Goal: Task Accomplishment & Management: Use online tool/utility

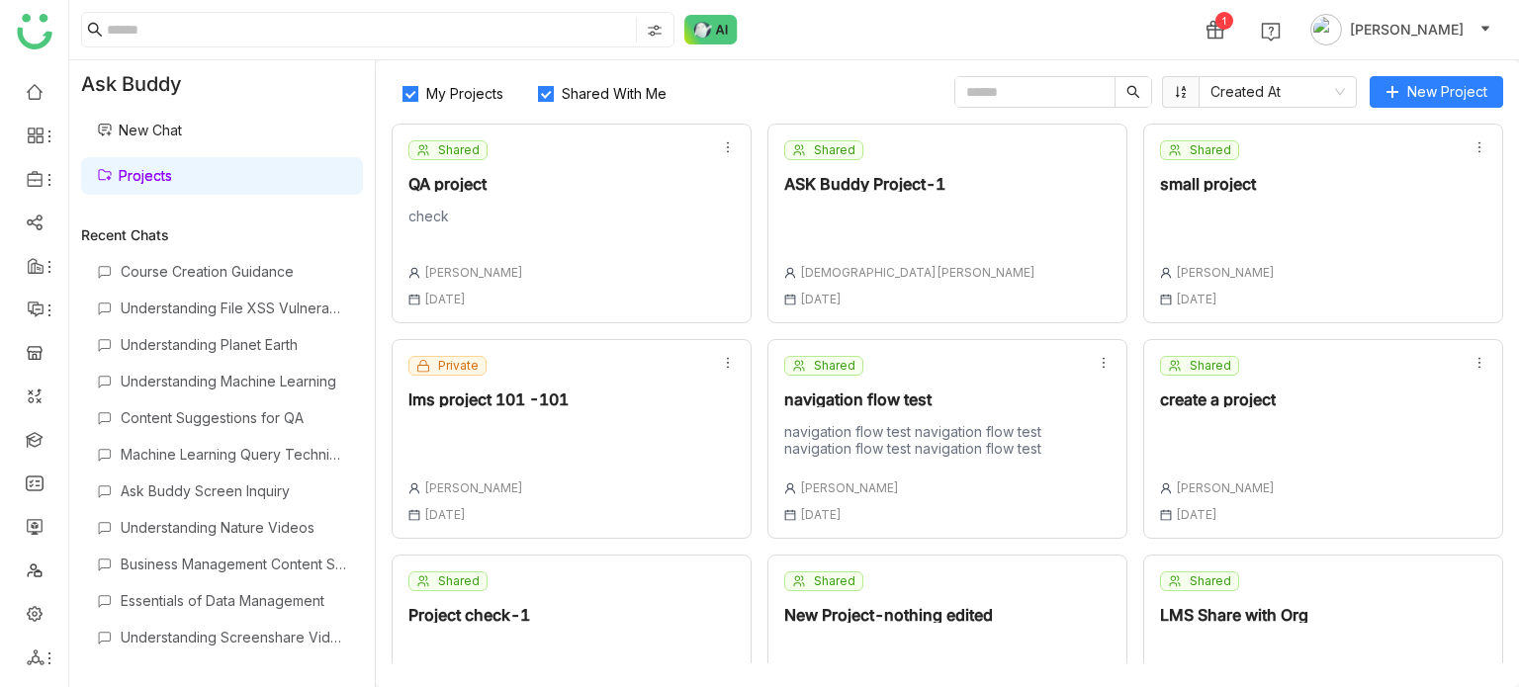
click at [32, 457] on ul at bounding box center [34, 374] width 68 height 623
click at [39, 445] on link at bounding box center [35, 438] width 18 height 17
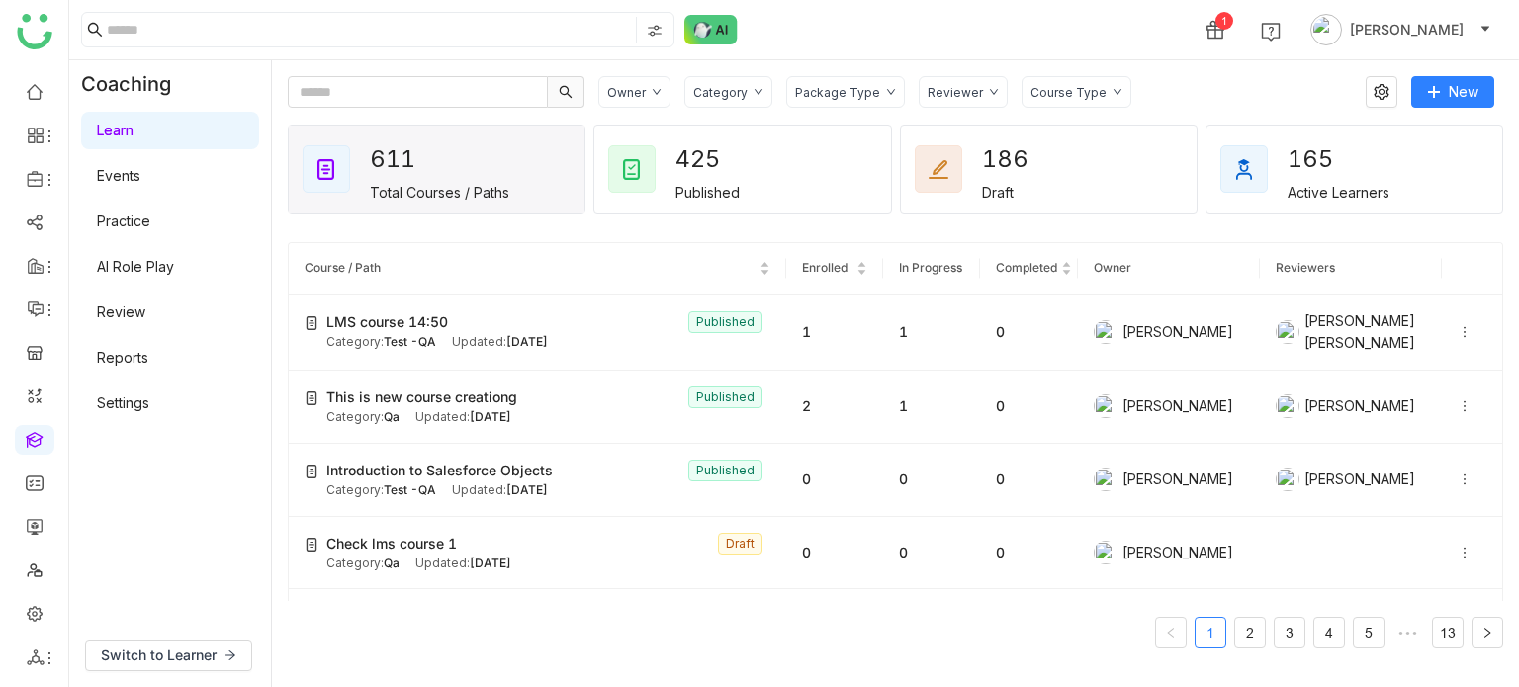
click at [1096, 53] on div "1 [PERSON_NAME]" at bounding box center [794, 29] width 1450 height 59
click at [32, 615] on link at bounding box center [35, 612] width 18 height 17
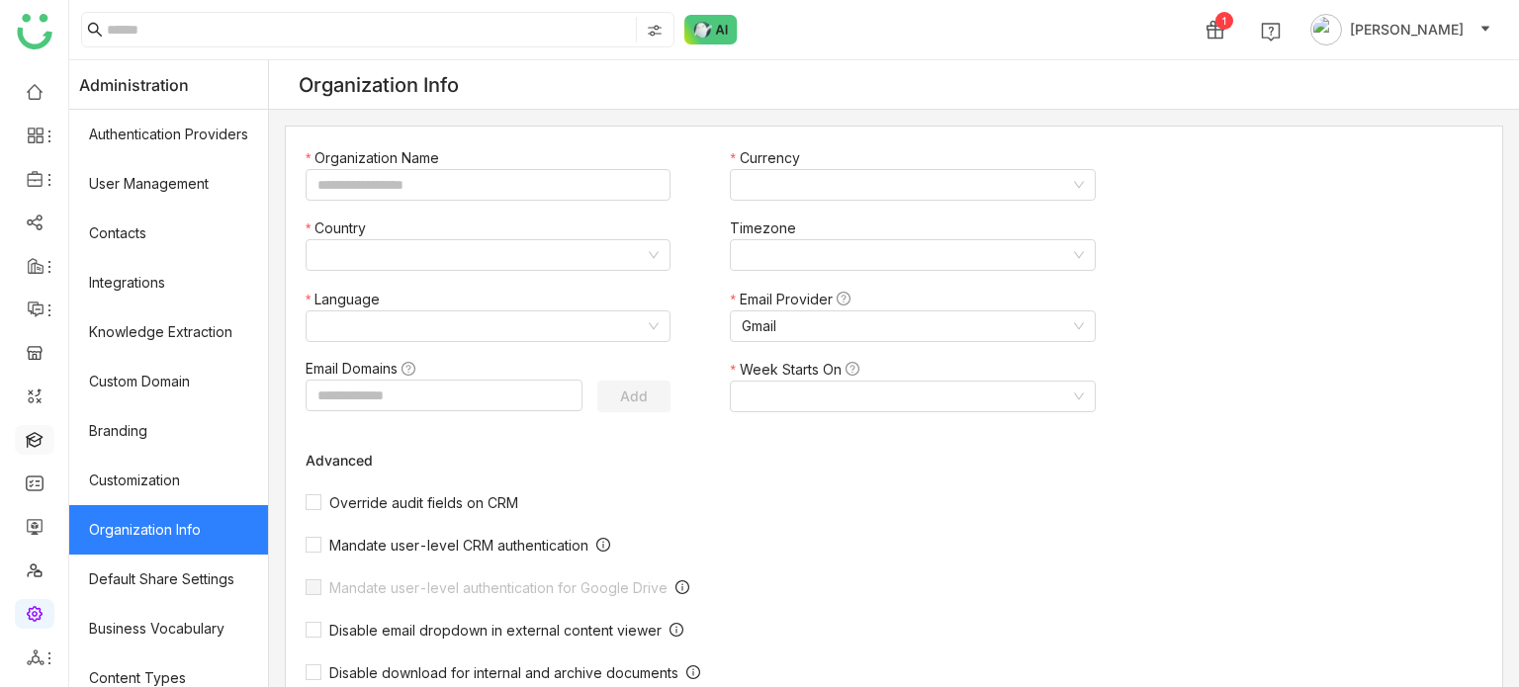
type input "*******"
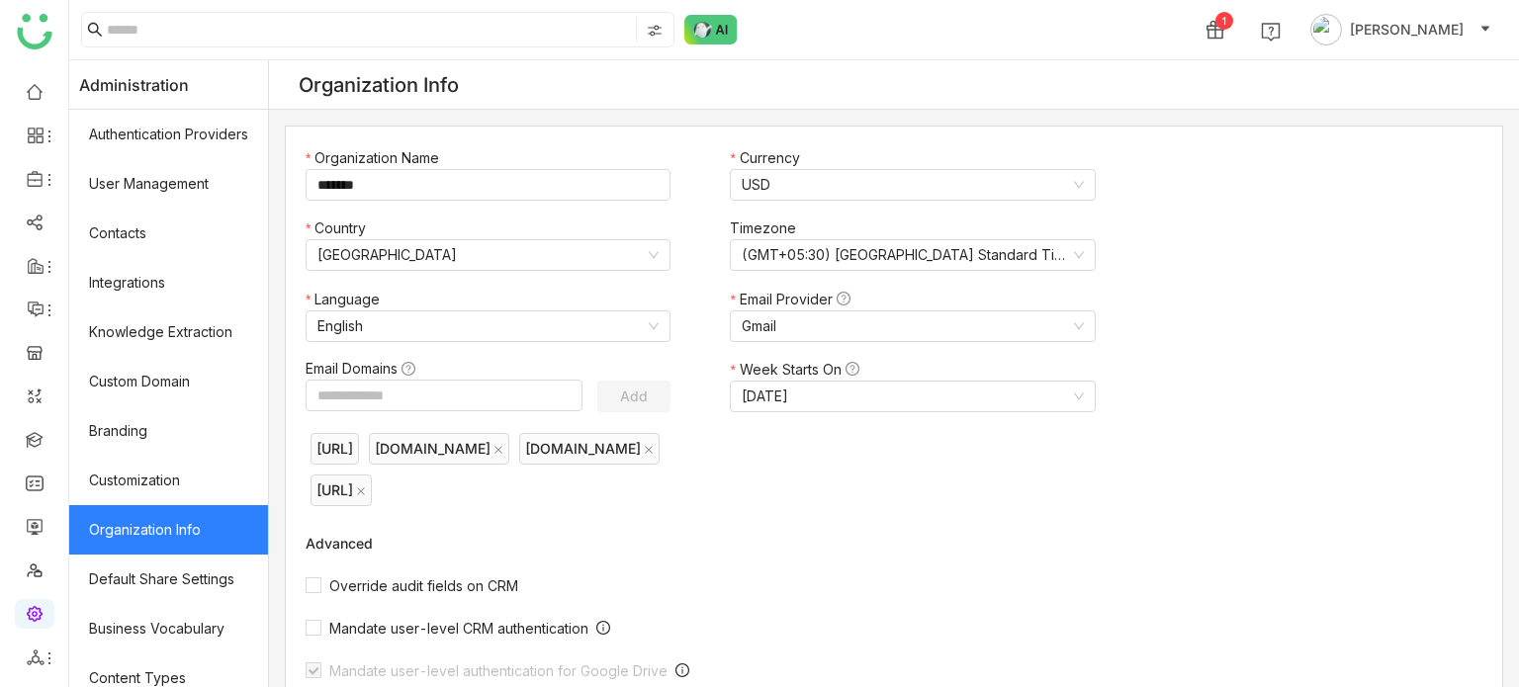
click at [46, 157] on ul at bounding box center [34, 374] width 68 height 623
click at [46, 171] on div at bounding box center [35, 179] width 40 height 18
click at [138, 286] on link "Library" at bounding box center [137, 293] width 129 height 14
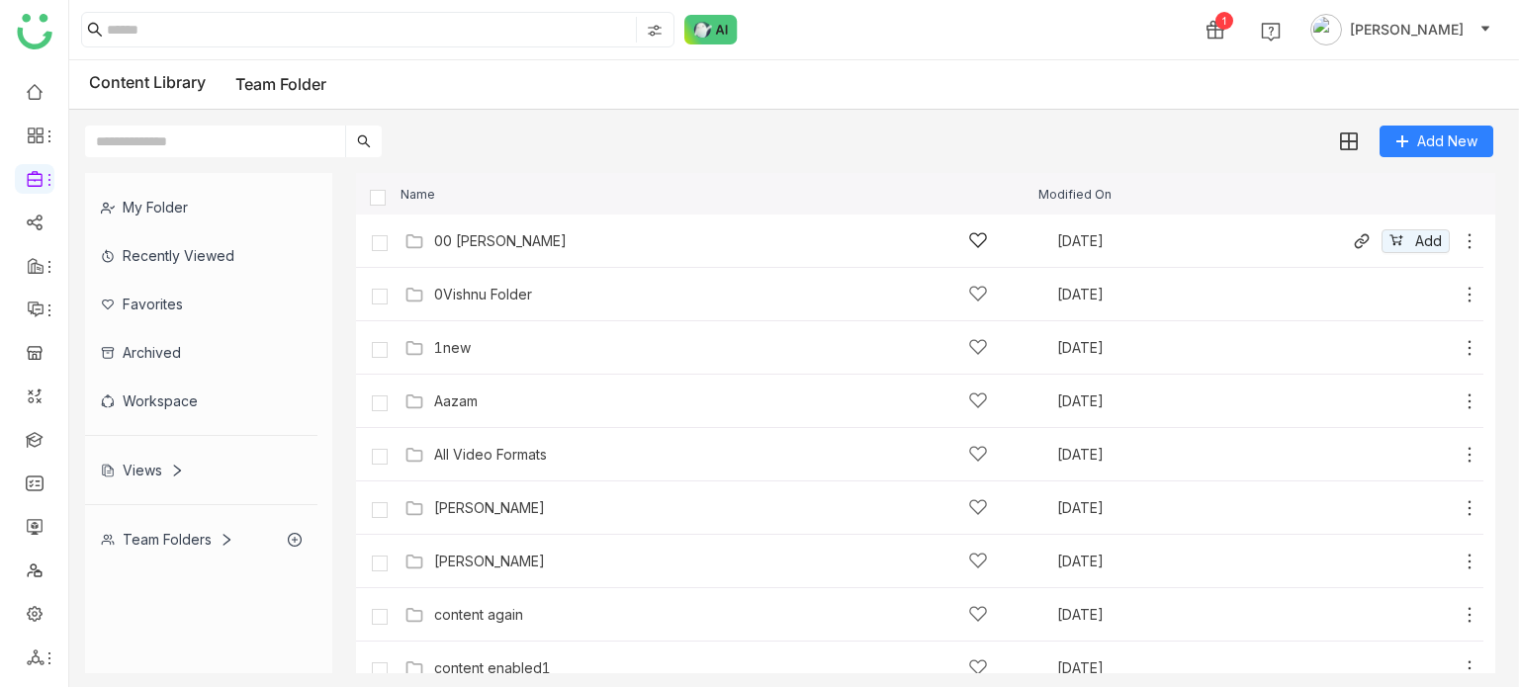
click at [1460, 243] on icon at bounding box center [1470, 241] width 20 height 20
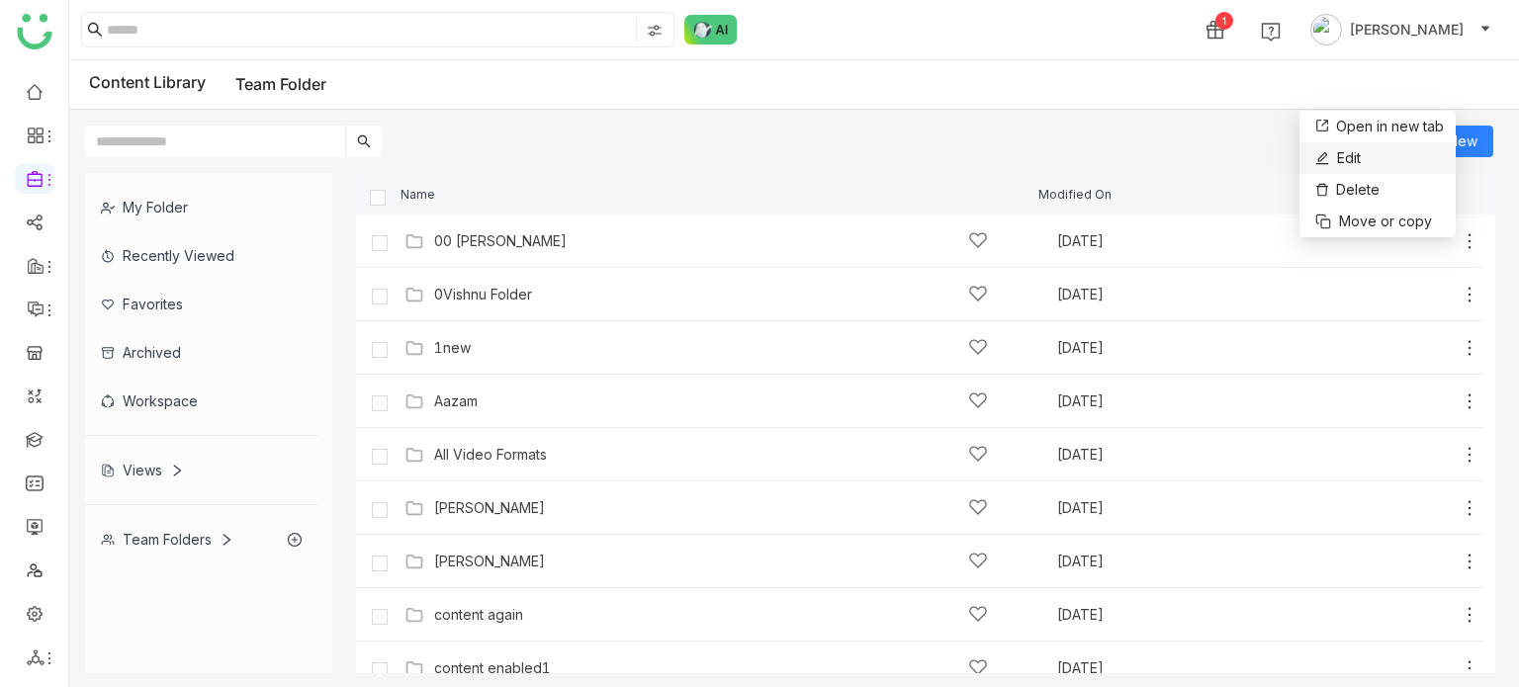
click at [1383, 157] on li "Edit" at bounding box center [1378, 158] width 156 height 32
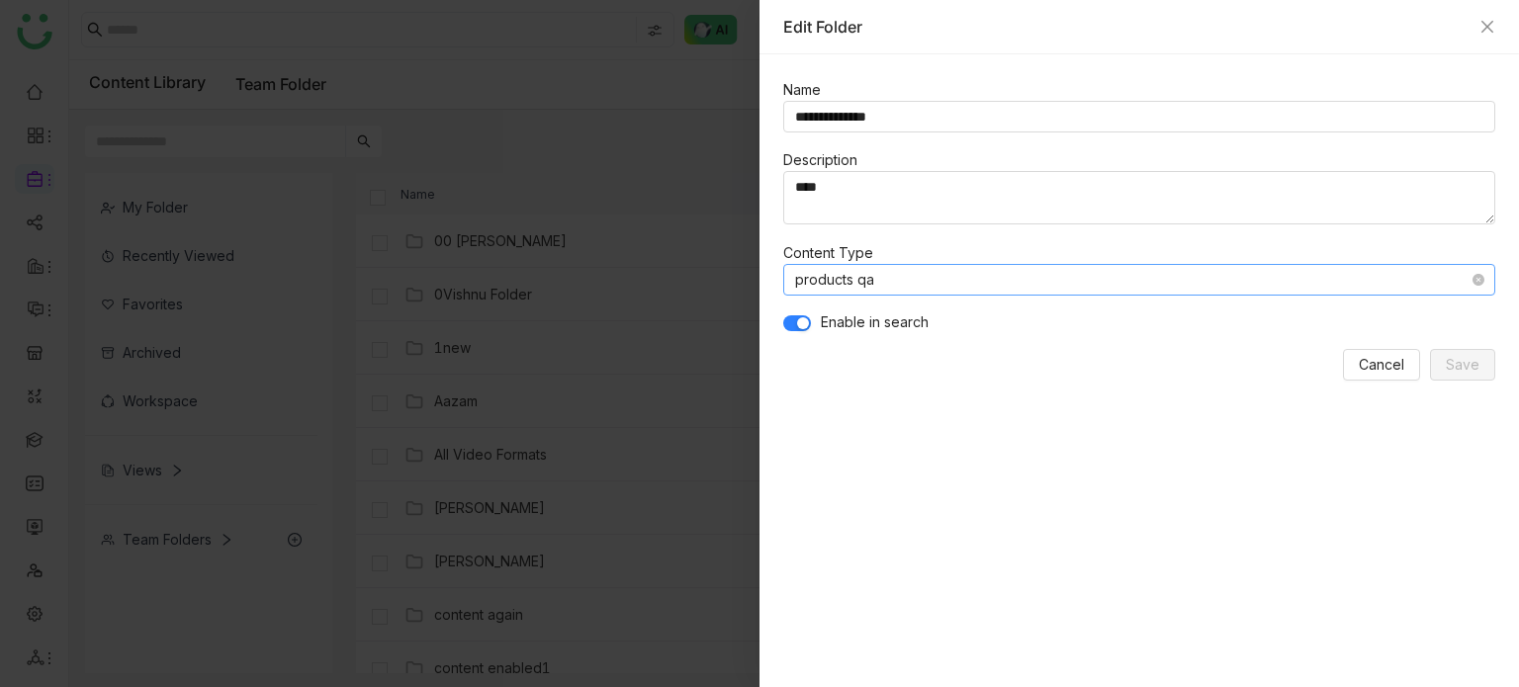
click at [886, 287] on nz-select-item "products qa" at bounding box center [1139, 280] width 688 height 30
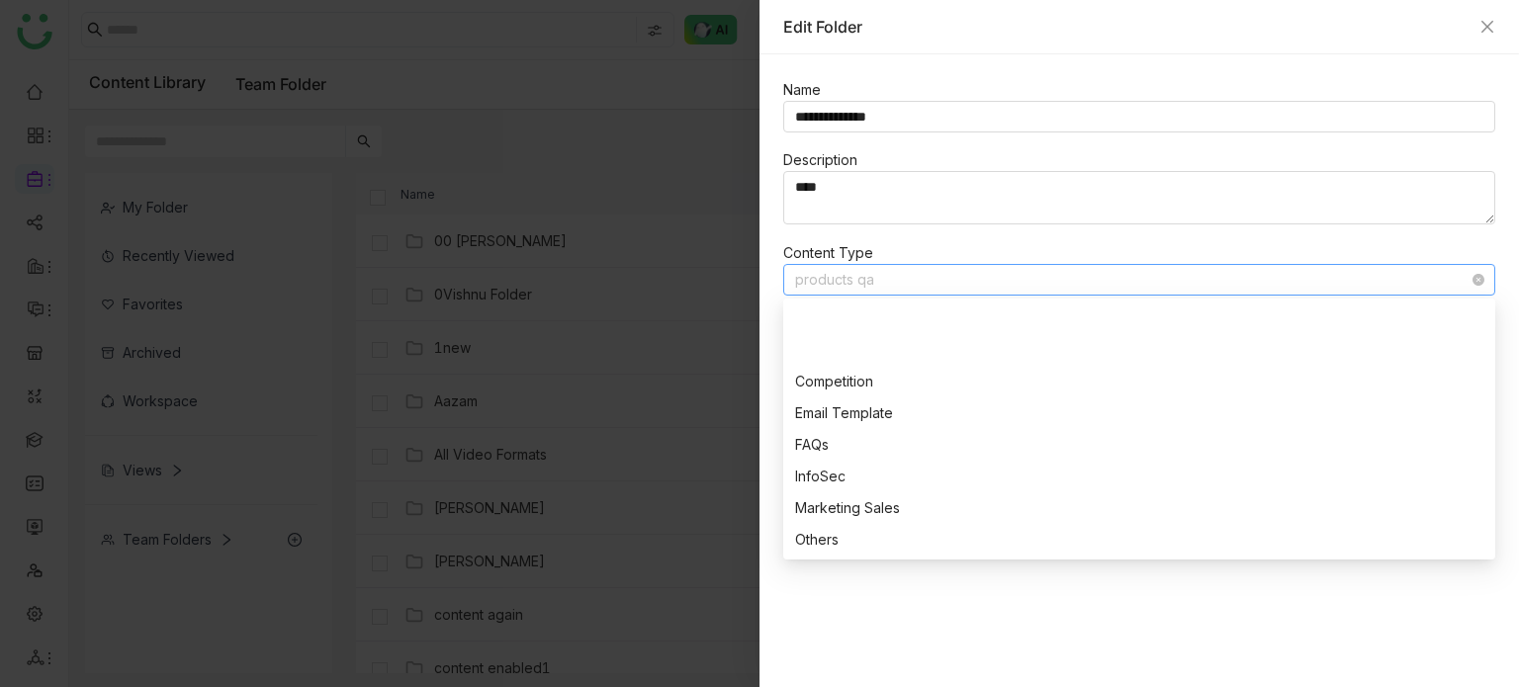
scroll to position [316, 0]
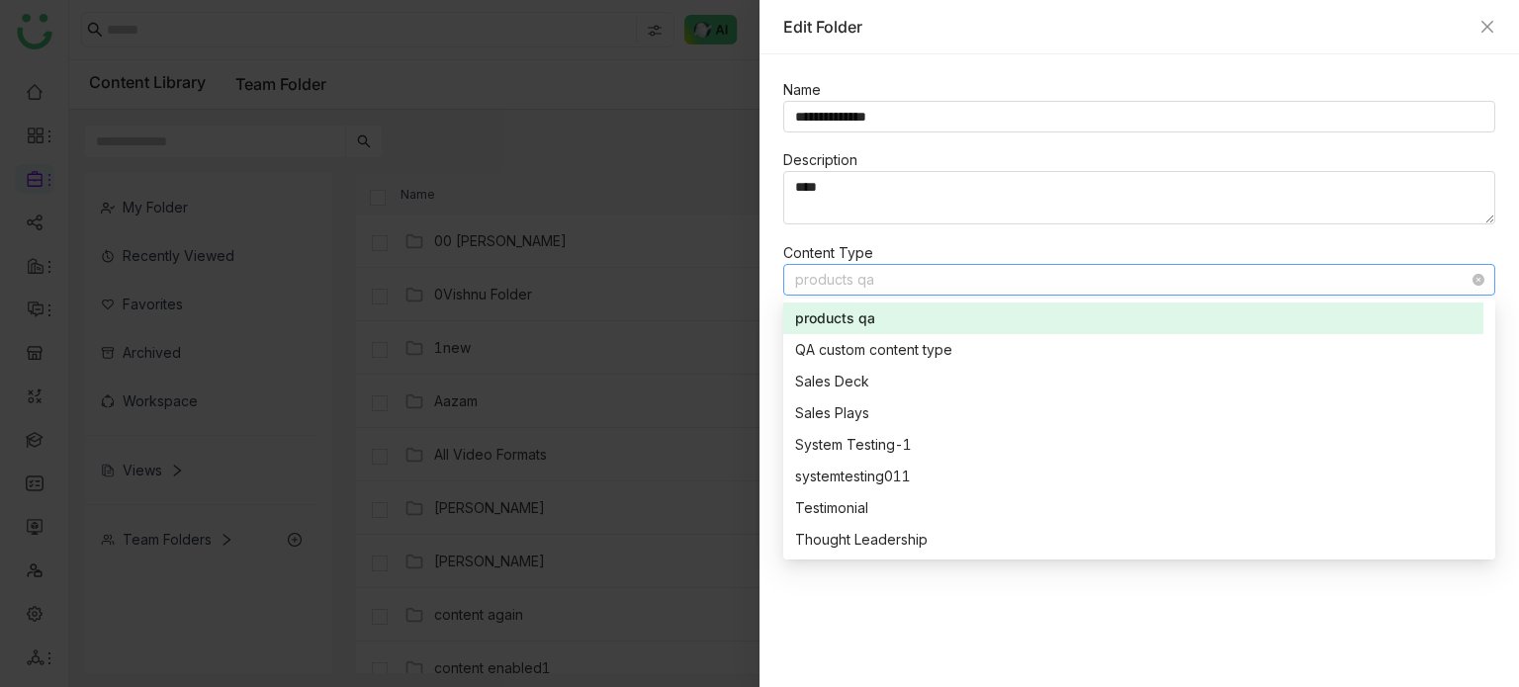
click at [919, 265] on nz-select-item "products qa" at bounding box center [1139, 280] width 688 height 30
click at [945, 237] on form "**********" at bounding box center [1139, 229] width 712 height 303
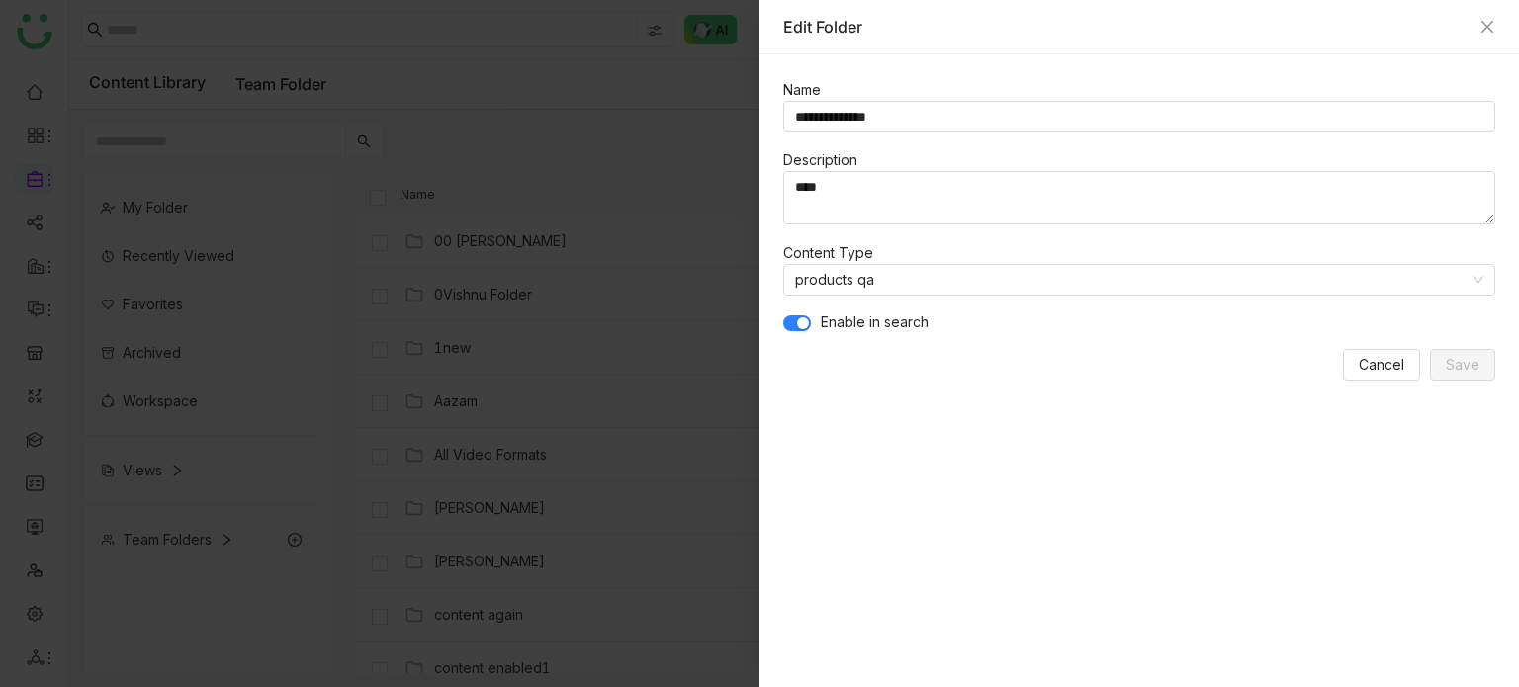
click at [848, 396] on div "**********" at bounding box center [1140, 370] width 760 height 633
click at [1481, 19] on icon "Close" at bounding box center [1488, 27] width 16 height 16
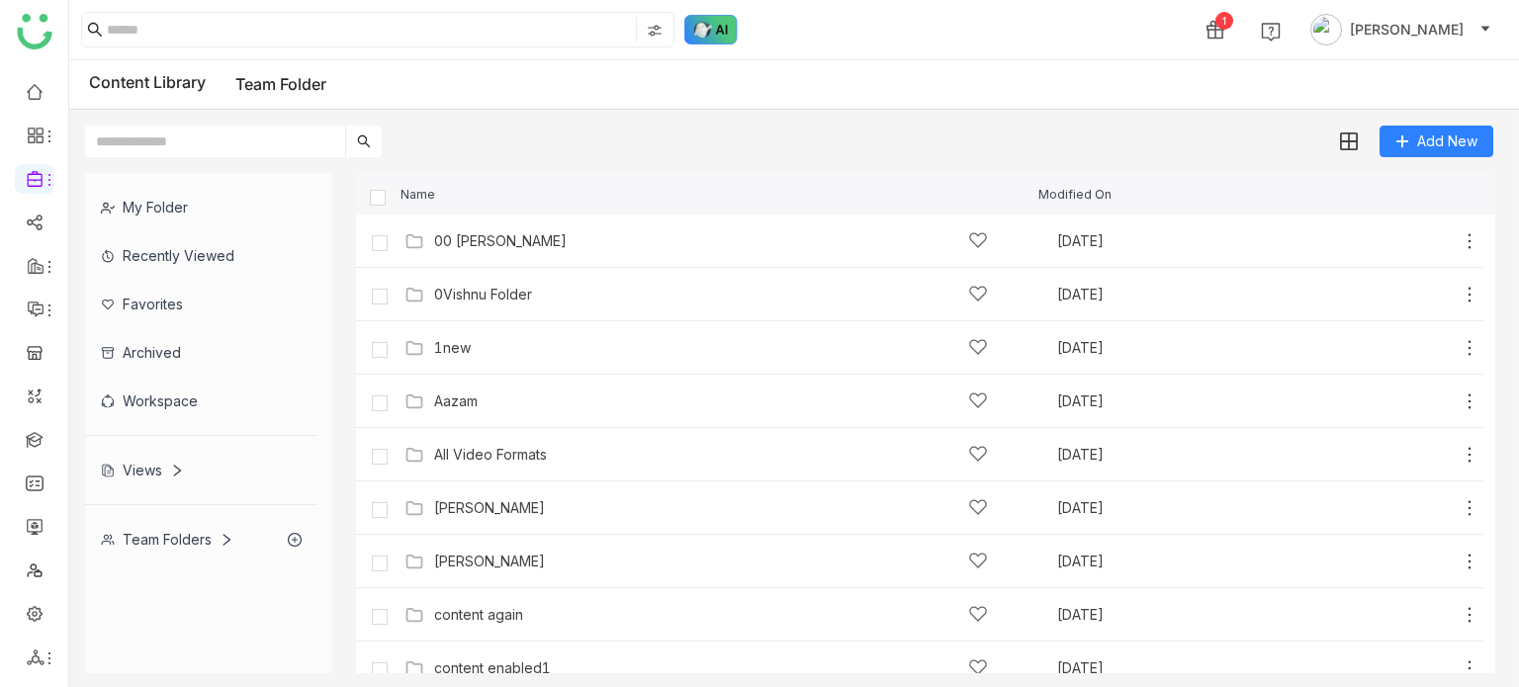
click at [703, 31] on img at bounding box center [710, 30] width 53 height 30
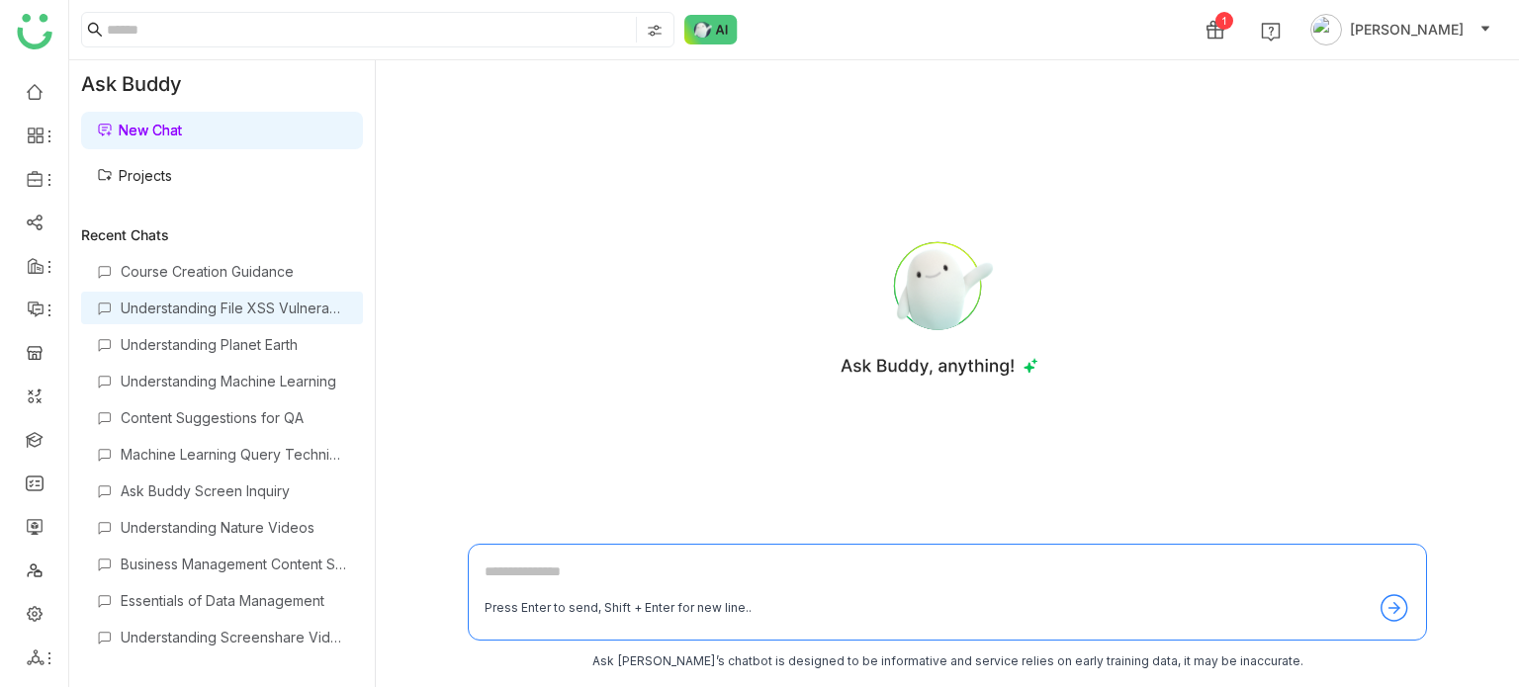
click at [144, 292] on div "Understanding File XSS Vulnerabilities" at bounding box center [222, 308] width 282 height 33
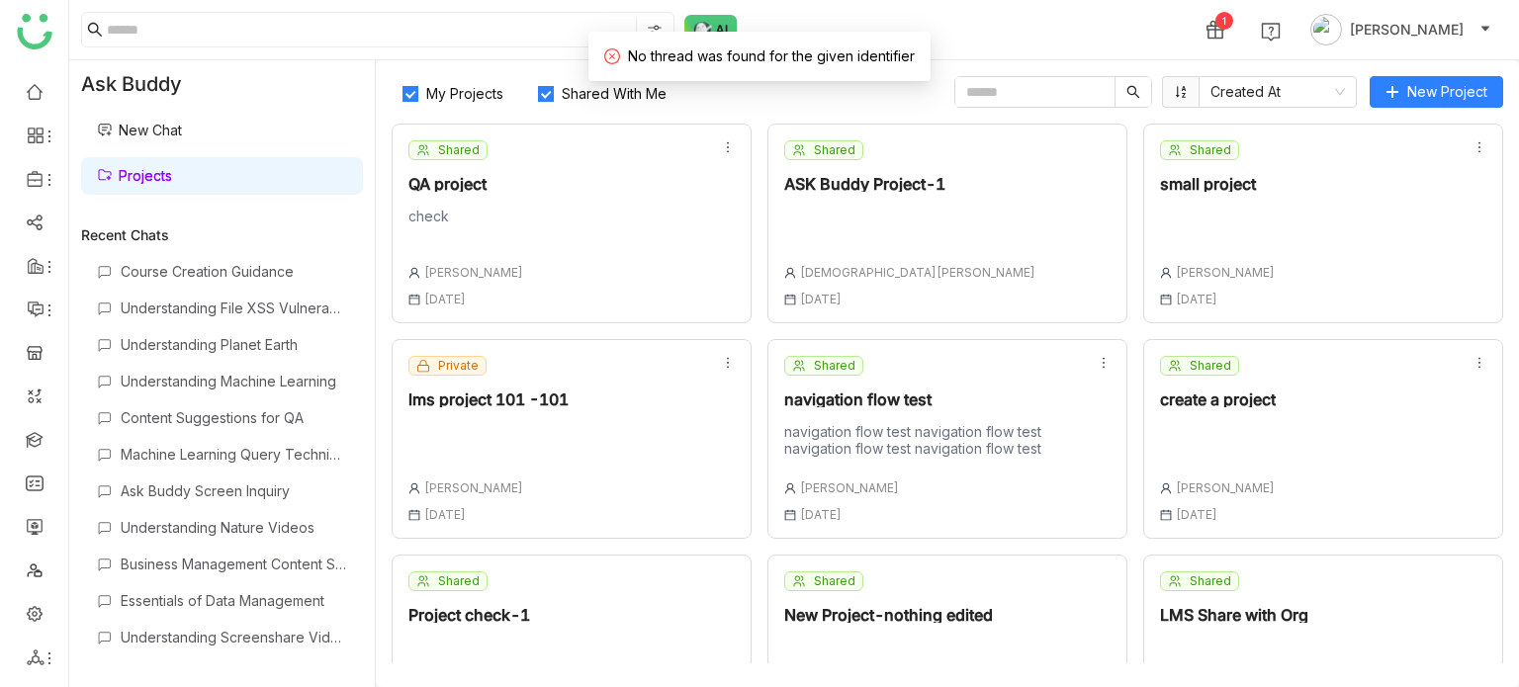
click at [625, 208] on div "Shared QA project check [PERSON_NAME] [DATE]" at bounding box center [572, 224] width 360 height 200
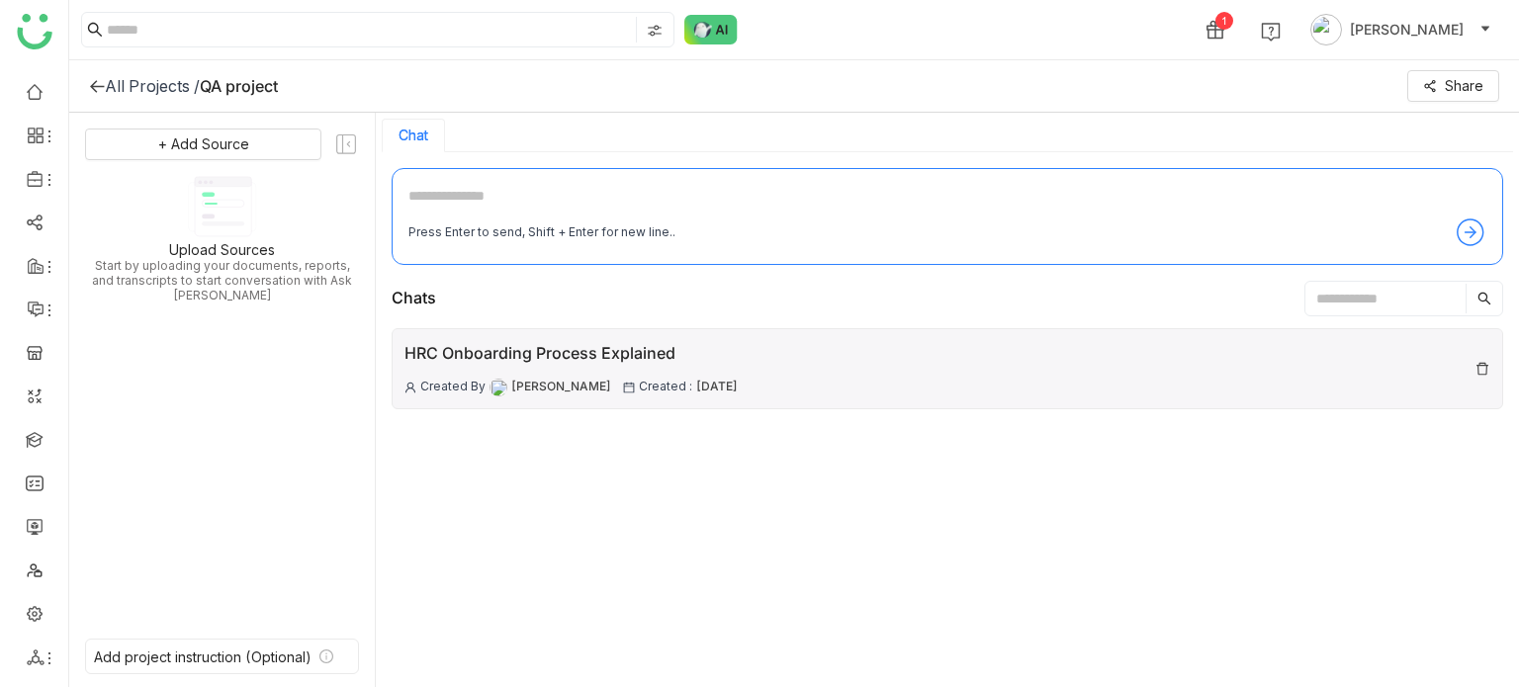
click at [1076, 363] on div "HRC Onboarding Process Explained Created By [PERSON_NAME] Created : [DATE]" at bounding box center [948, 368] width 1112 height 81
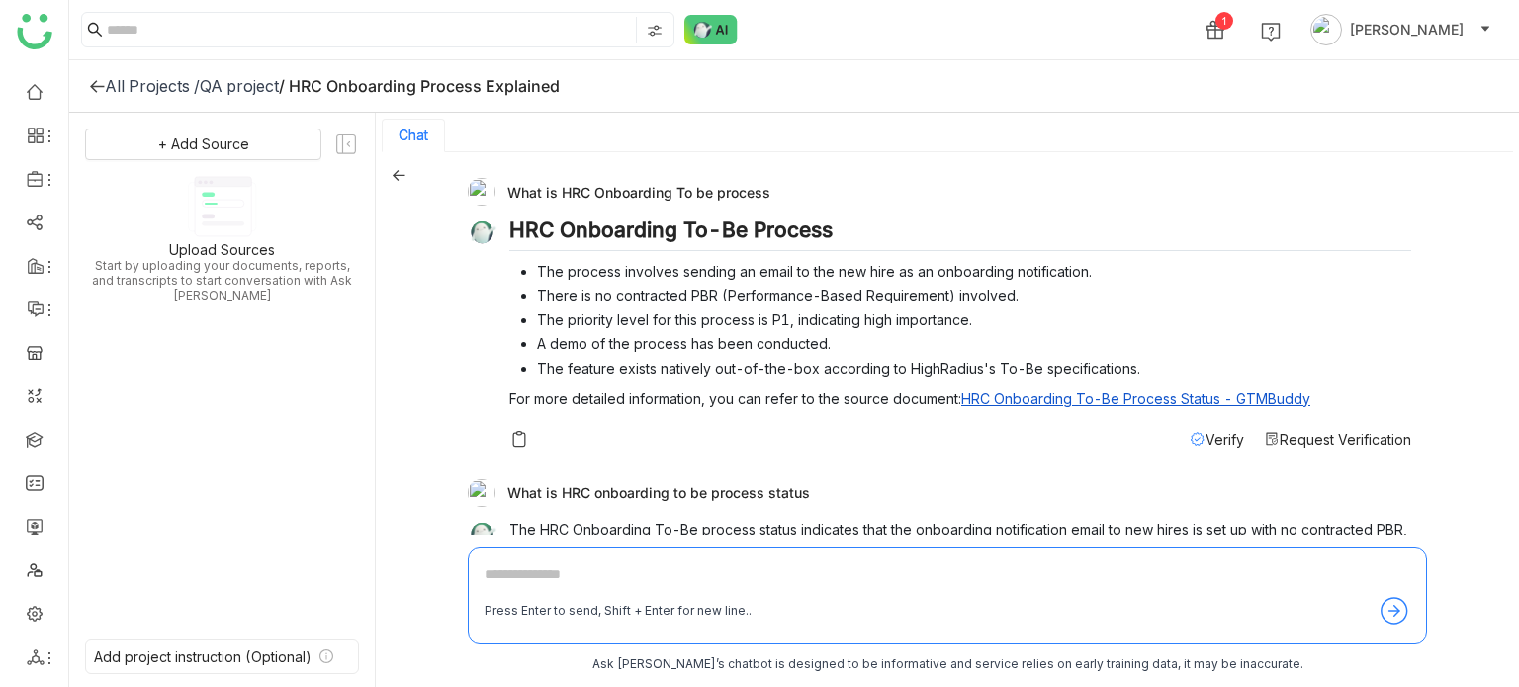
click at [1348, 438] on span "Request Verification" at bounding box center [1346, 439] width 132 height 17
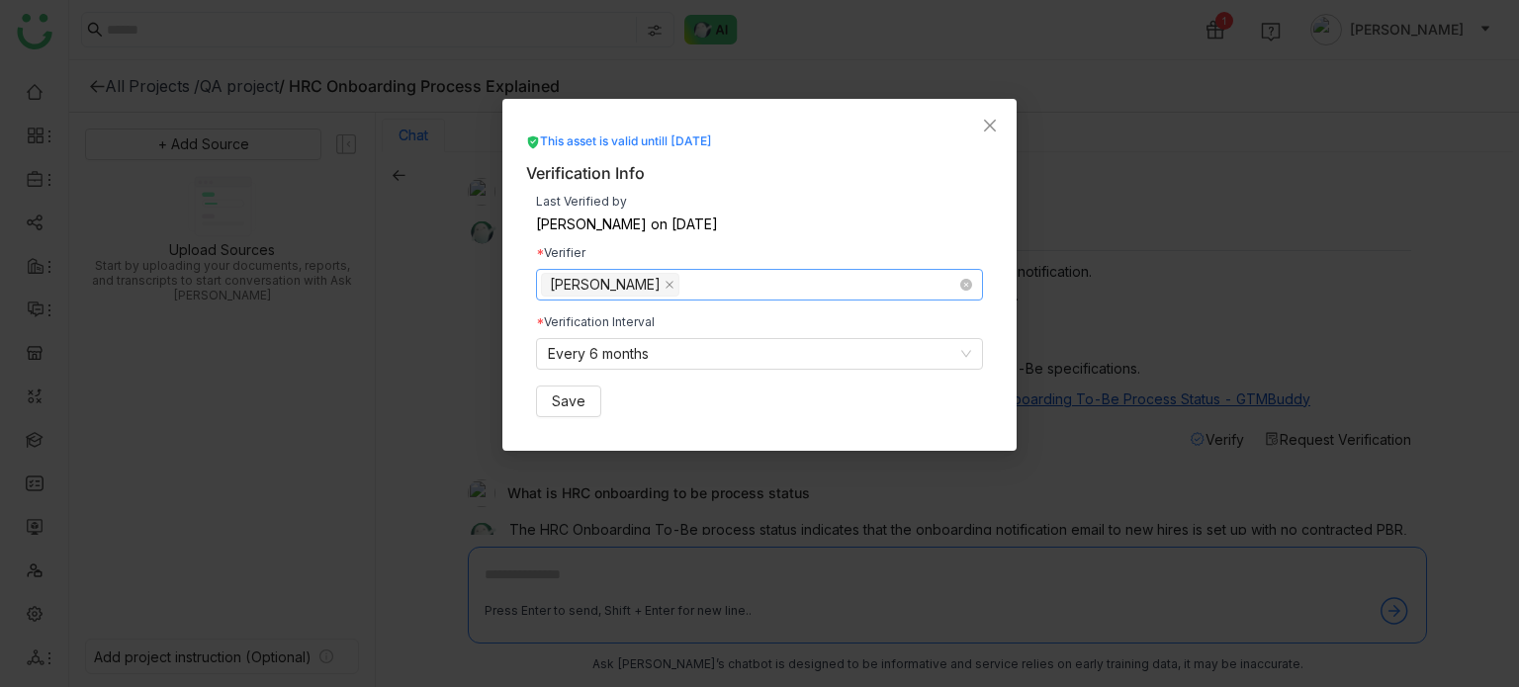
click at [755, 284] on nz-select-top-control "[PERSON_NAME]" at bounding box center [759, 285] width 447 height 32
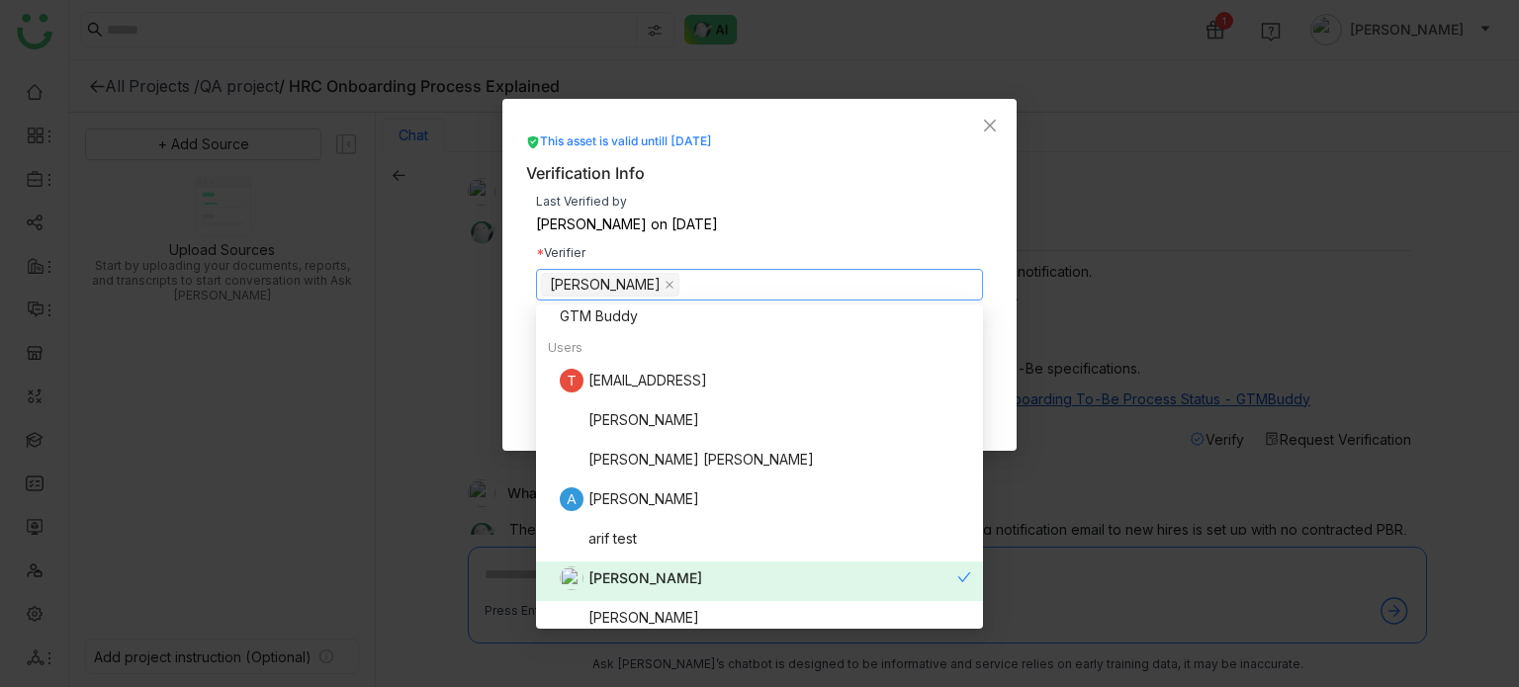
scroll to position [293, 0]
click at [815, 190] on div "Last Verified by [PERSON_NAME] on [DATE] Verifier [PERSON_NAME] Verification In…" at bounding box center [759, 306] width 467 height 241
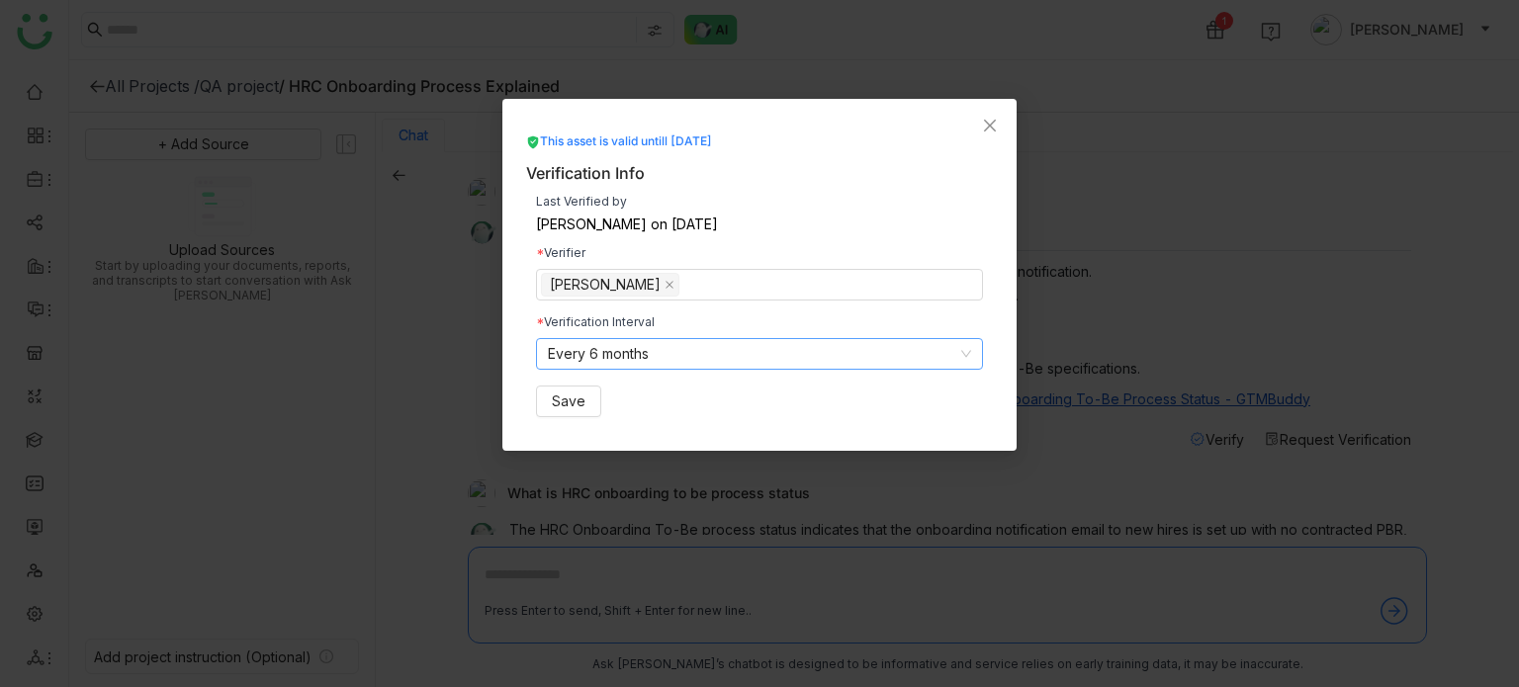
click at [698, 353] on nz-select-item "Every 6 months" at bounding box center [759, 354] width 423 height 30
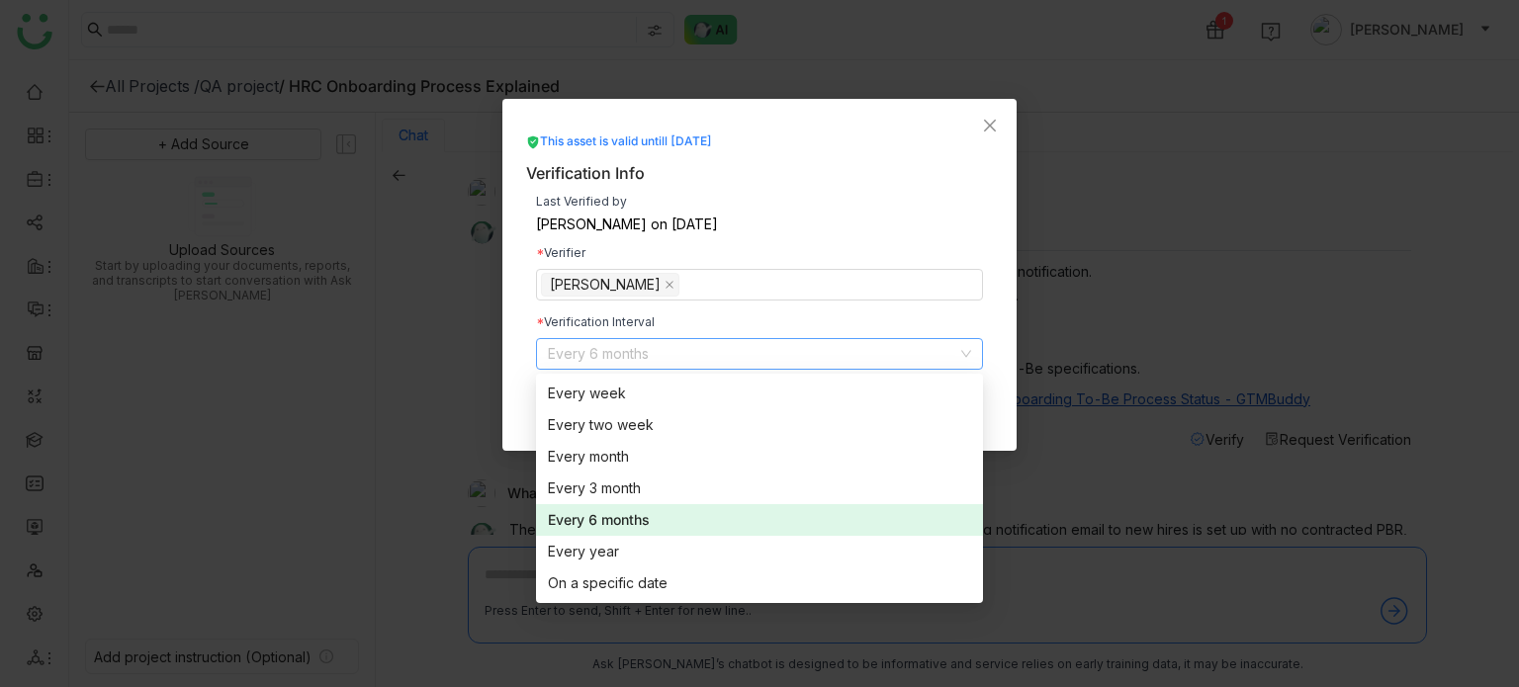
click at [824, 233] on div "Last Verified by [PERSON_NAME] on [DATE] Verifier [PERSON_NAME] Verification In…" at bounding box center [759, 306] width 467 height 241
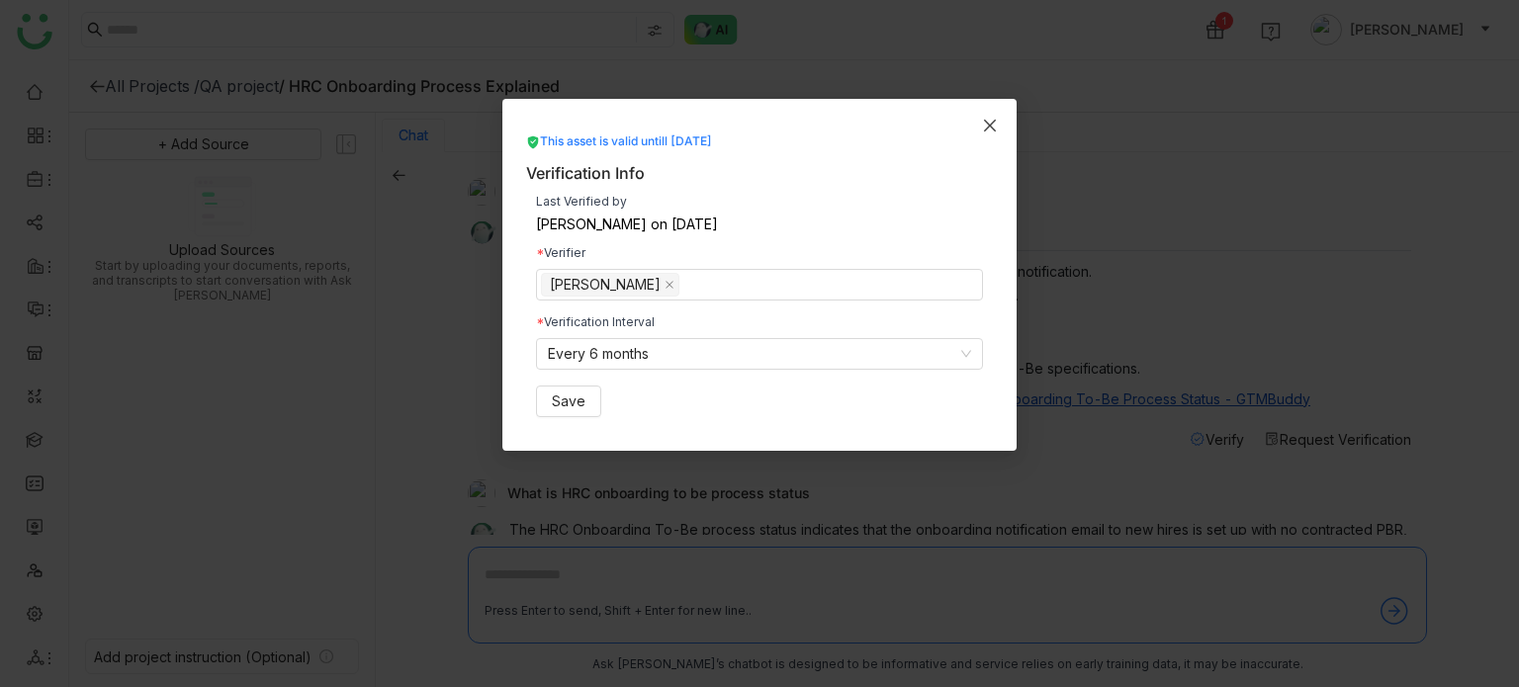
click at [991, 135] on span "Close" at bounding box center [989, 125] width 53 height 53
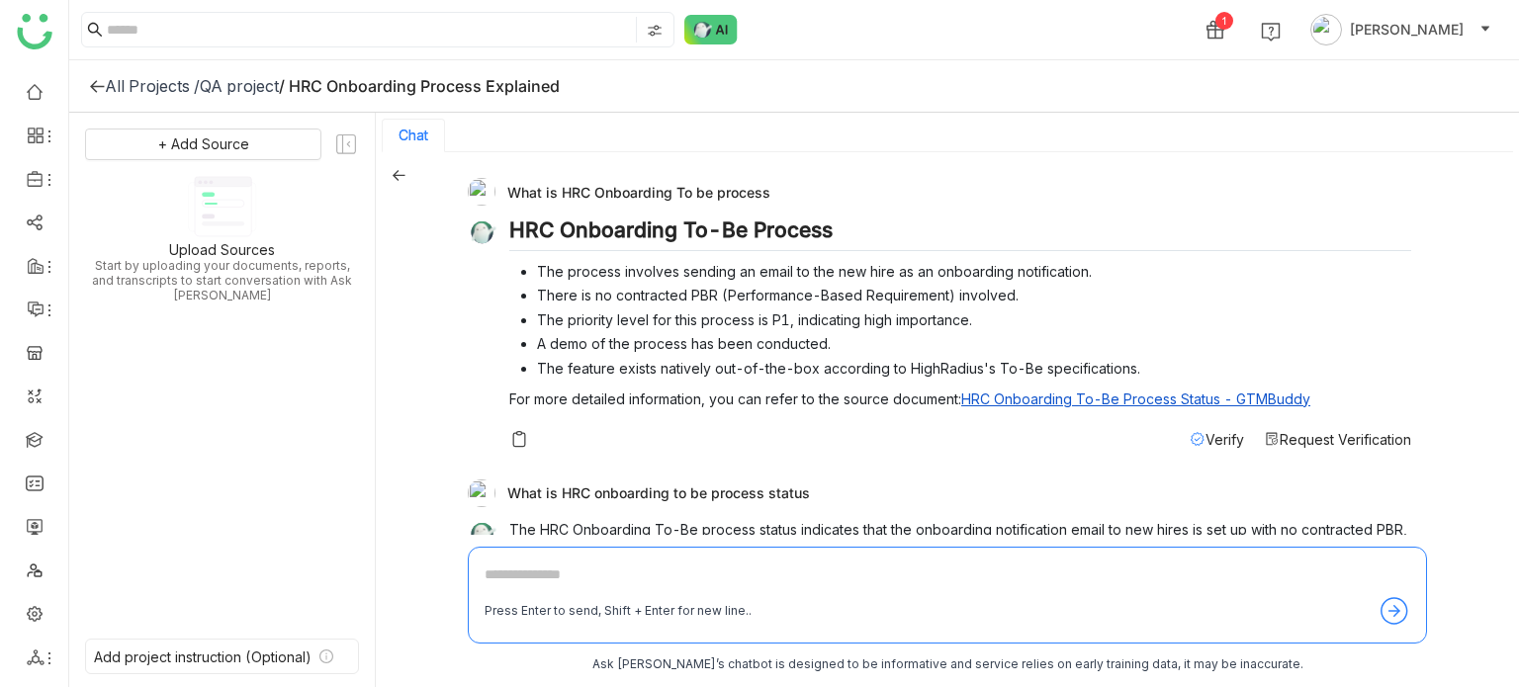
scroll to position [3, 0]
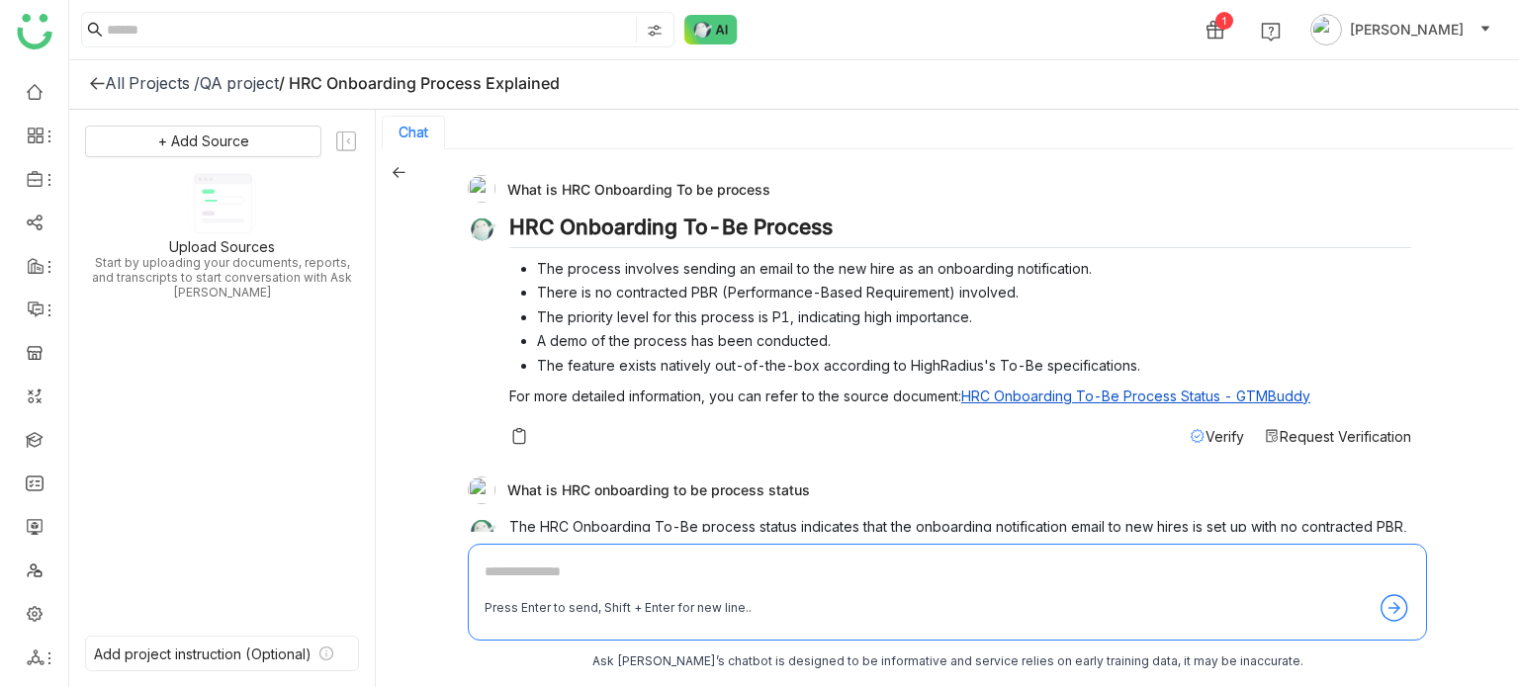
click at [1200, 444] on div "Verify" at bounding box center [1217, 436] width 54 height 21
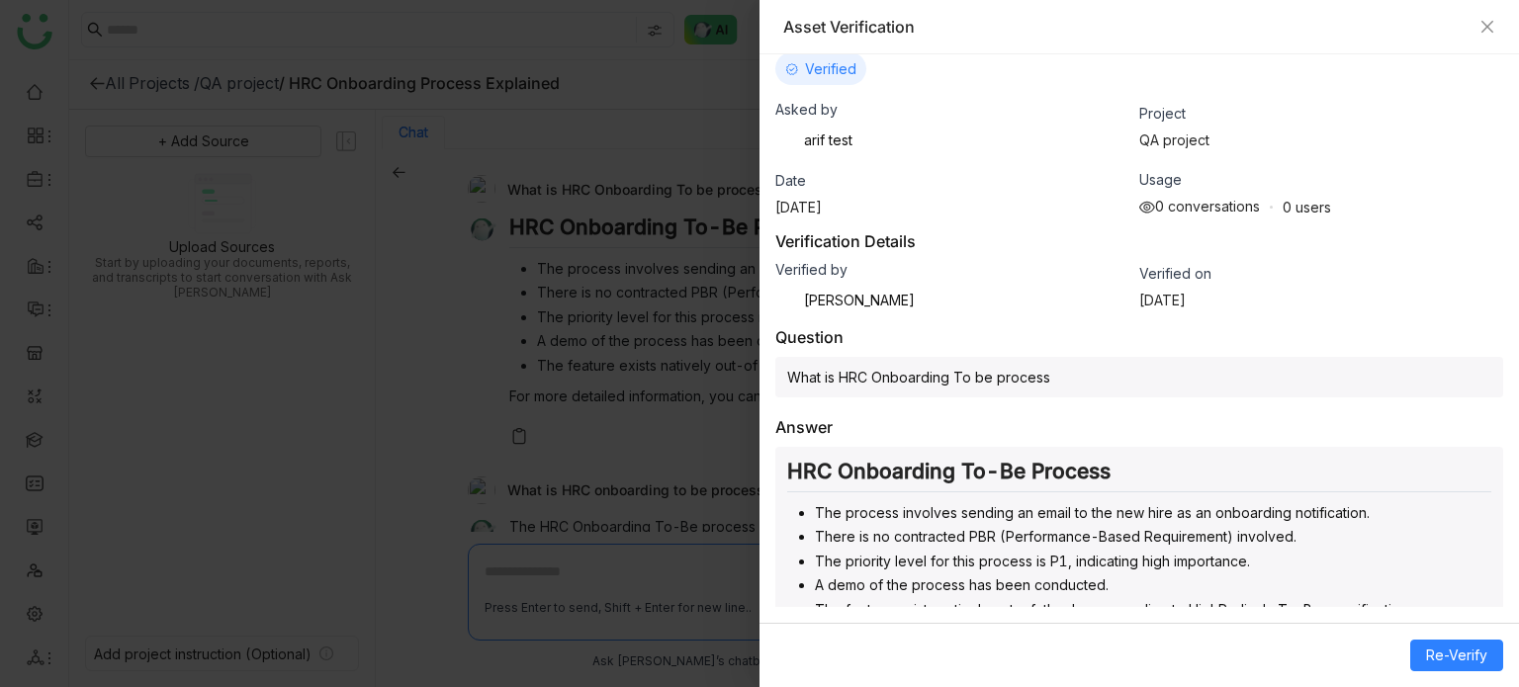
scroll to position [99, 0]
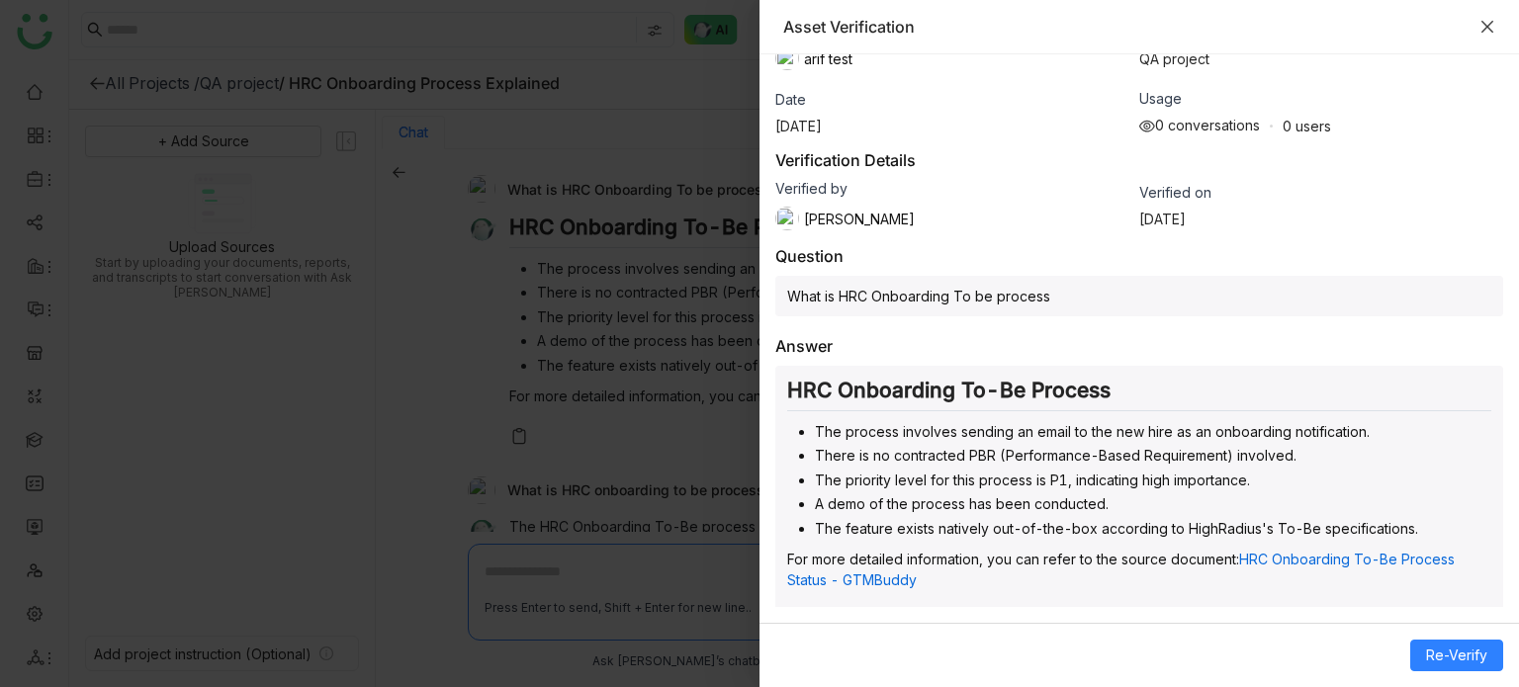
click at [1486, 26] on icon "Close" at bounding box center [1488, 27] width 12 height 12
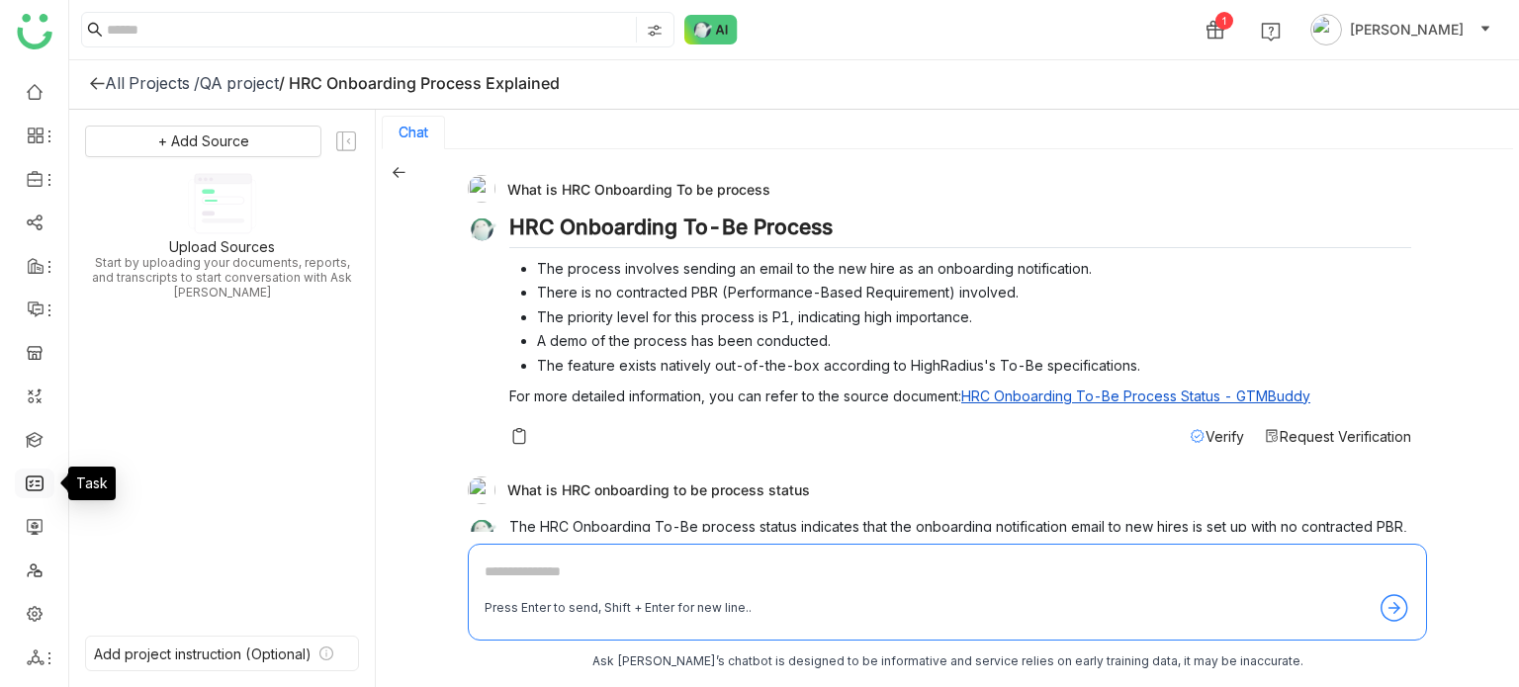
click at [40, 478] on link at bounding box center [35, 482] width 18 height 17
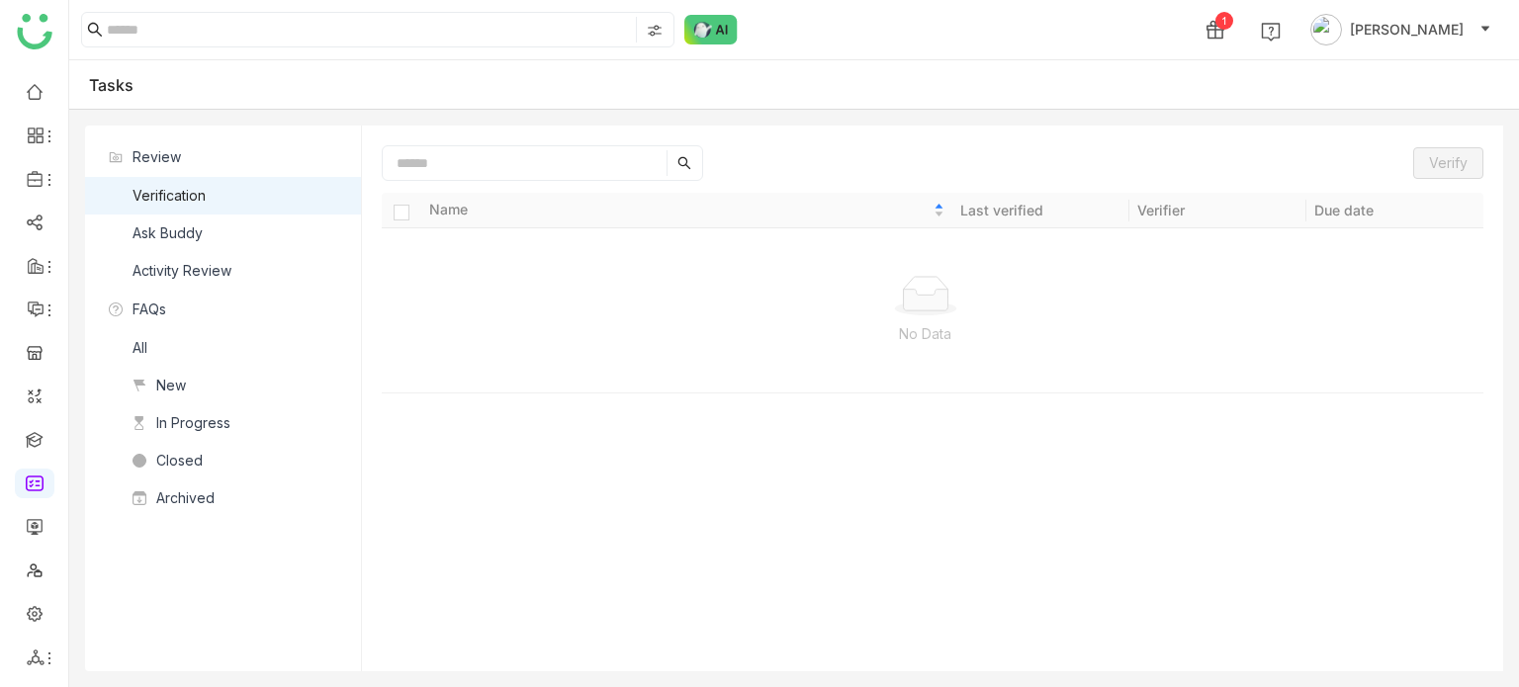
click at [168, 240] on div "Ask Buddy" at bounding box center [168, 234] width 70 height 22
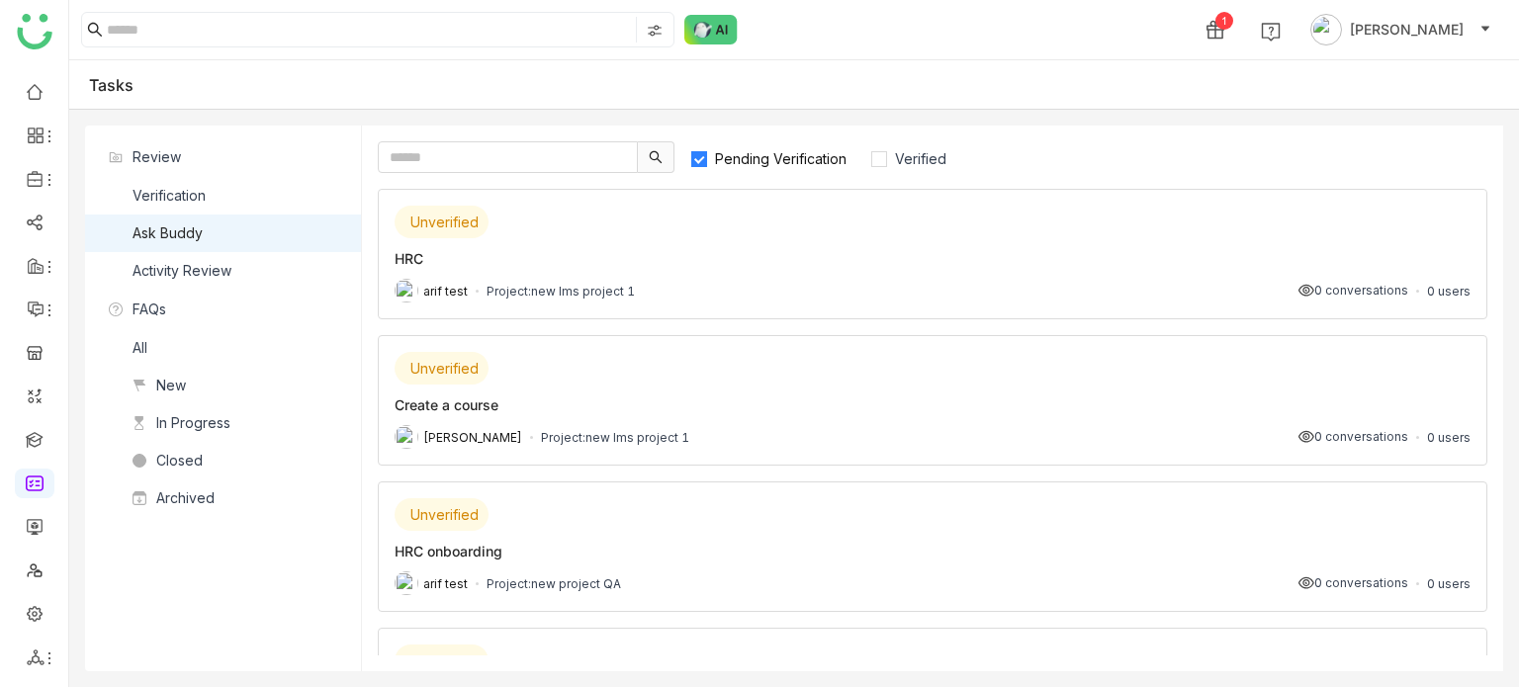
click at [775, 161] on span "Pending Verification" at bounding box center [780, 158] width 147 height 17
click at [932, 153] on span "Verified" at bounding box center [920, 158] width 67 height 17
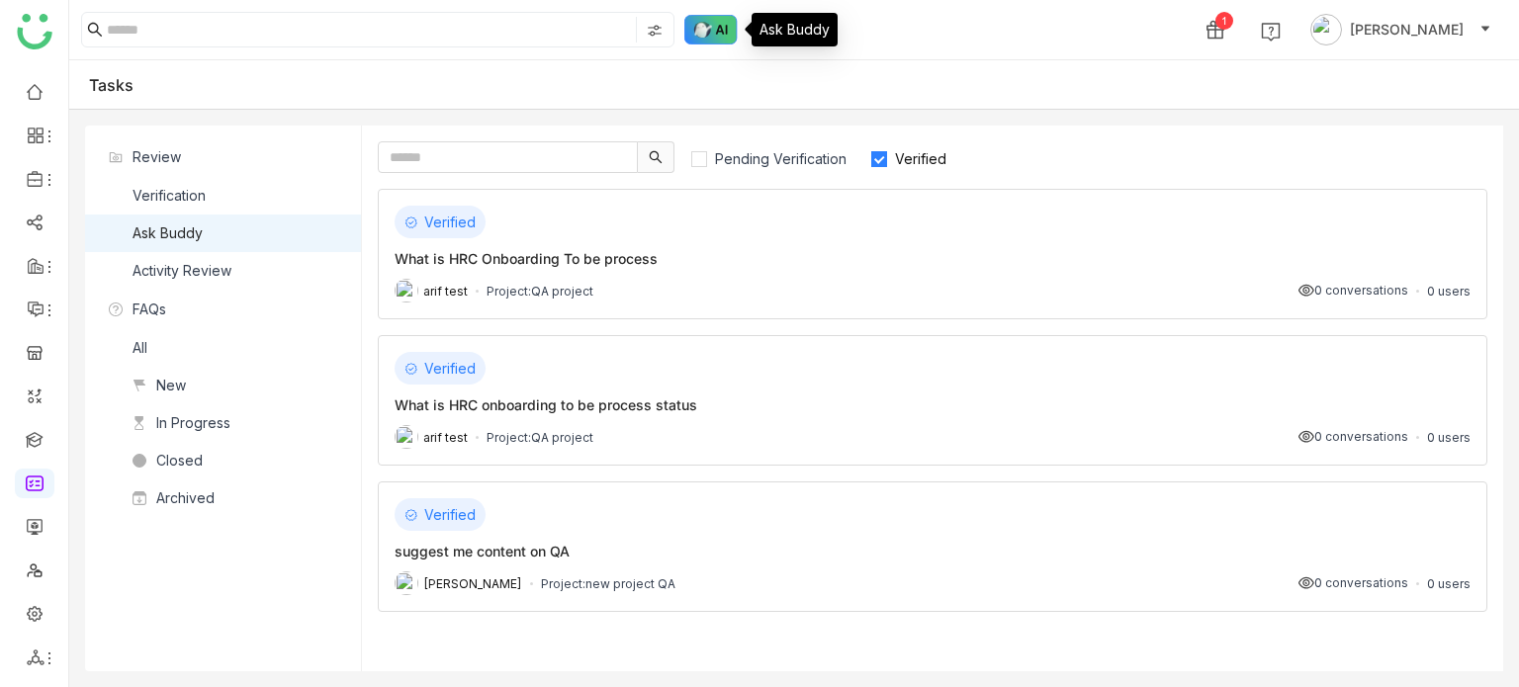
click at [724, 27] on img at bounding box center [710, 30] width 53 height 30
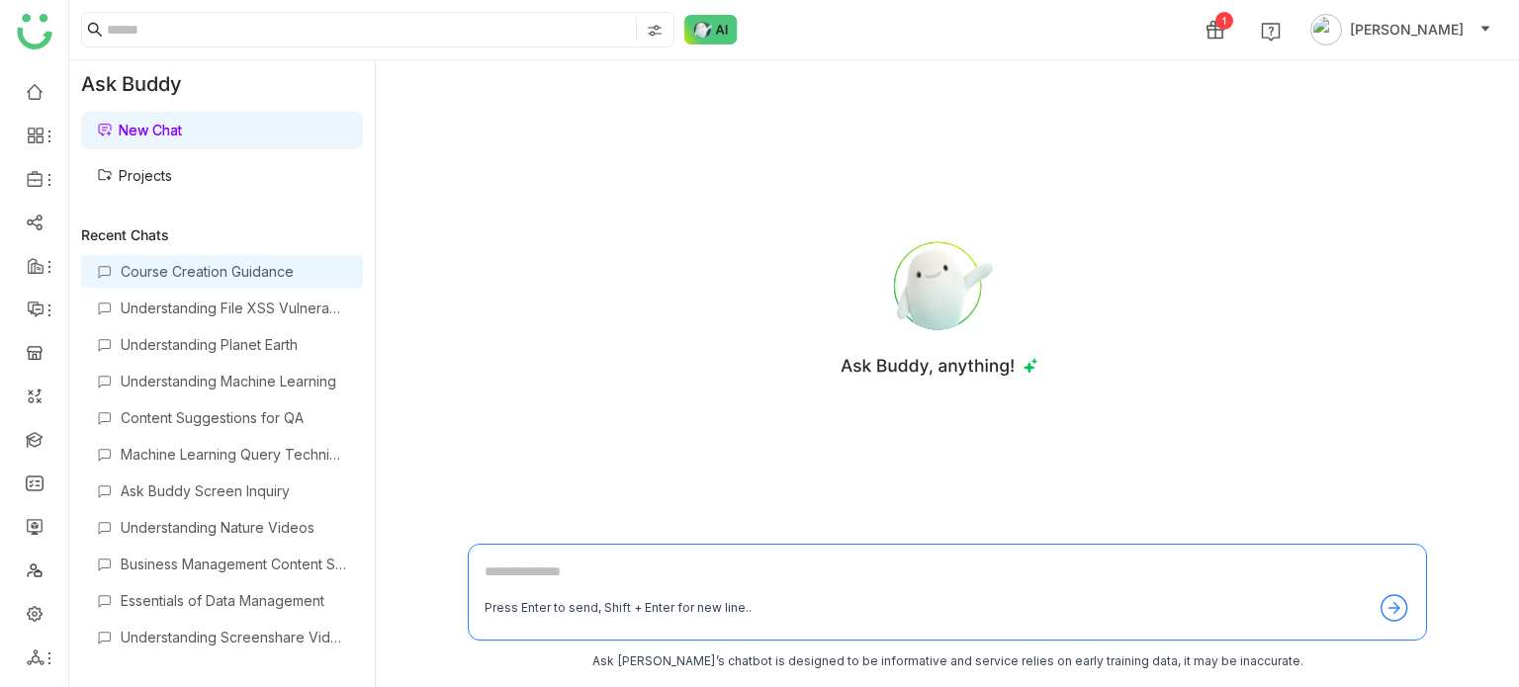
click at [245, 261] on div "Course Creation Guidance" at bounding box center [222, 271] width 282 height 33
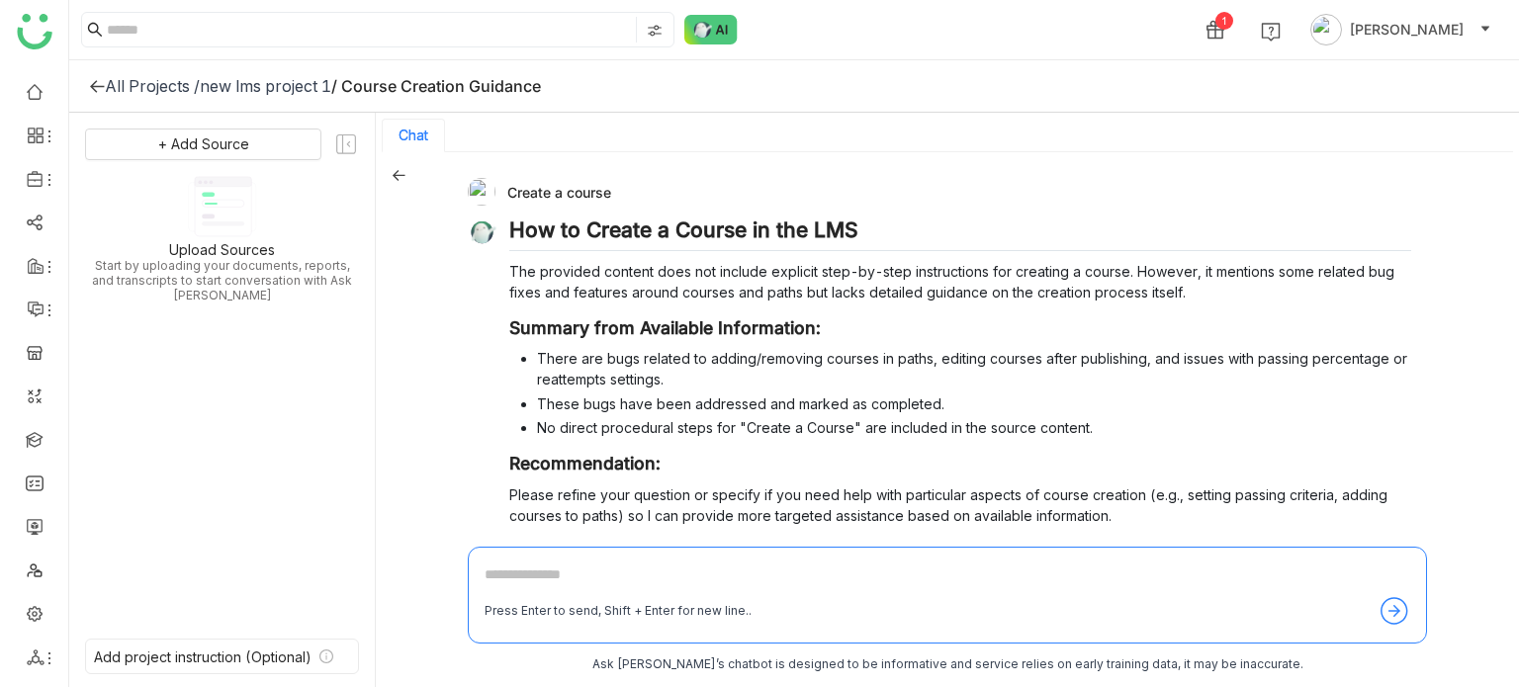
click at [99, 81] on icon at bounding box center [97, 86] width 16 height 16
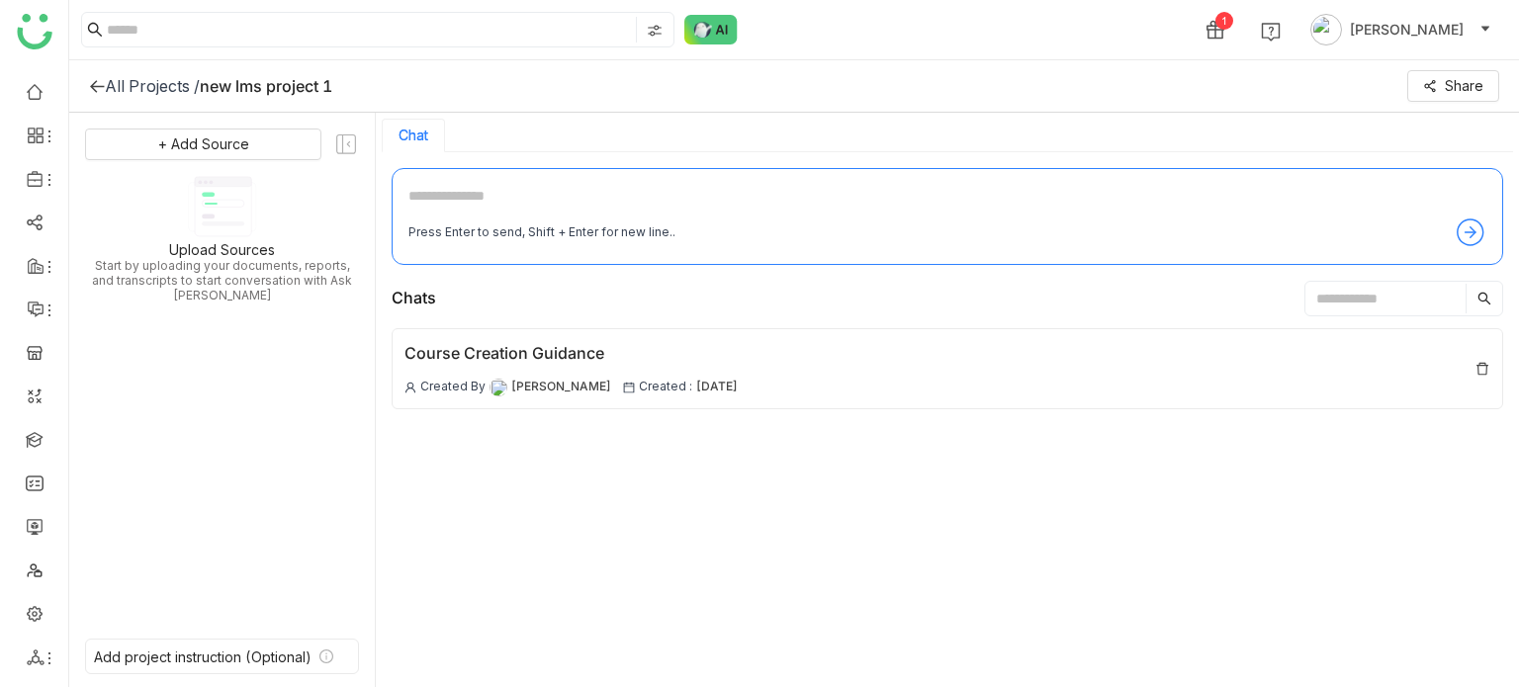
click at [103, 78] on icon at bounding box center [97, 86] width 16 height 16
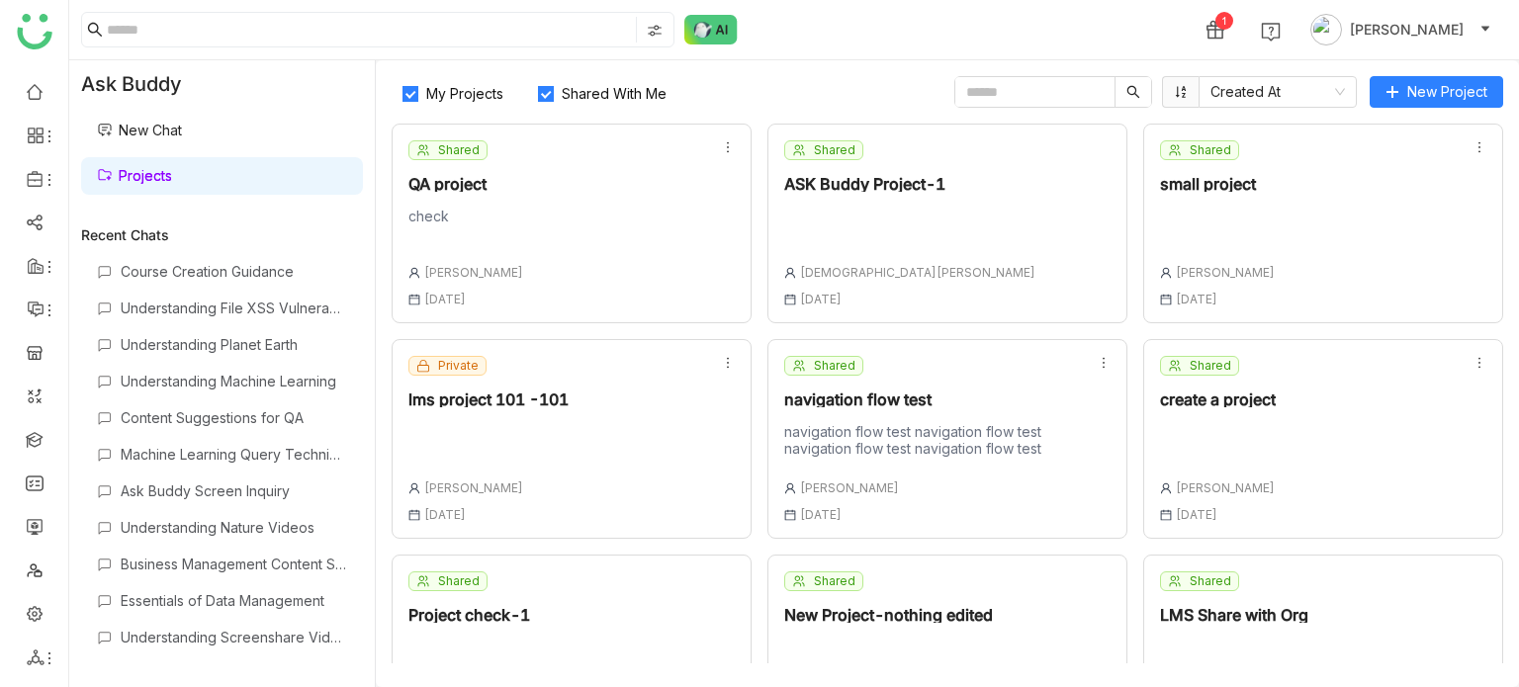
click at [172, 170] on link "Projects" at bounding box center [134, 175] width 75 height 17
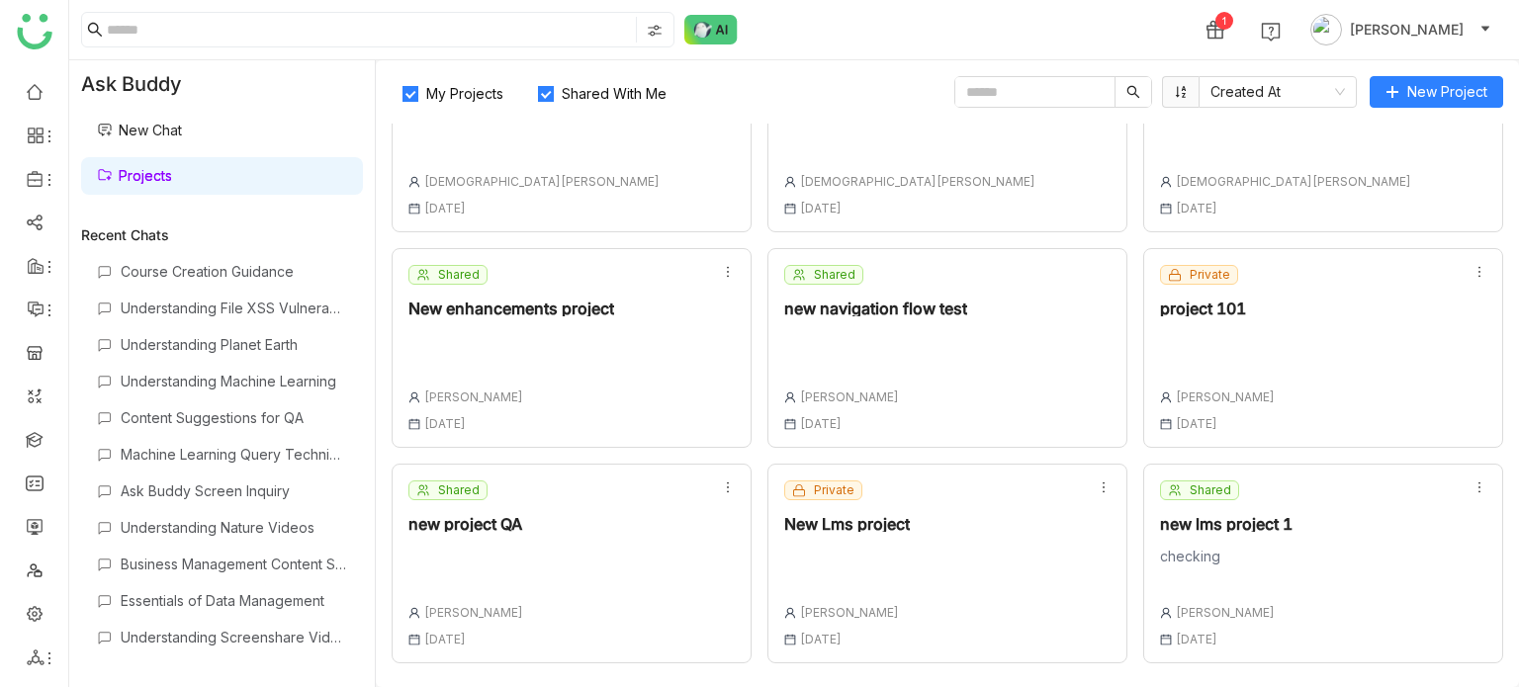
click at [569, 501] on div "Shared new project QA [PERSON_NAME] [DATE]" at bounding box center [572, 564] width 360 height 200
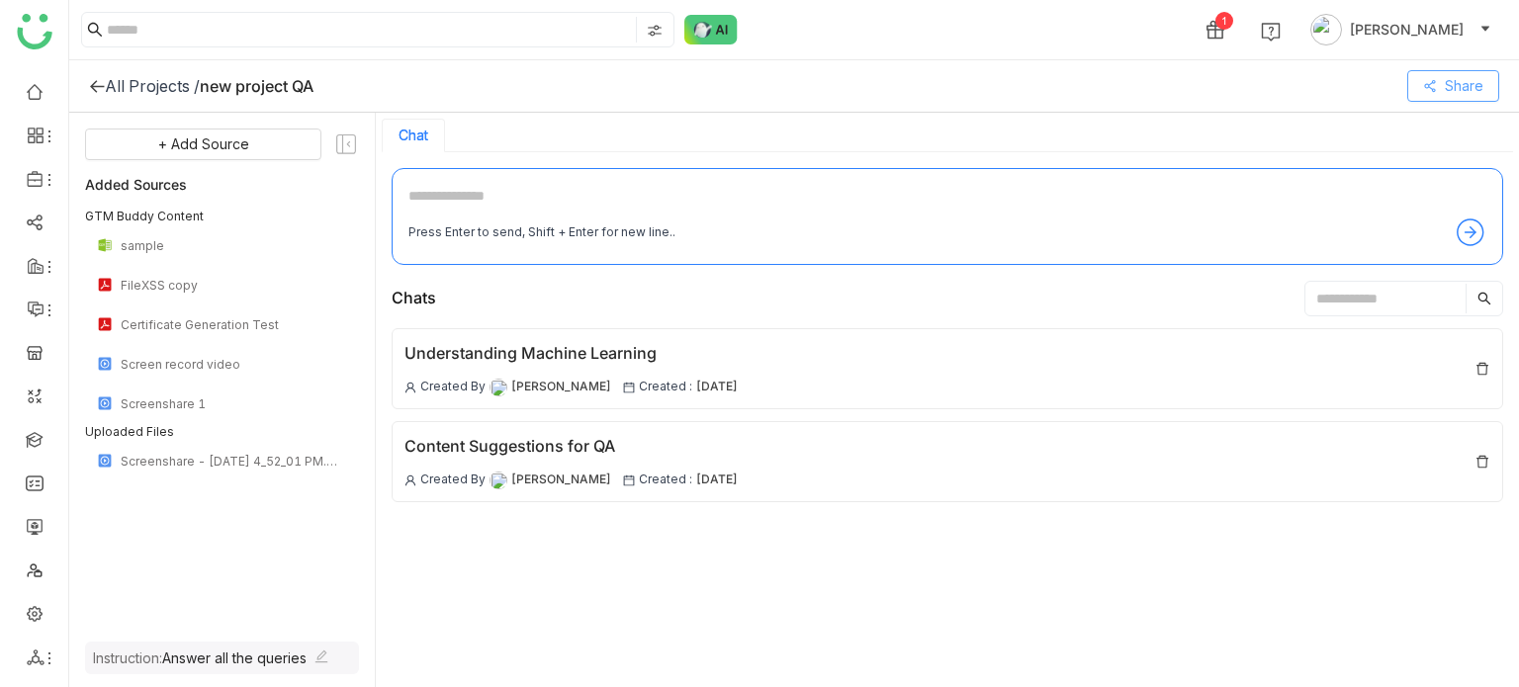
click at [1476, 82] on span "Share" at bounding box center [1464, 86] width 39 height 22
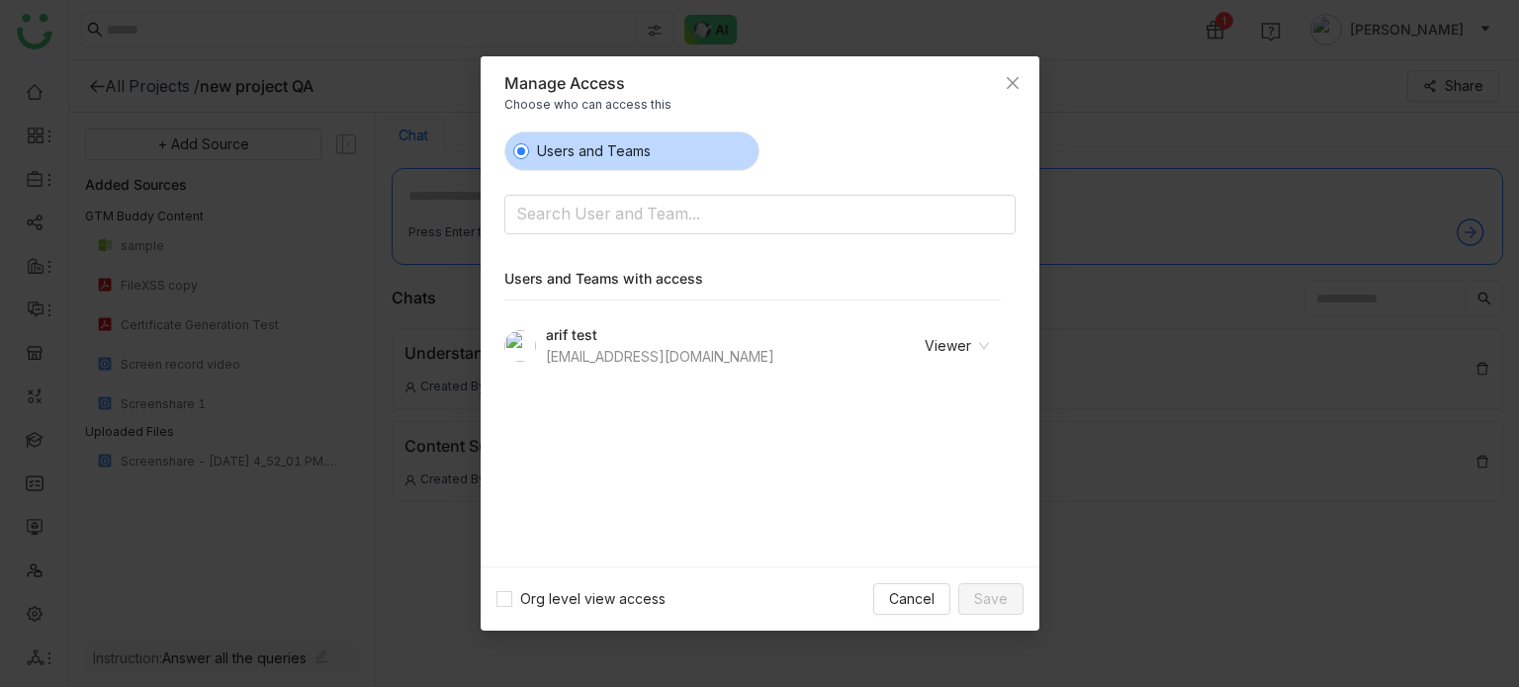
click at [966, 344] on nz-select-item "Viewer" at bounding box center [931, 346] width 115 height 30
click at [1017, 82] on icon "Close" at bounding box center [1013, 83] width 16 height 16
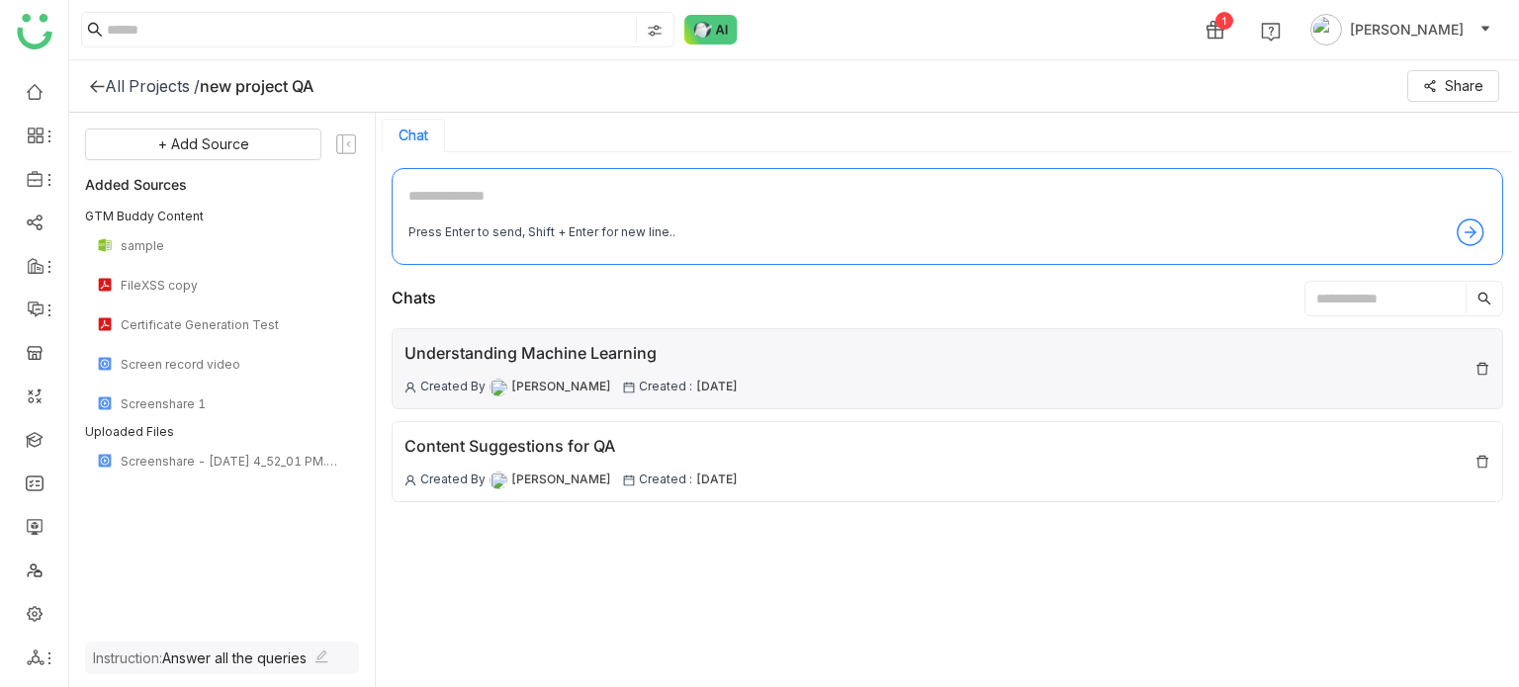
click at [756, 342] on div "Understanding Machine Learning Created By [PERSON_NAME] Created : [DATE]" at bounding box center [948, 368] width 1112 height 81
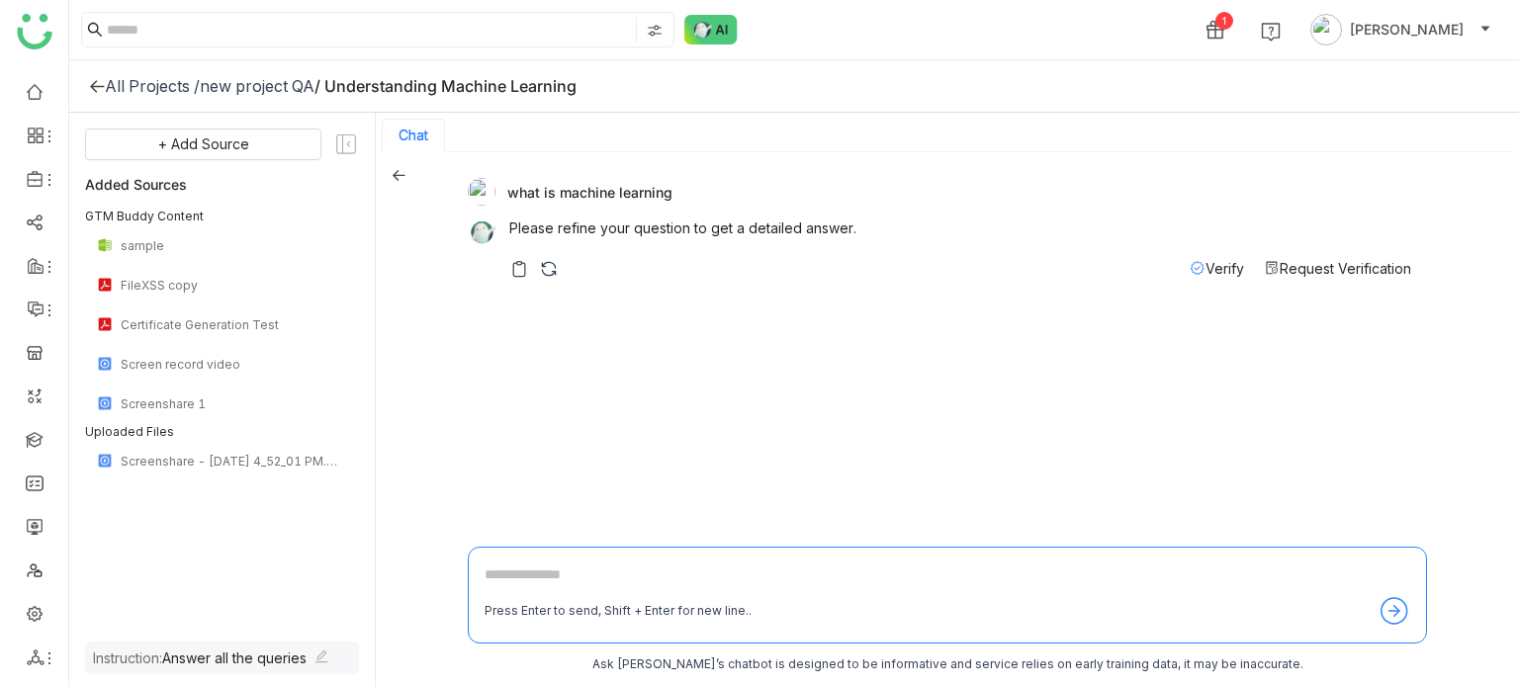
click at [99, 84] on icon at bounding box center [97, 86] width 16 height 16
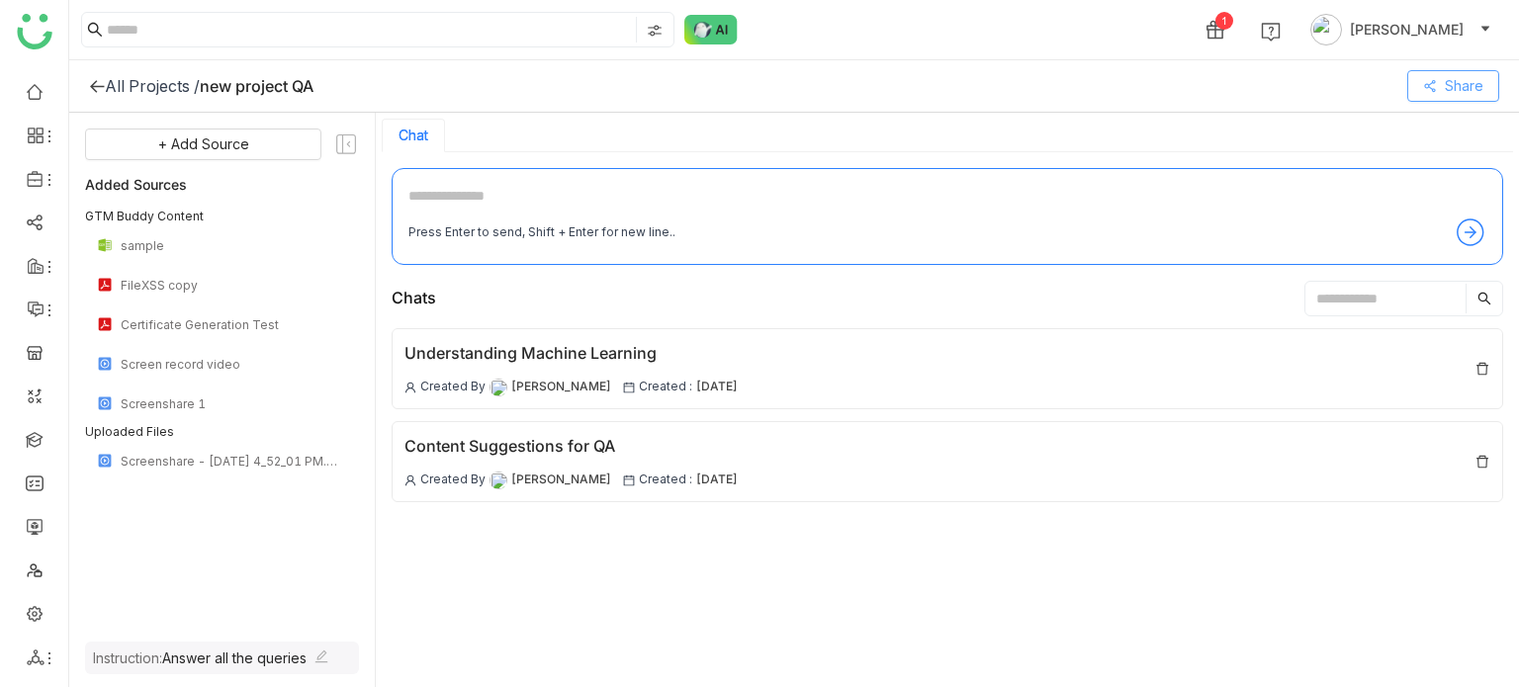
click at [1472, 90] on span "Share" at bounding box center [1464, 86] width 39 height 22
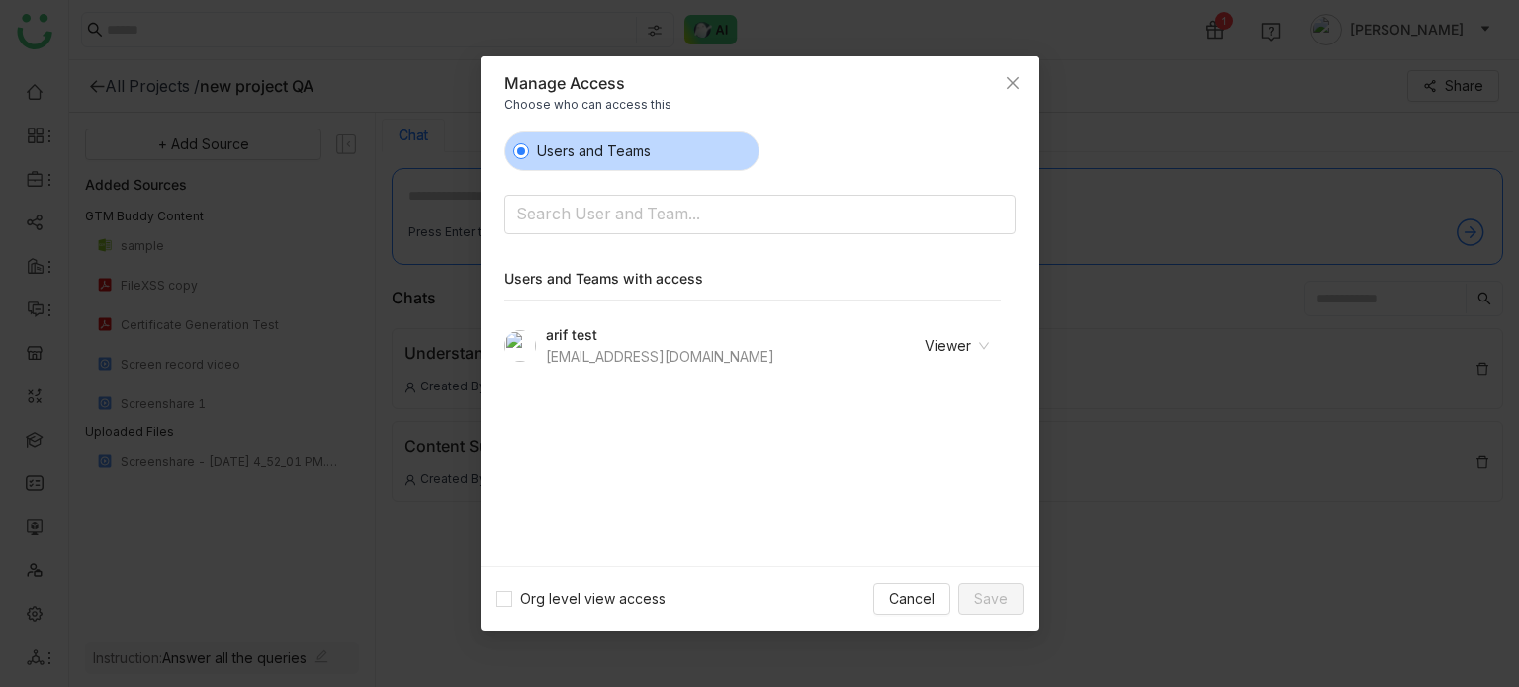
click at [949, 360] on div "arif test [EMAIL_ADDRESS][DOMAIN_NAME] Viewer" at bounding box center [752, 346] width 496 height 44
click at [979, 347] on icon at bounding box center [984, 346] width 12 height 12
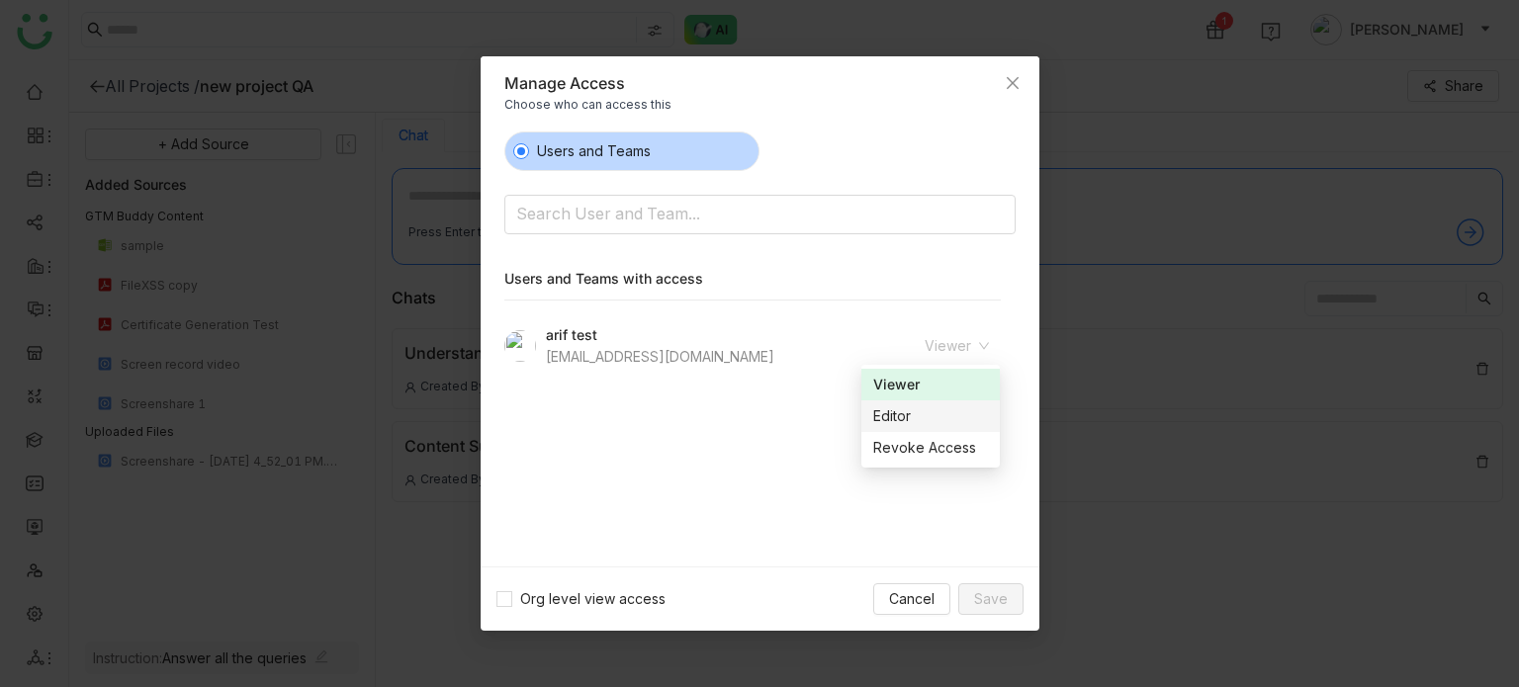
click at [949, 414] on div "Editor" at bounding box center [930, 417] width 115 height 22
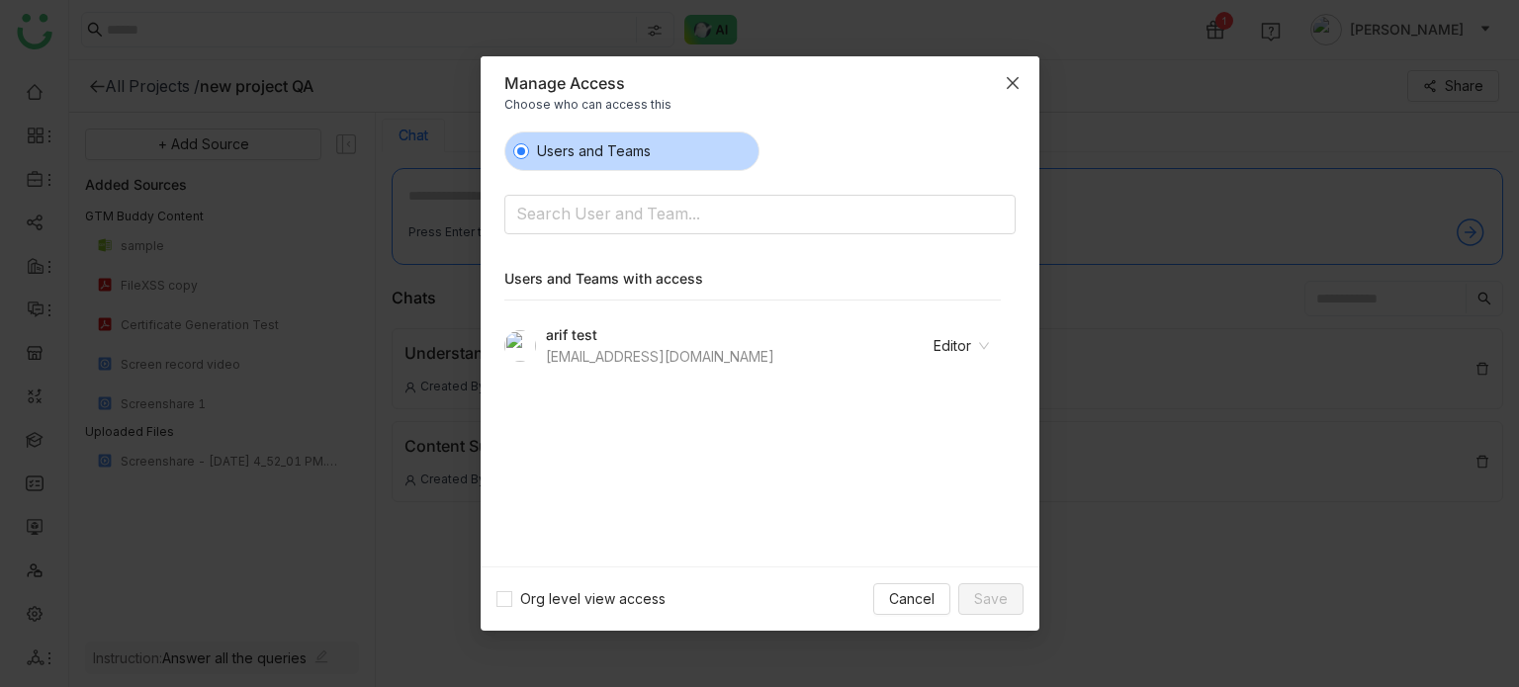
click at [1021, 78] on span "Close" at bounding box center [1012, 82] width 53 height 53
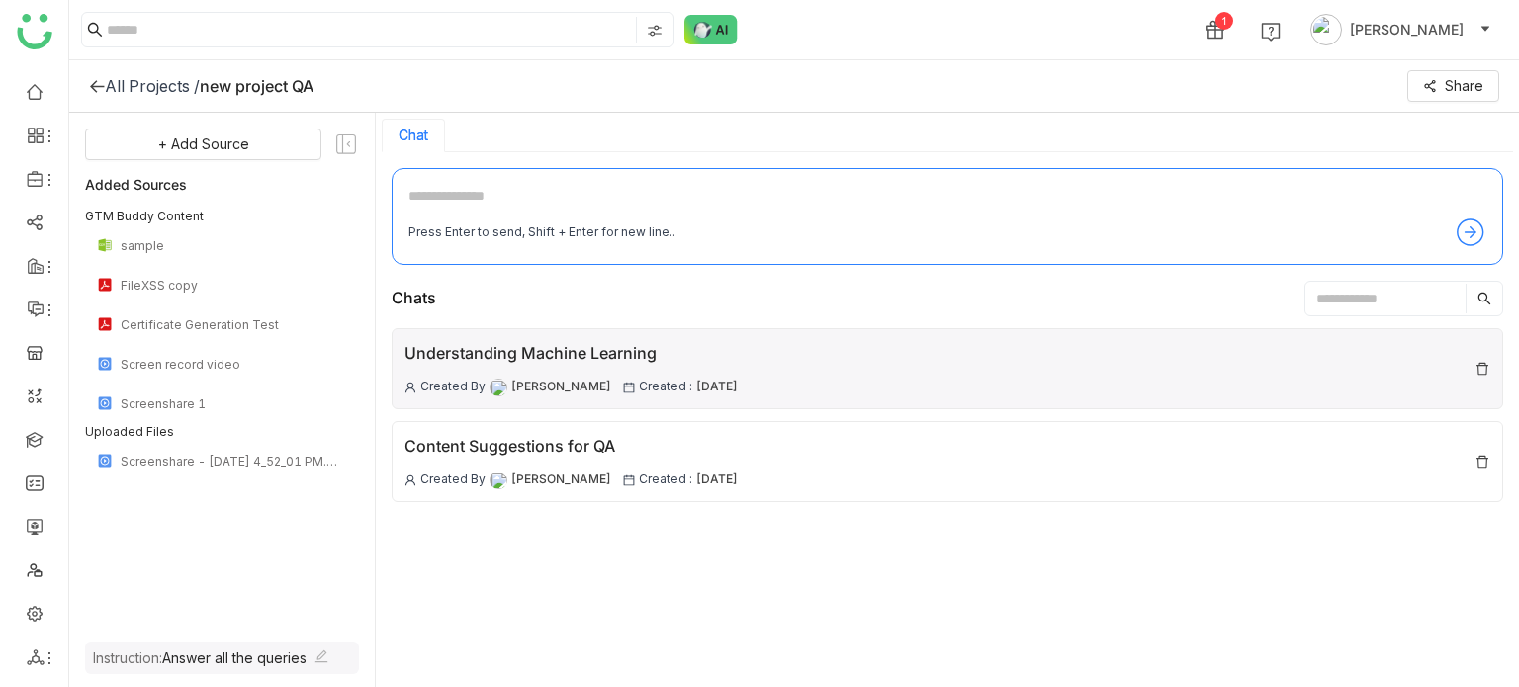
click at [828, 367] on div "Understanding Machine Learning Created By [PERSON_NAME] Created : [DATE]" at bounding box center [948, 368] width 1112 height 81
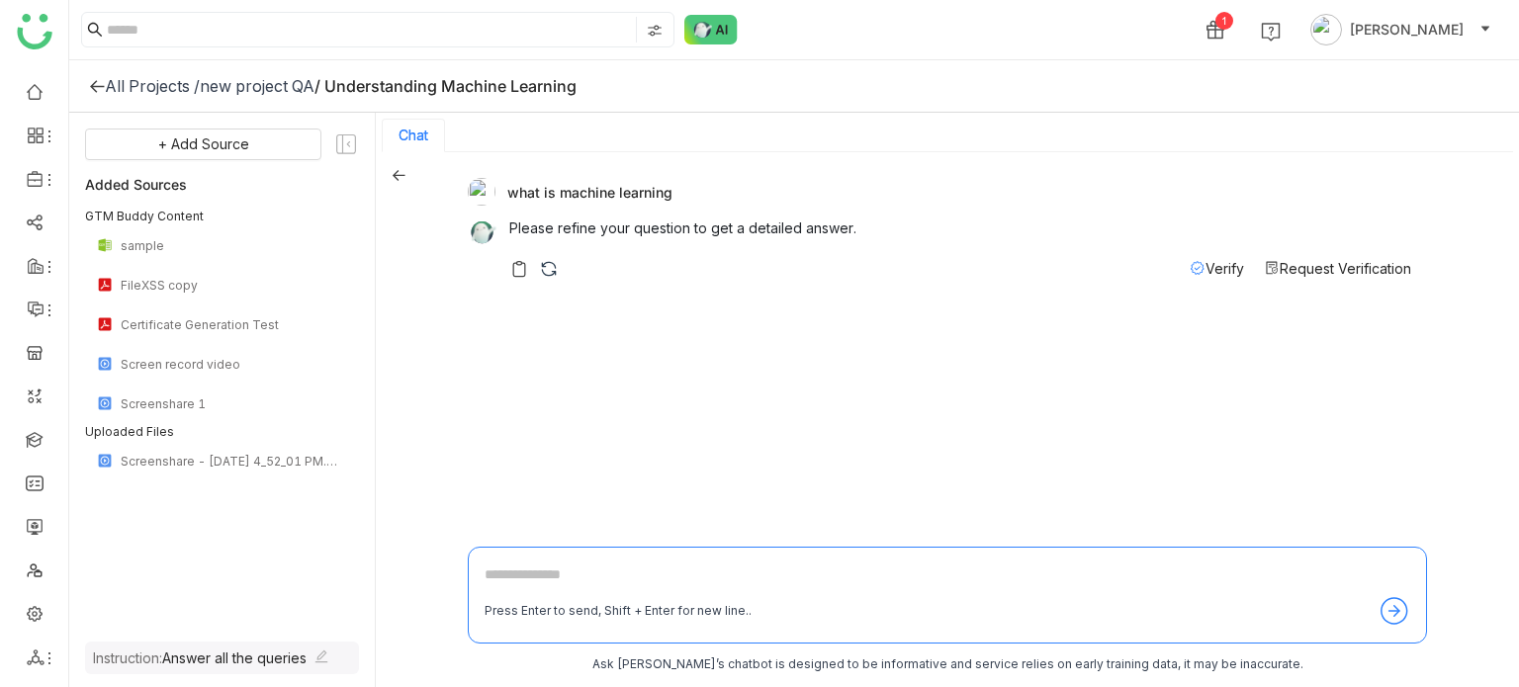
click at [400, 172] on icon at bounding box center [399, 175] width 14 height 14
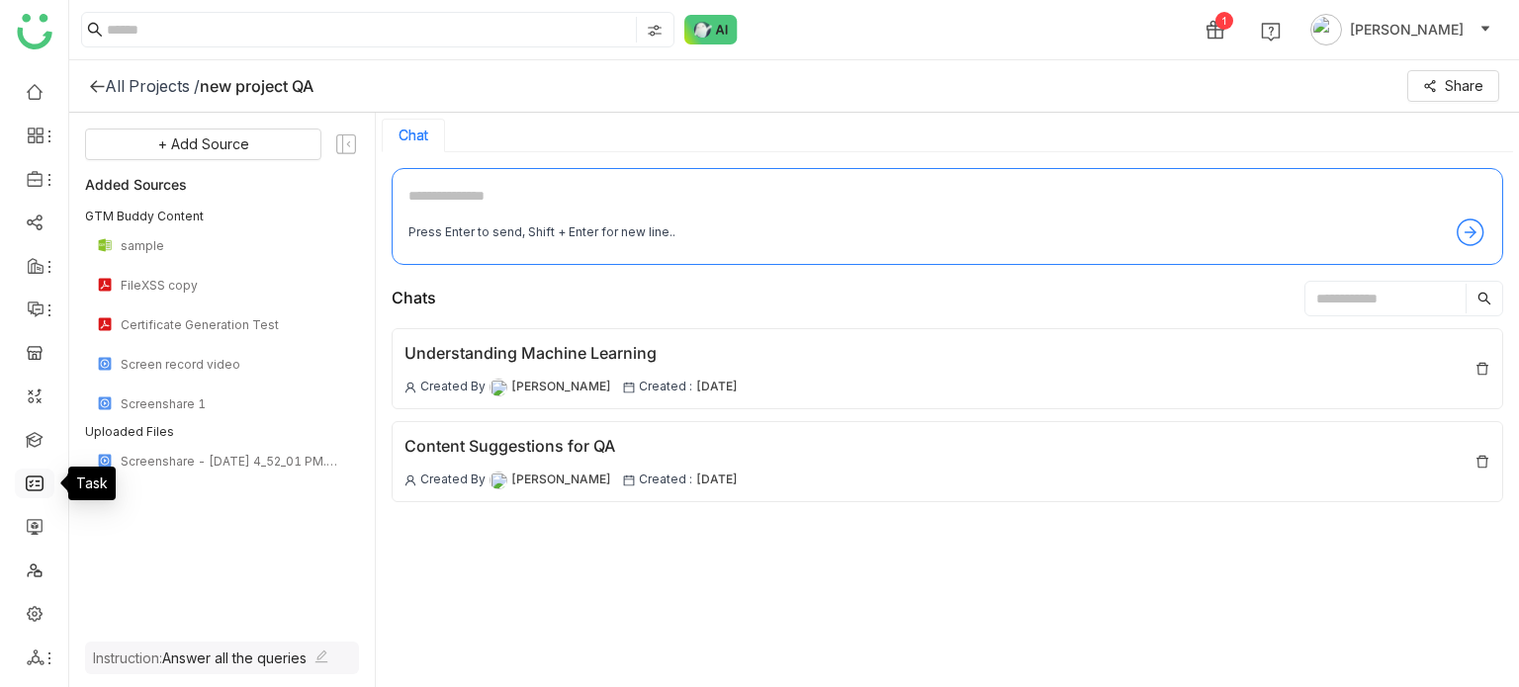
click at [36, 488] on link at bounding box center [35, 482] width 18 height 17
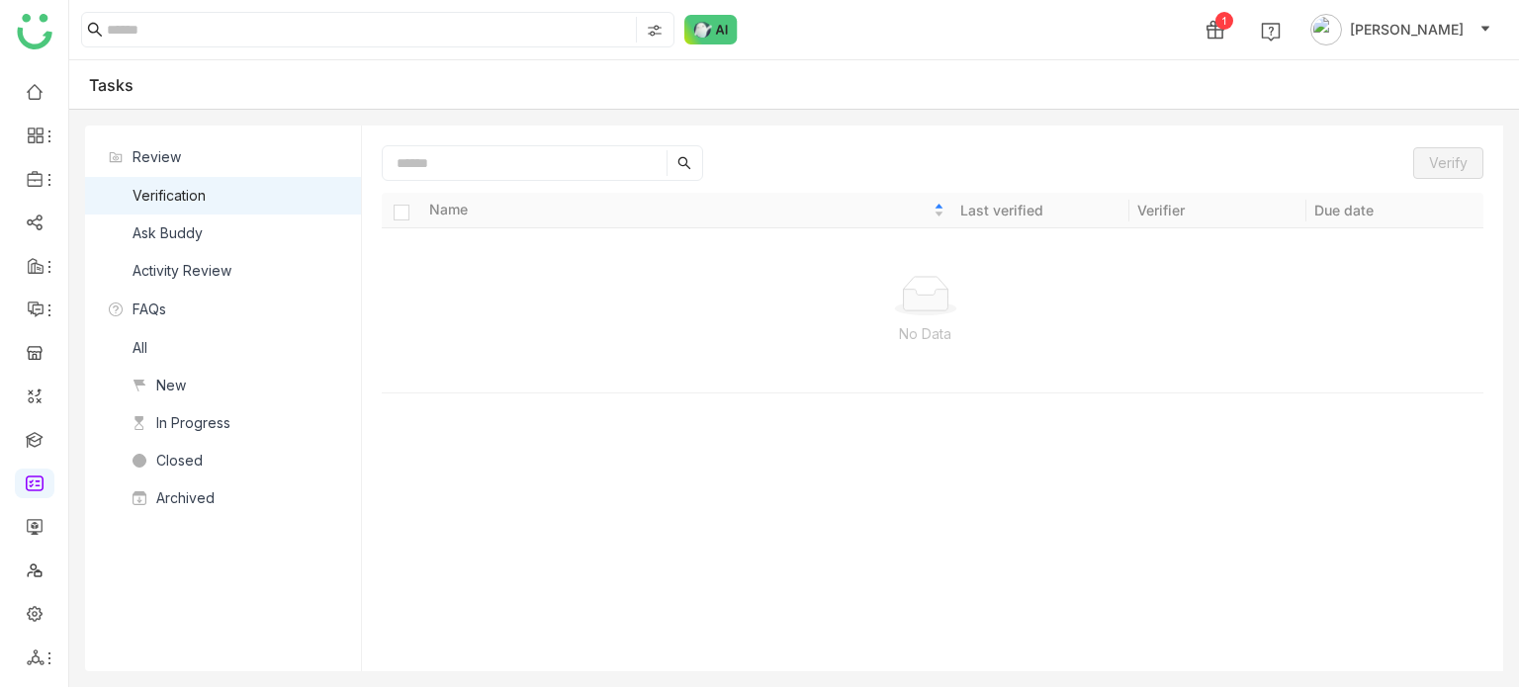
click at [212, 235] on nz-list-item "Ask Buddy" at bounding box center [223, 234] width 276 height 38
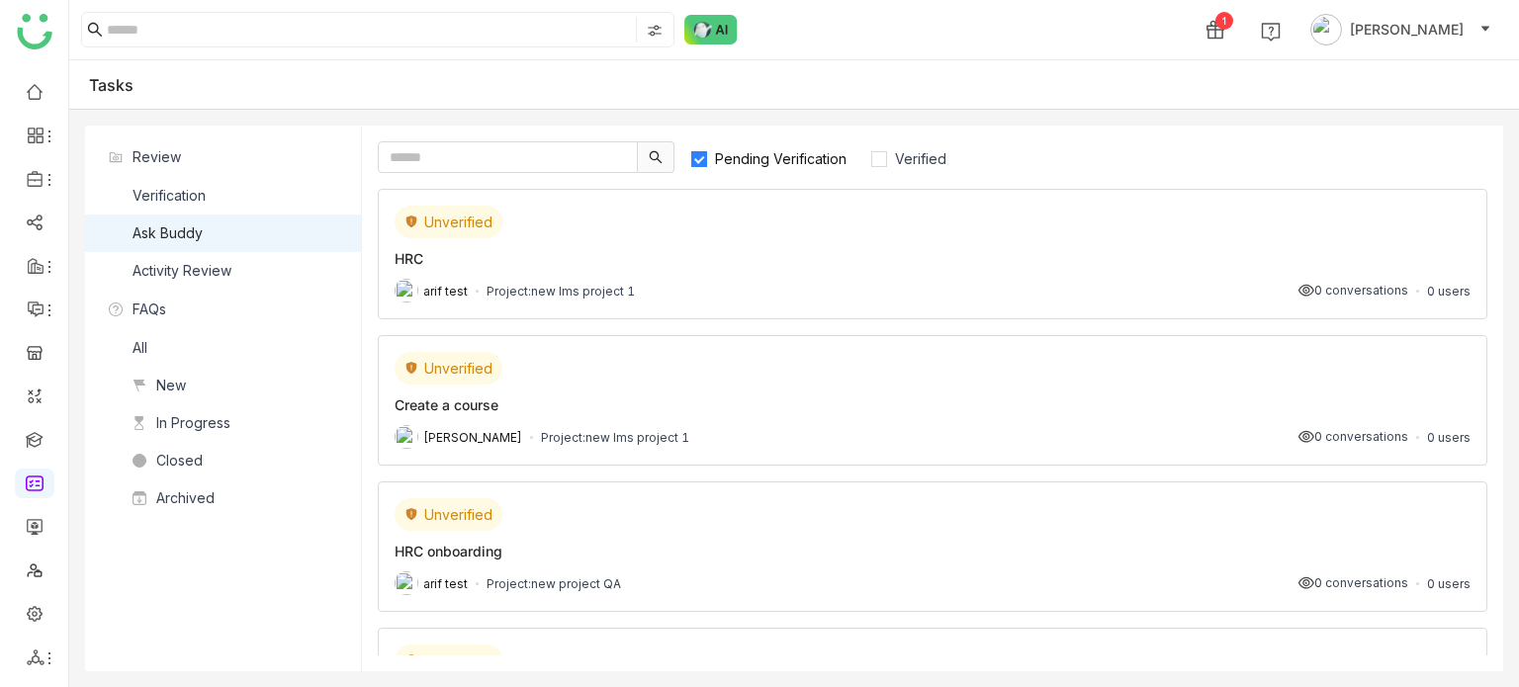
click at [710, 260] on div "HRC" at bounding box center [933, 258] width 1076 height 21
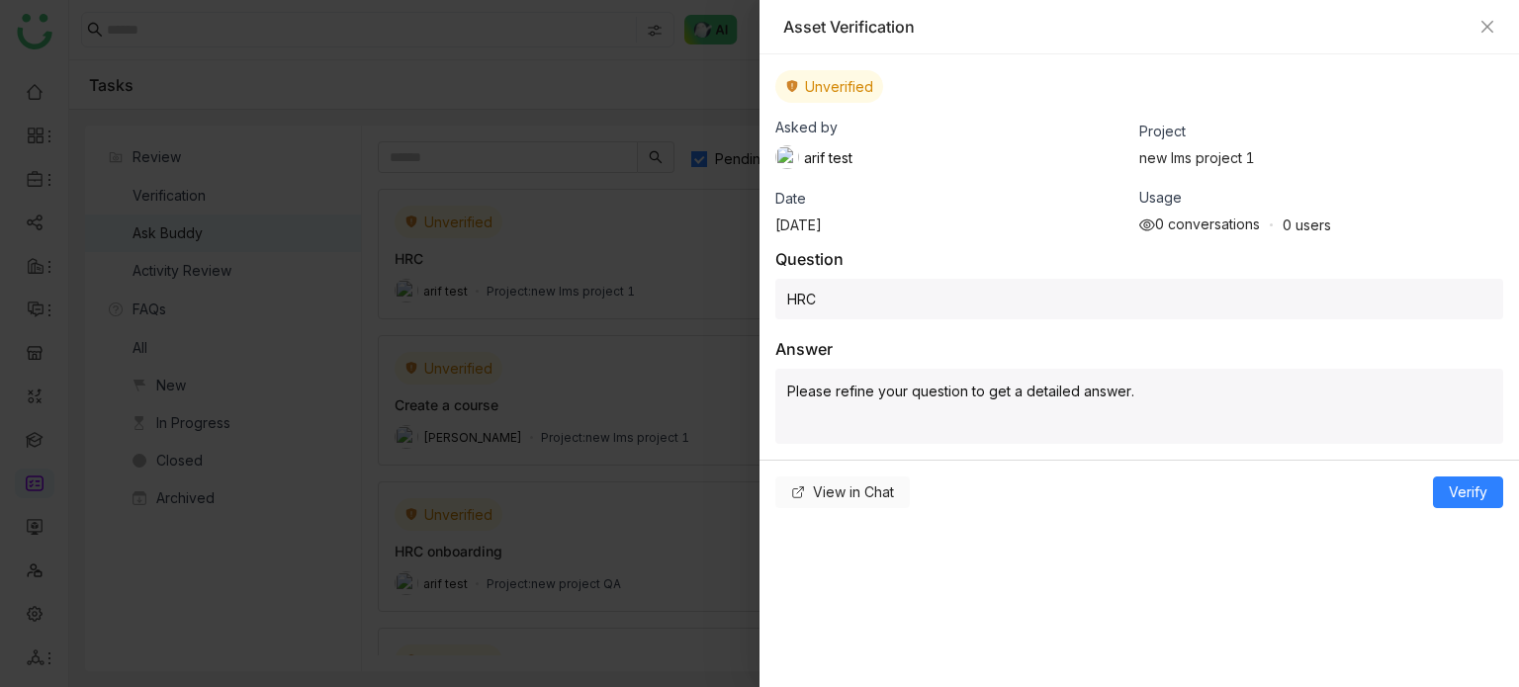
click at [855, 497] on span "View in Chat" at bounding box center [853, 493] width 81 height 22
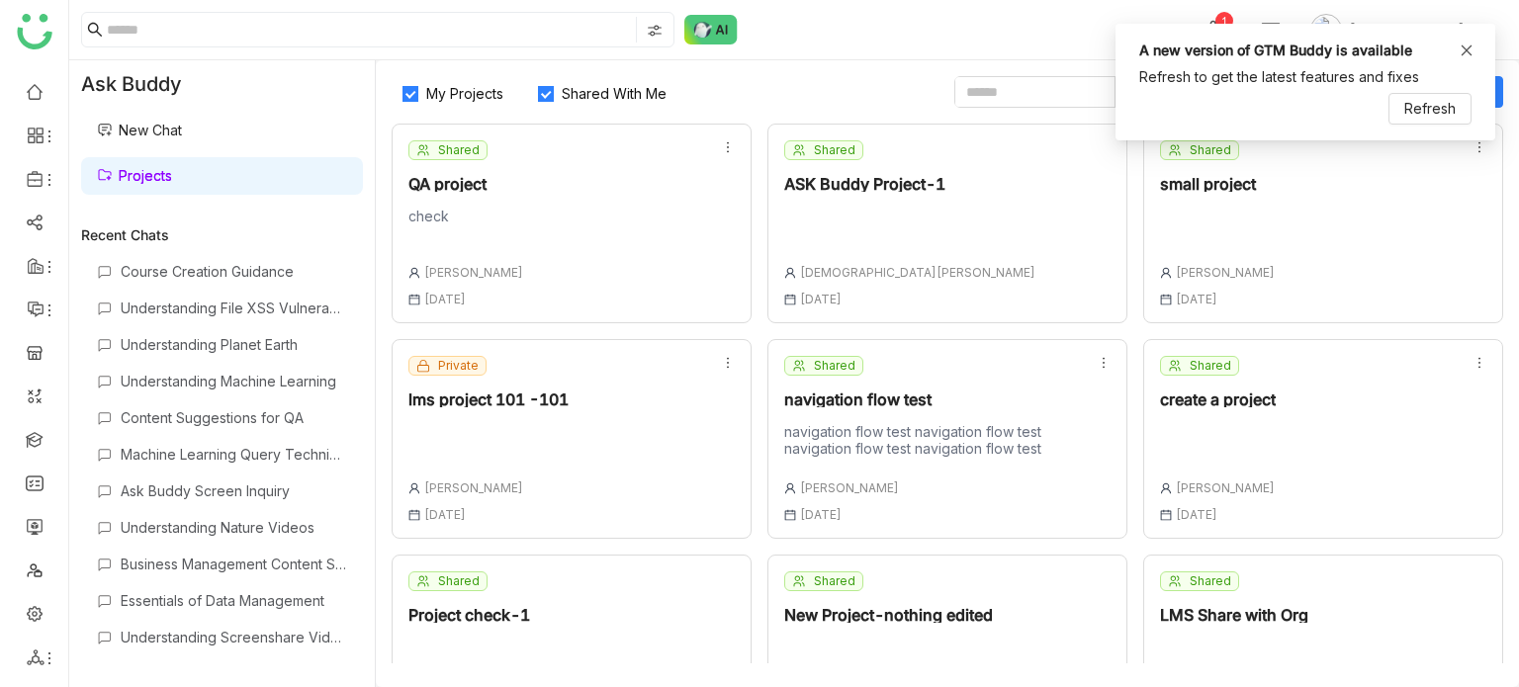
click at [1472, 50] on icon at bounding box center [1467, 51] width 14 height 14
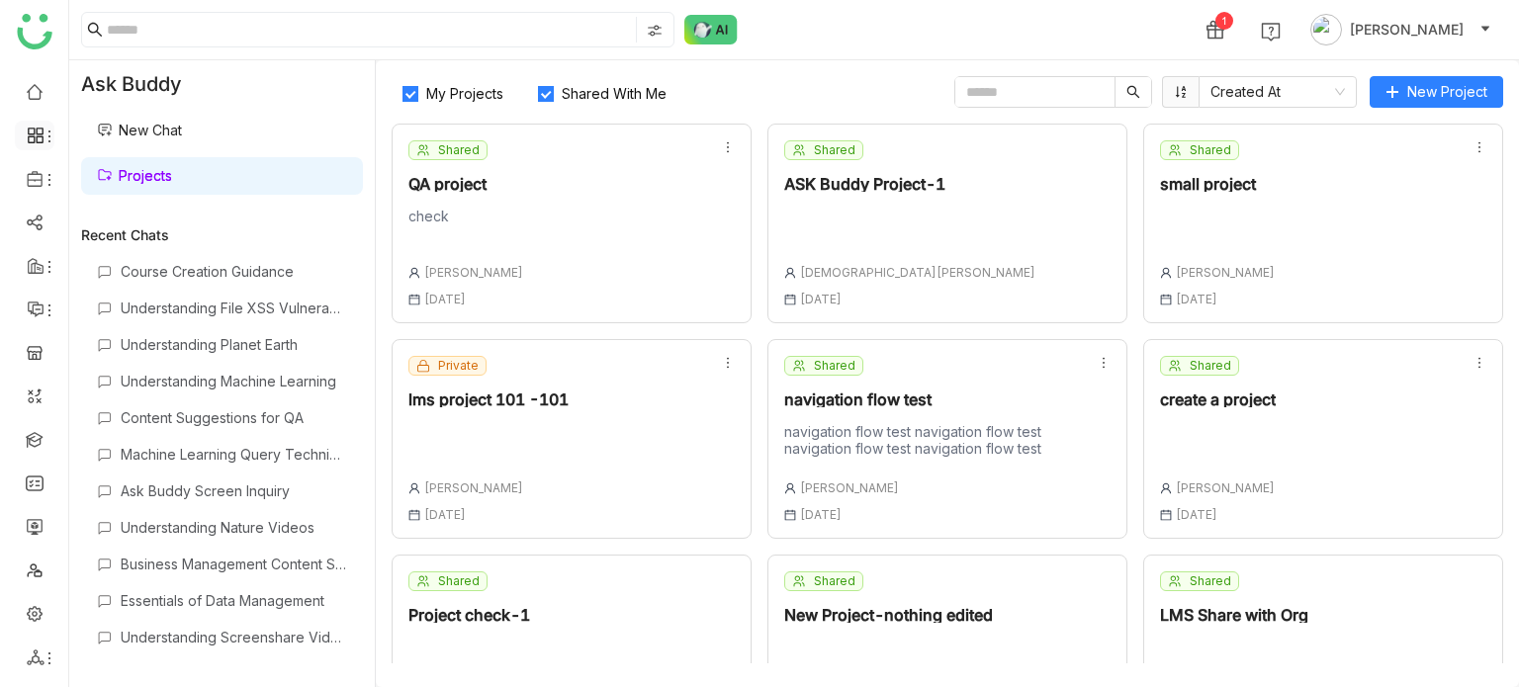
click at [47, 141] on icon at bounding box center [50, 137] width 16 height 16
click at [43, 176] on icon at bounding box center [50, 180] width 16 height 16
click at [123, 295] on link "Library" at bounding box center [137, 293] width 129 height 14
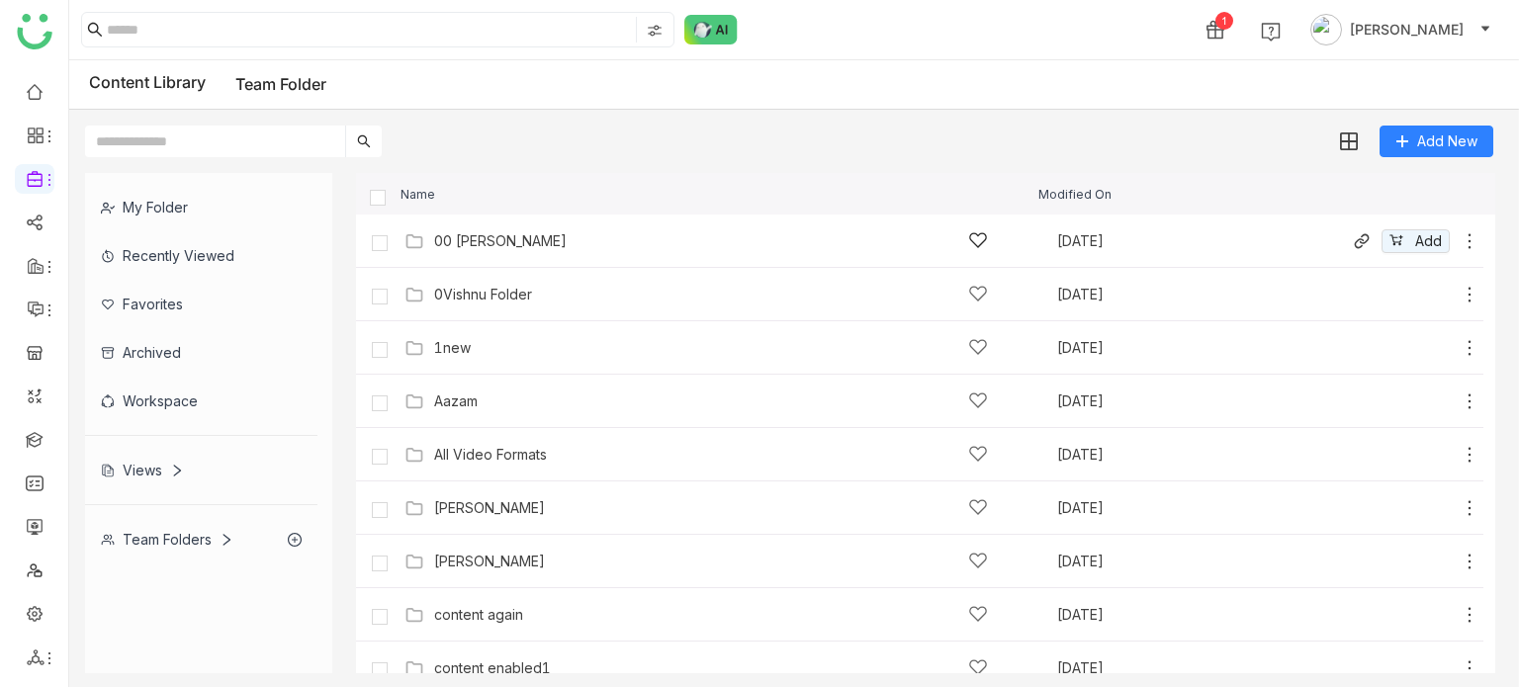
click at [1460, 248] on icon at bounding box center [1470, 241] width 20 height 20
click at [1385, 169] on li "Edit" at bounding box center [1377, 163] width 156 height 32
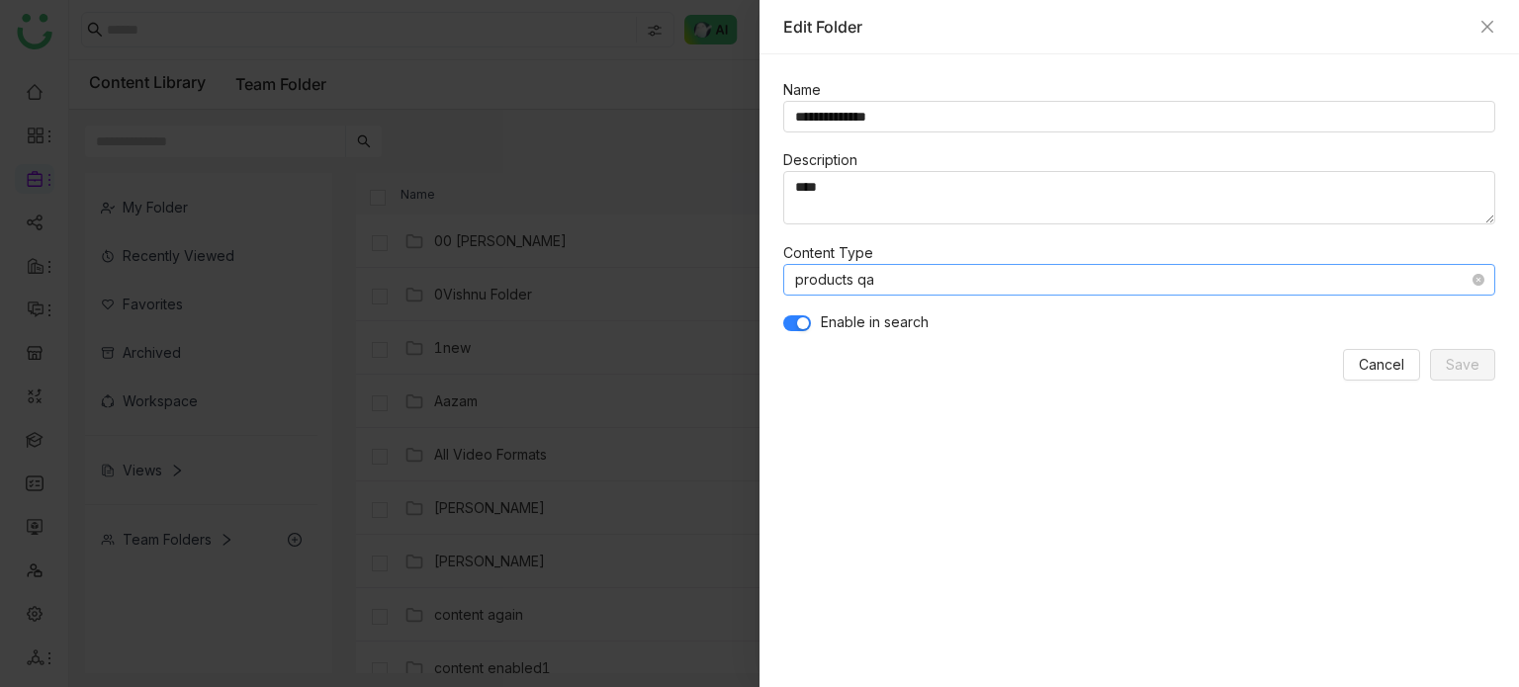
click at [1340, 269] on nz-select-item "products qa" at bounding box center [1139, 280] width 688 height 30
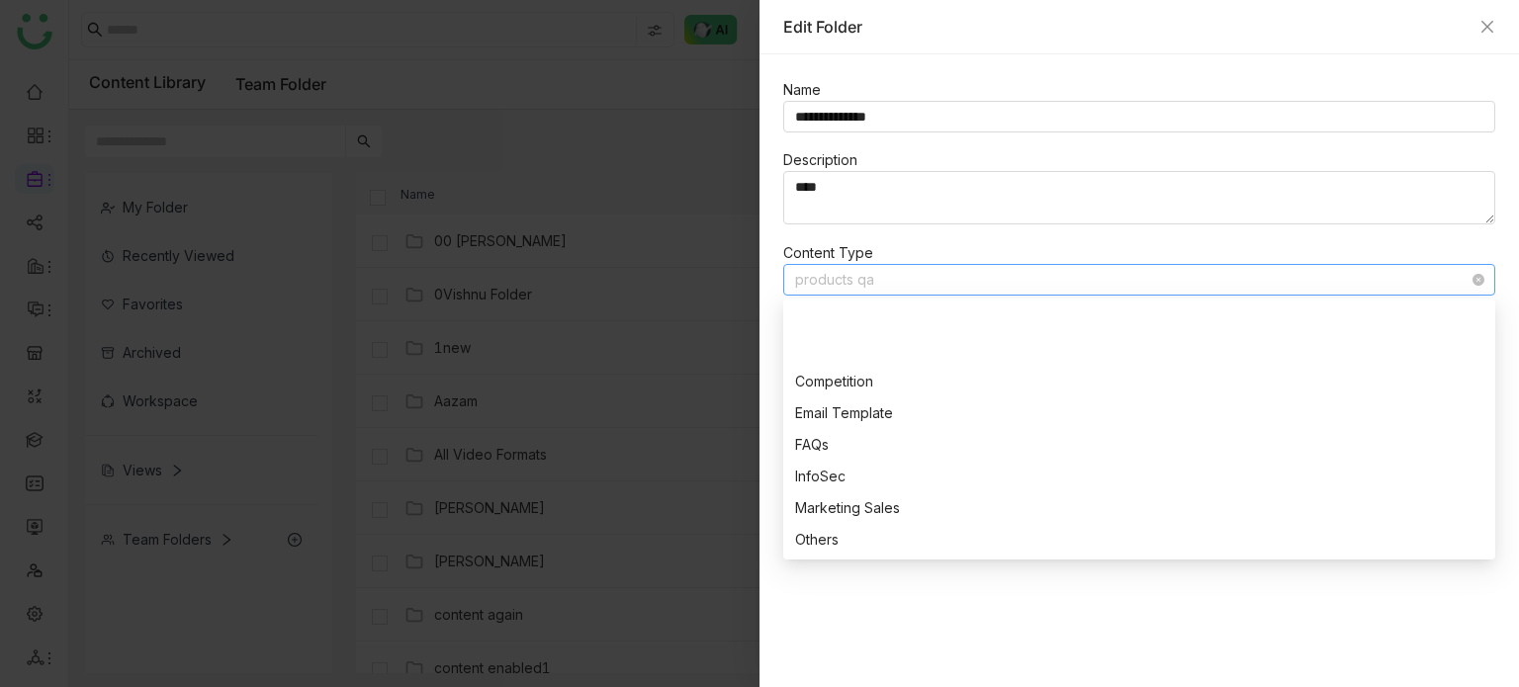
scroll to position [316, 0]
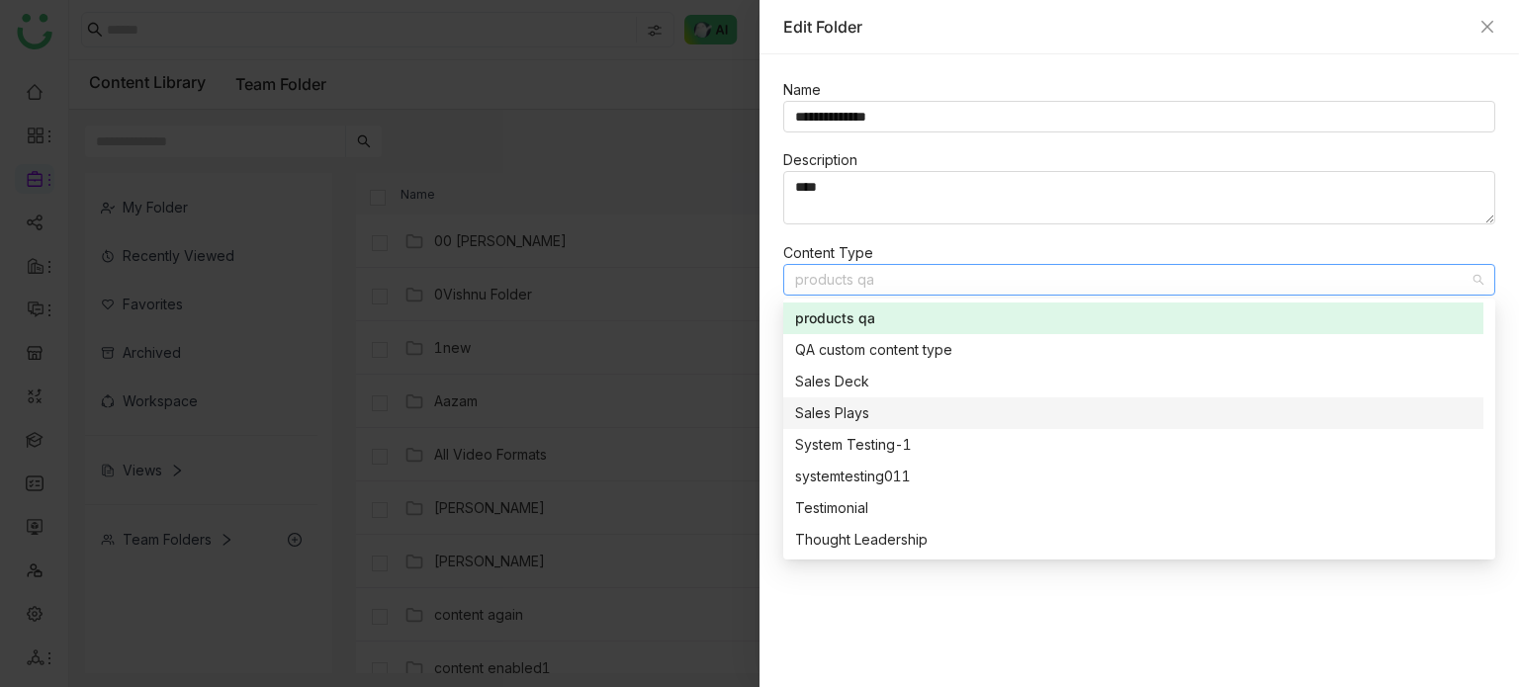
click at [987, 406] on div "Sales Plays" at bounding box center [1133, 414] width 676 height 22
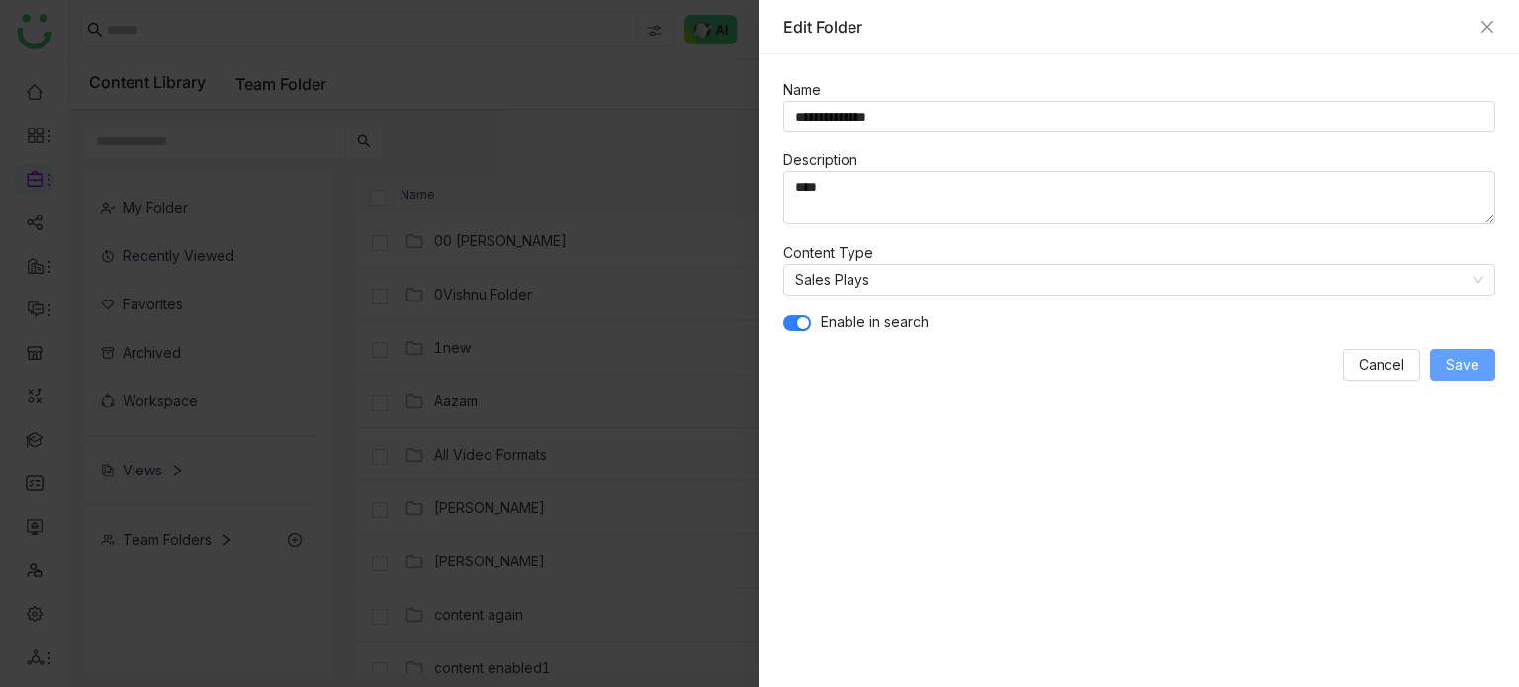
click at [1447, 354] on span "Save" at bounding box center [1463, 365] width 34 height 22
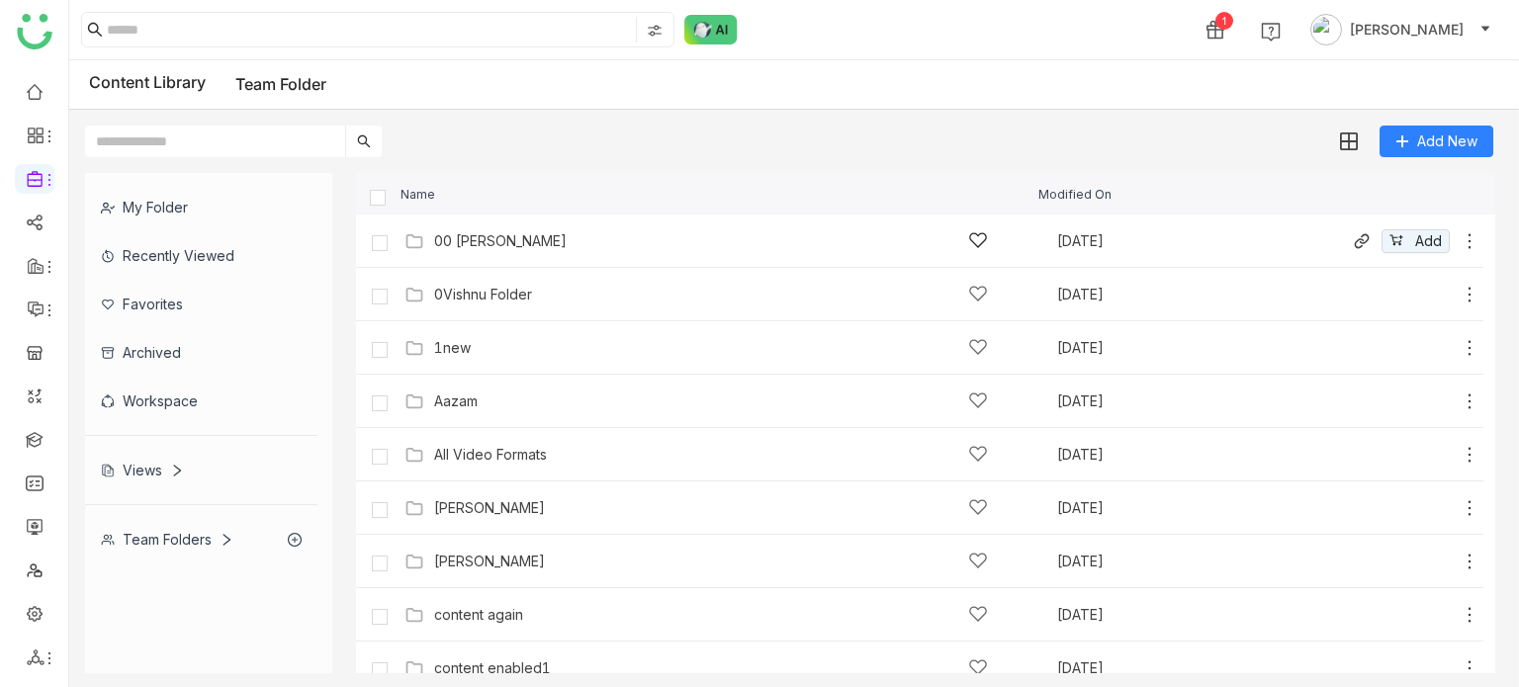
click at [576, 251] on div "00 [PERSON_NAME] [DATE] Add" at bounding box center [940, 240] width 1080 height 31
click at [1460, 235] on icon at bounding box center [1470, 241] width 20 height 20
click at [1413, 152] on li "Edit" at bounding box center [1382, 151] width 156 height 32
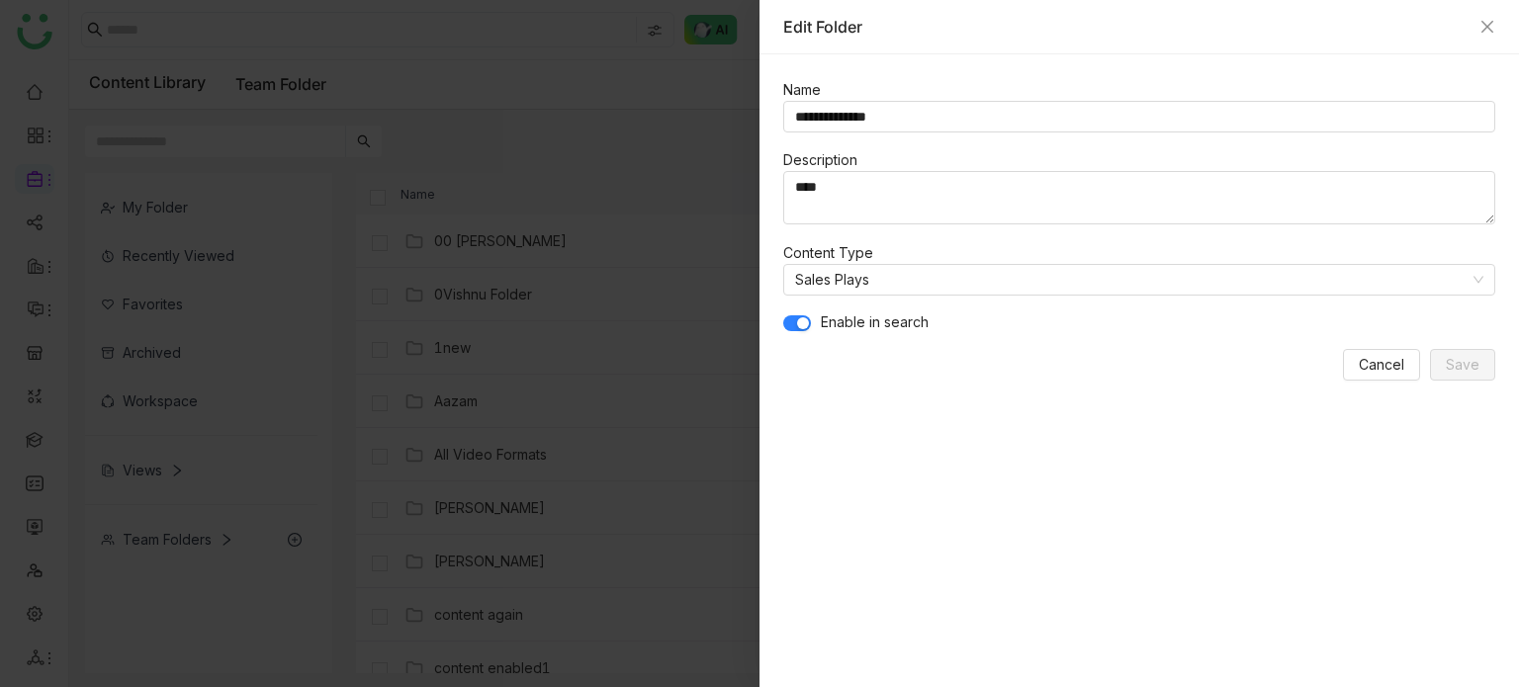
click at [540, 208] on div at bounding box center [759, 343] width 1519 height 687
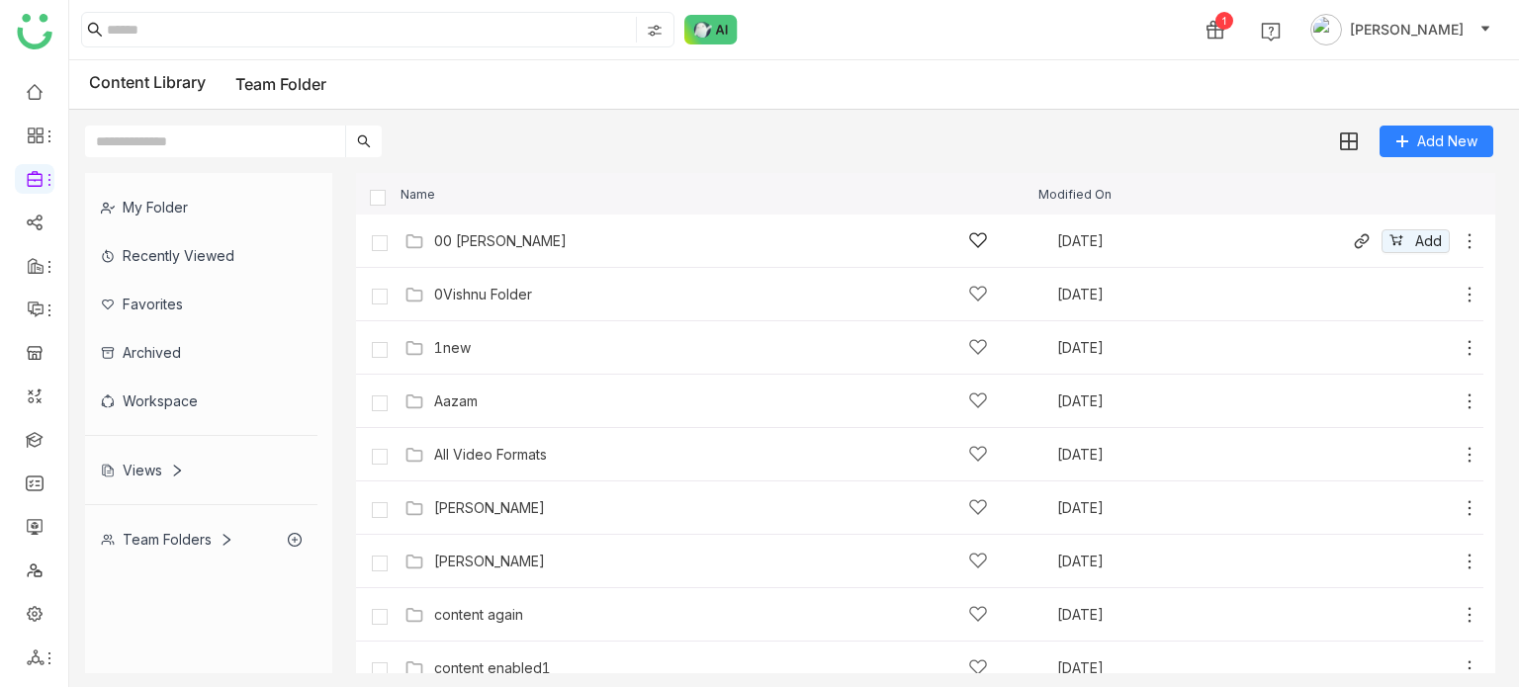
click at [567, 242] on div "00 [PERSON_NAME]" at bounding box center [711, 240] width 554 height 21
click at [1460, 237] on icon at bounding box center [1470, 241] width 20 height 20
click at [1422, 156] on li "Edit" at bounding box center [1374, 152] width 156 height 32
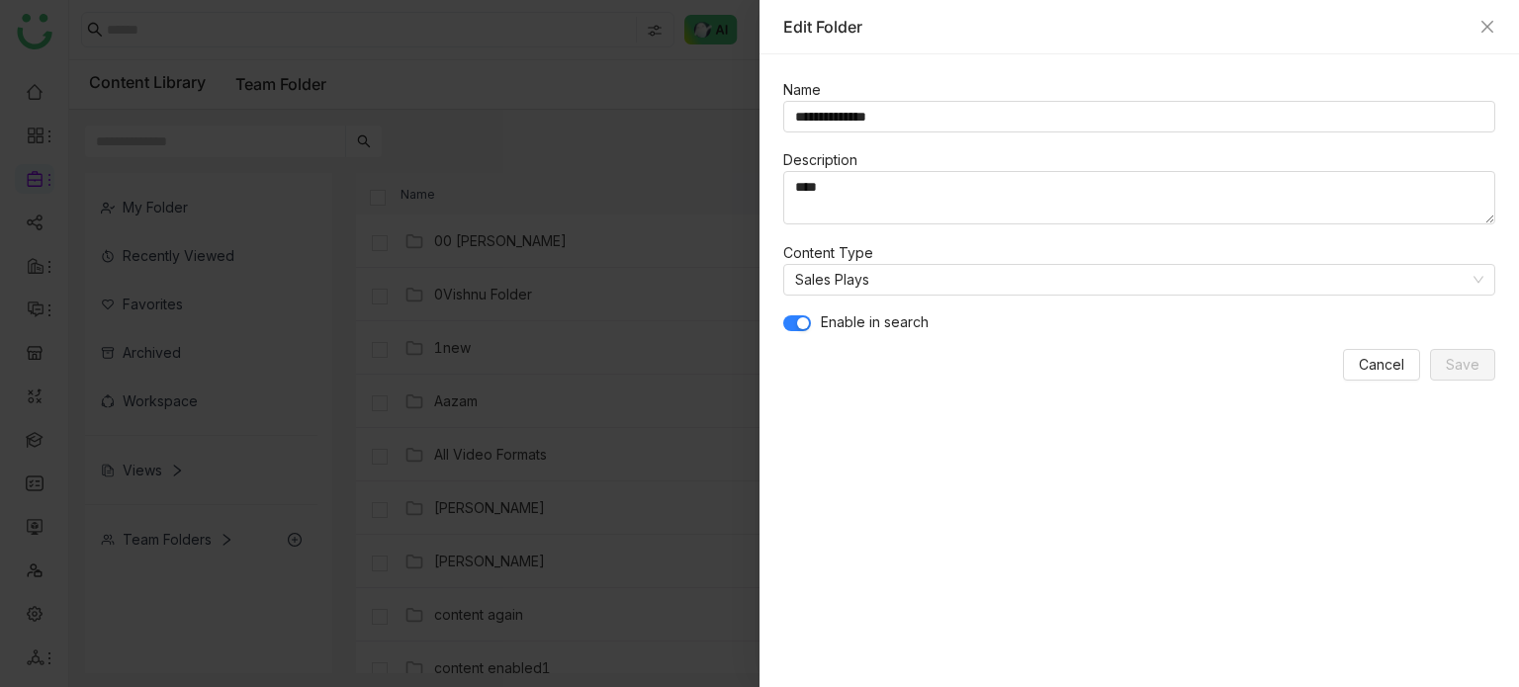
click at [797, 324] on span "button" at bounding box center [803, 323] width 12 height 12
click at [797, 324] on button "button" at bounding box center [797, 323] width 28 height 16
click at [1492, 367] on button "Save" at bounding box center [1462, 365] width 65 height 32
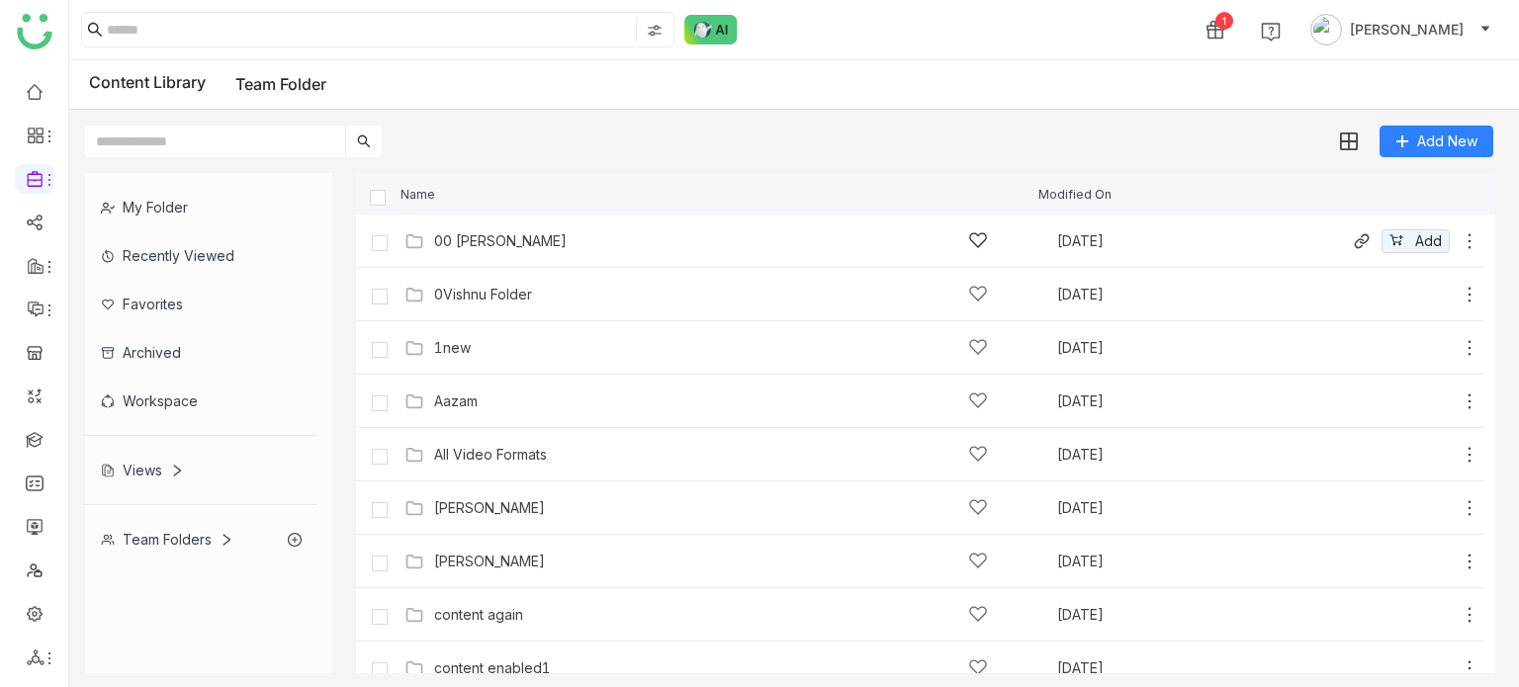
click at [1460, 238] on icon at bounding box center [1470, 241] width 20 height 20
click at [1374, 147] on li "Edit" at bounding box center [1375, 153] width 156 height 32
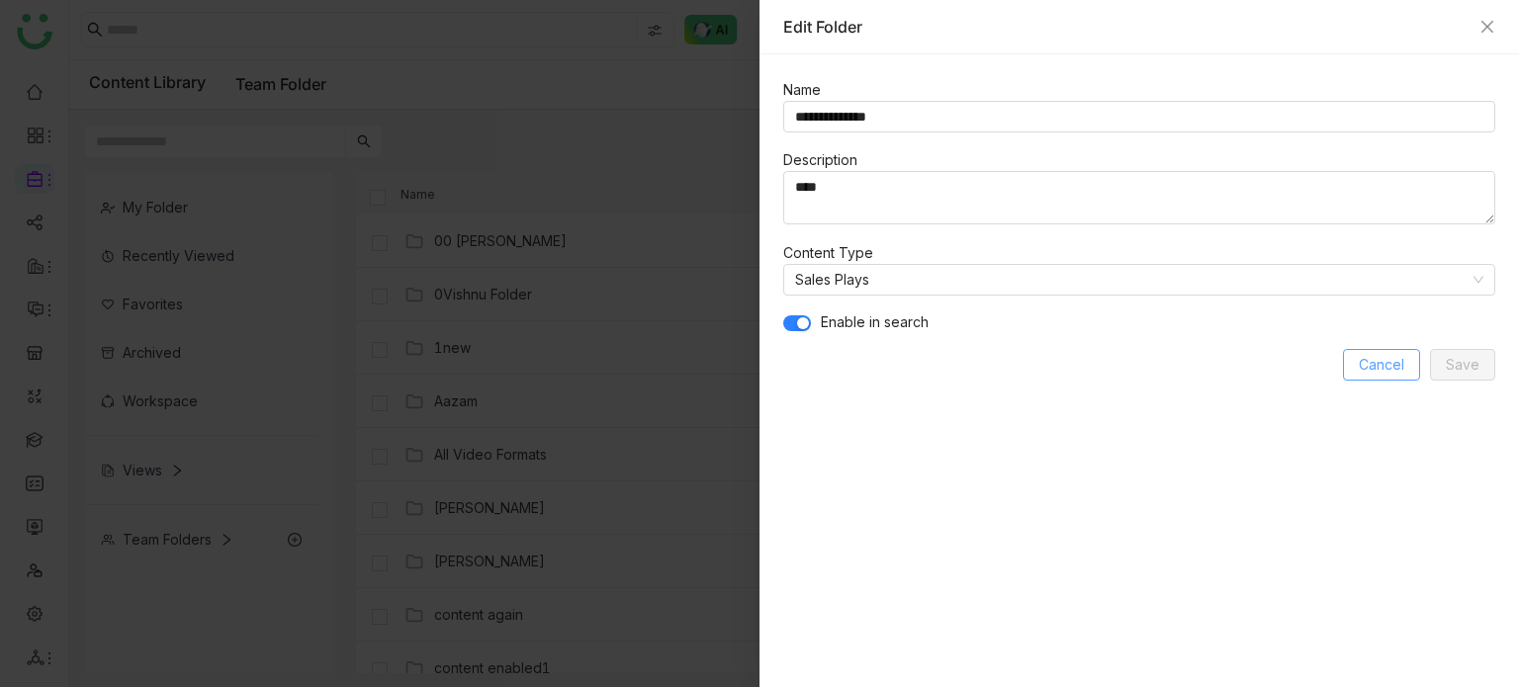
click at [1393, 361] on span "Cancel" at bounding box center [1381, 365] width 45 height 22
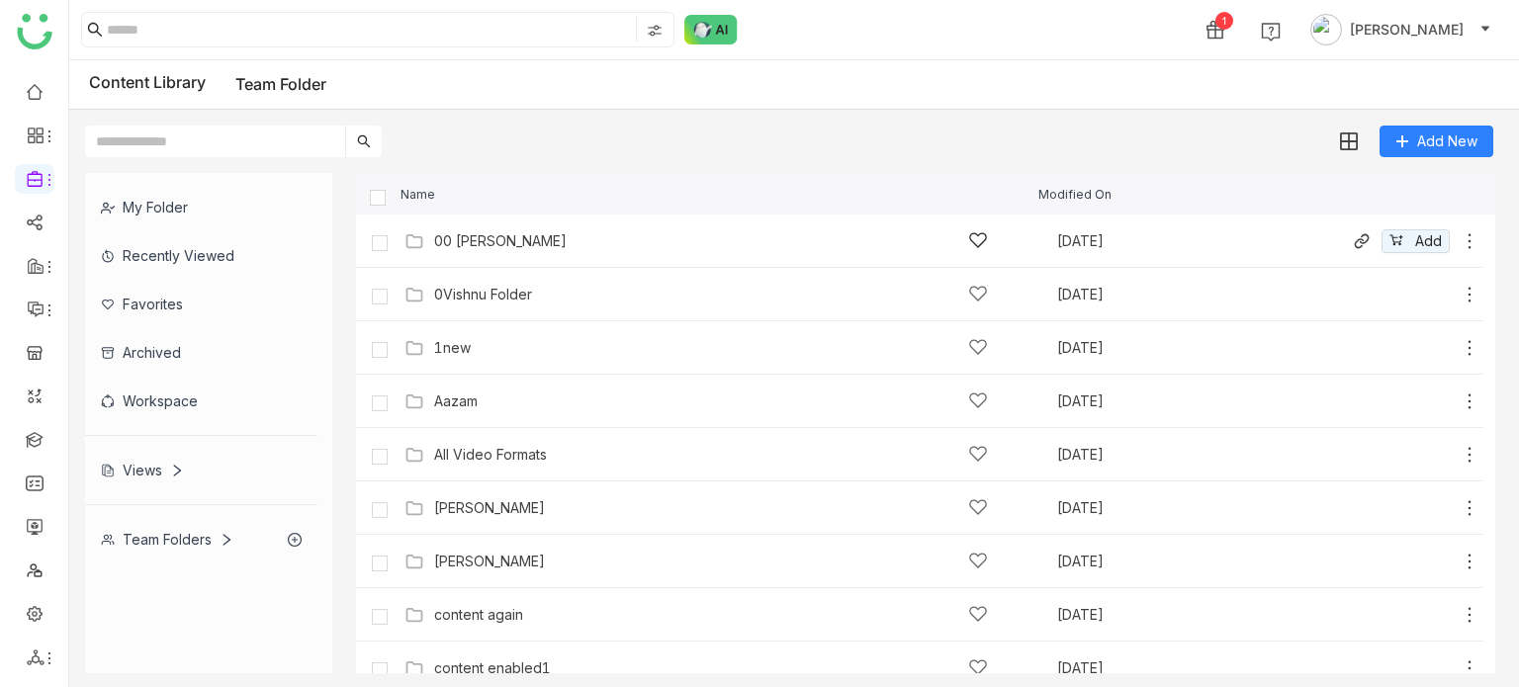
click at [682, 247] on div "00 [PERSON_NAME]" at bounding box center [711, 240] width 554 height 21
click at [1460, 240] on icon at bounding box center [1470, 241] width 20 height 20
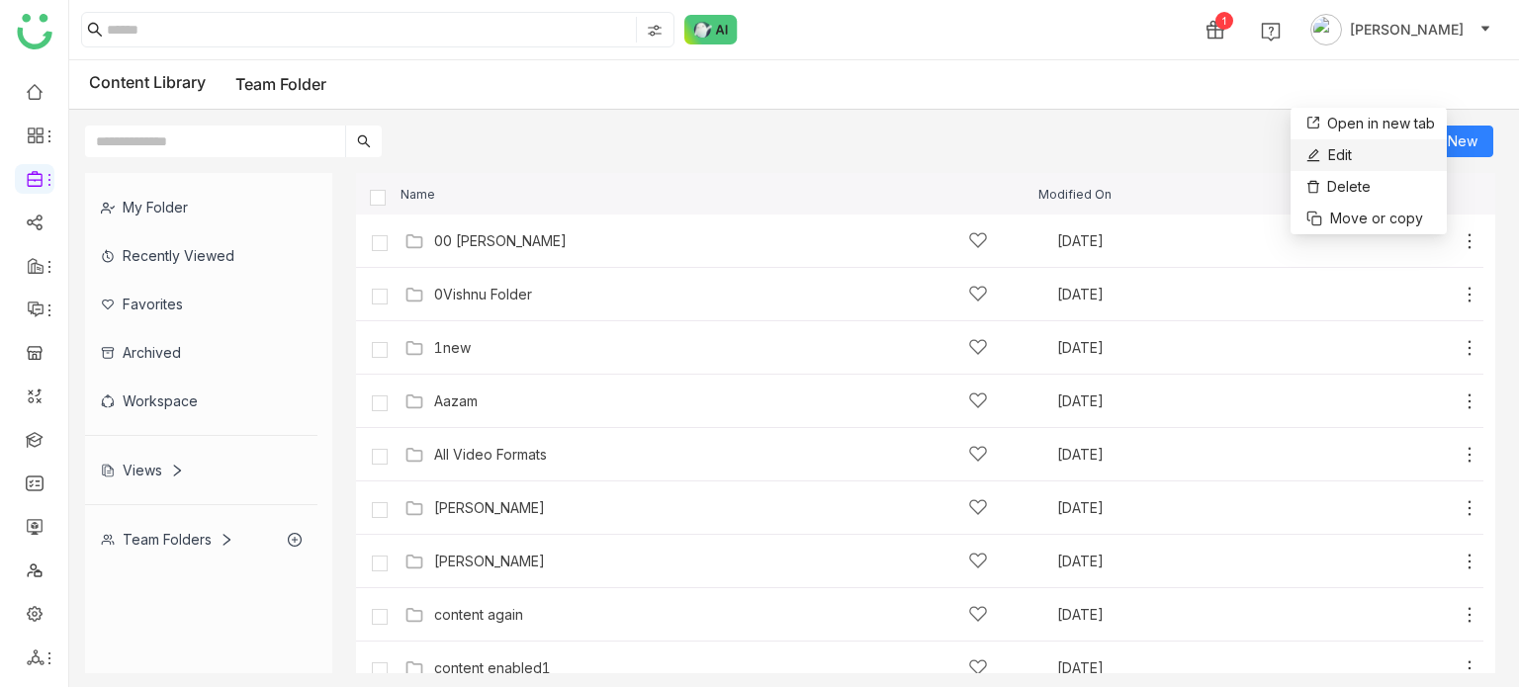
click at [1387, 154] on li "Edit" at bounding box center [1369, 155] width 156 height 32
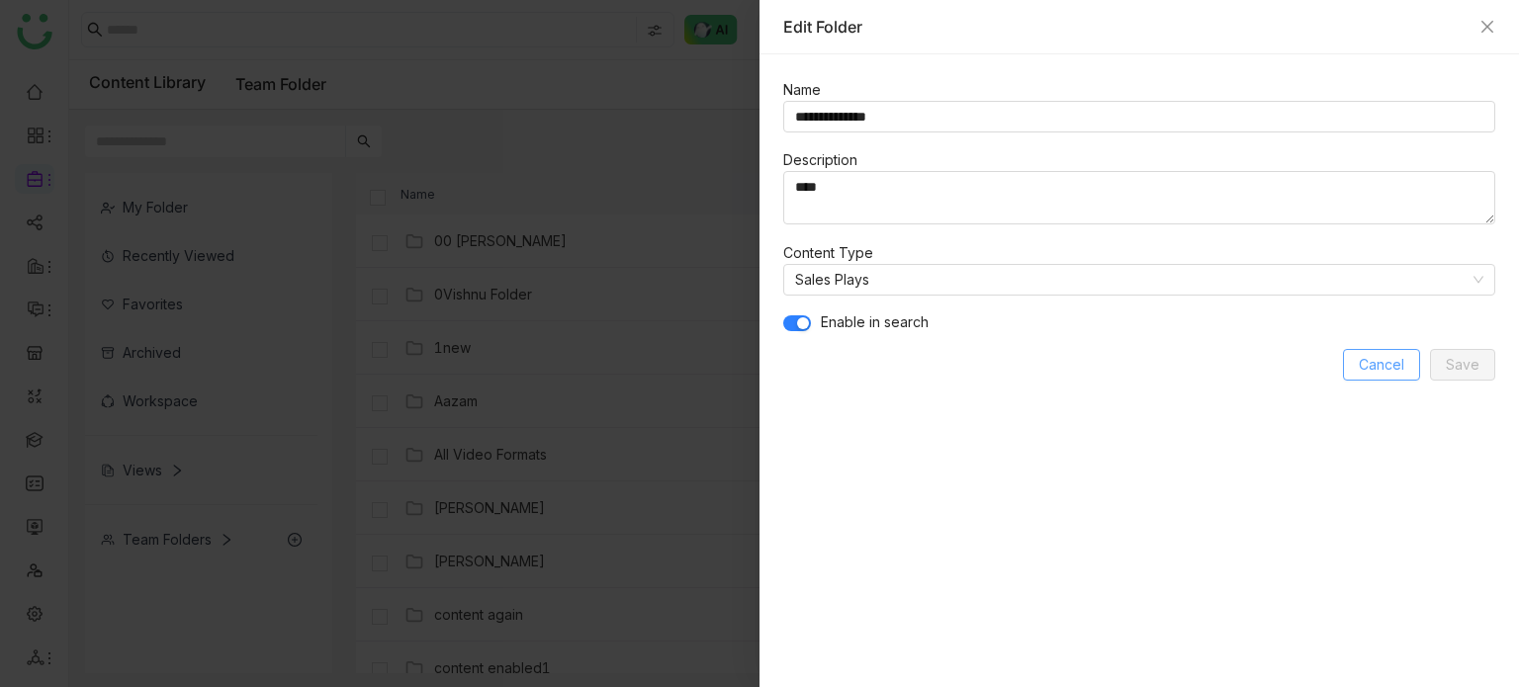
click at [1392, 355] on span "Cancel" at bounding box center [1381, 365] width 45 height 22
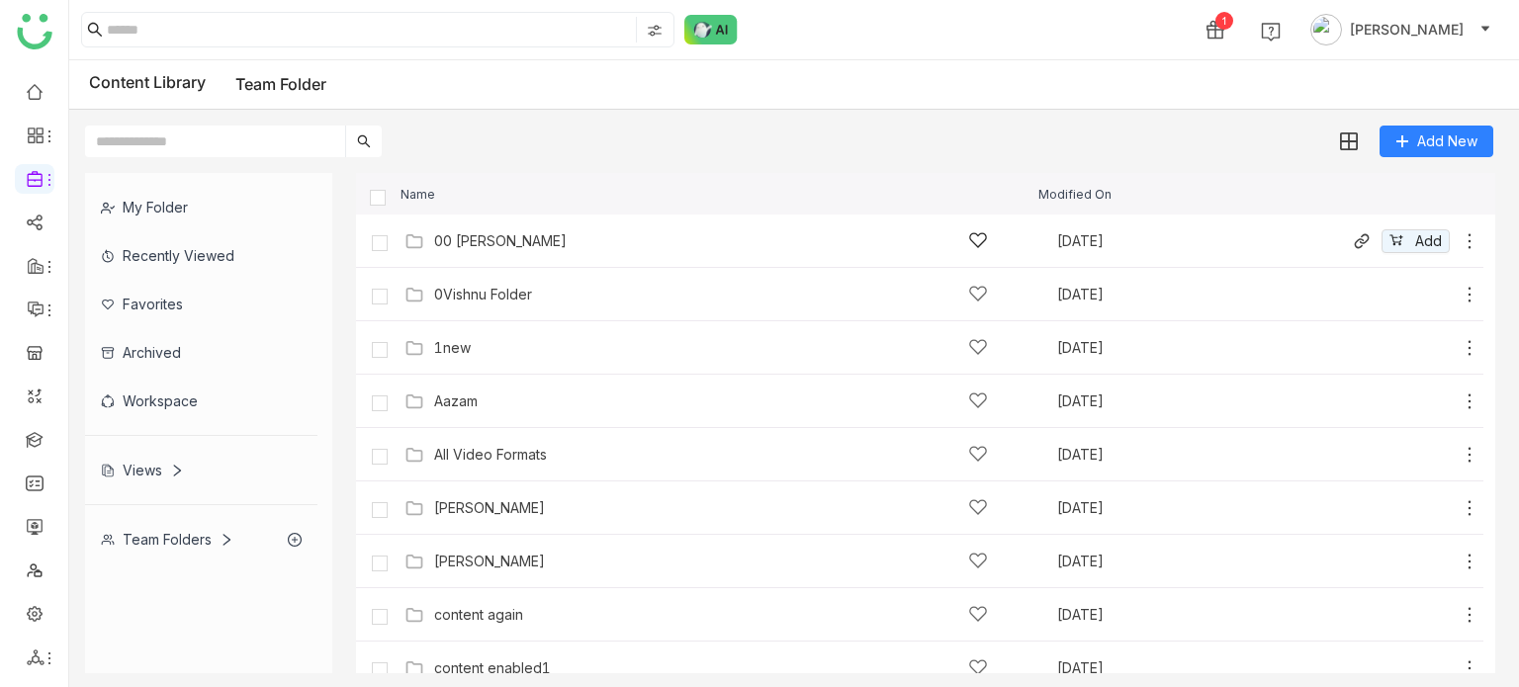
click at [724, 243] on div "00 [PERSON_NAME]" at bounding box center [711, 240] width 554 height 21
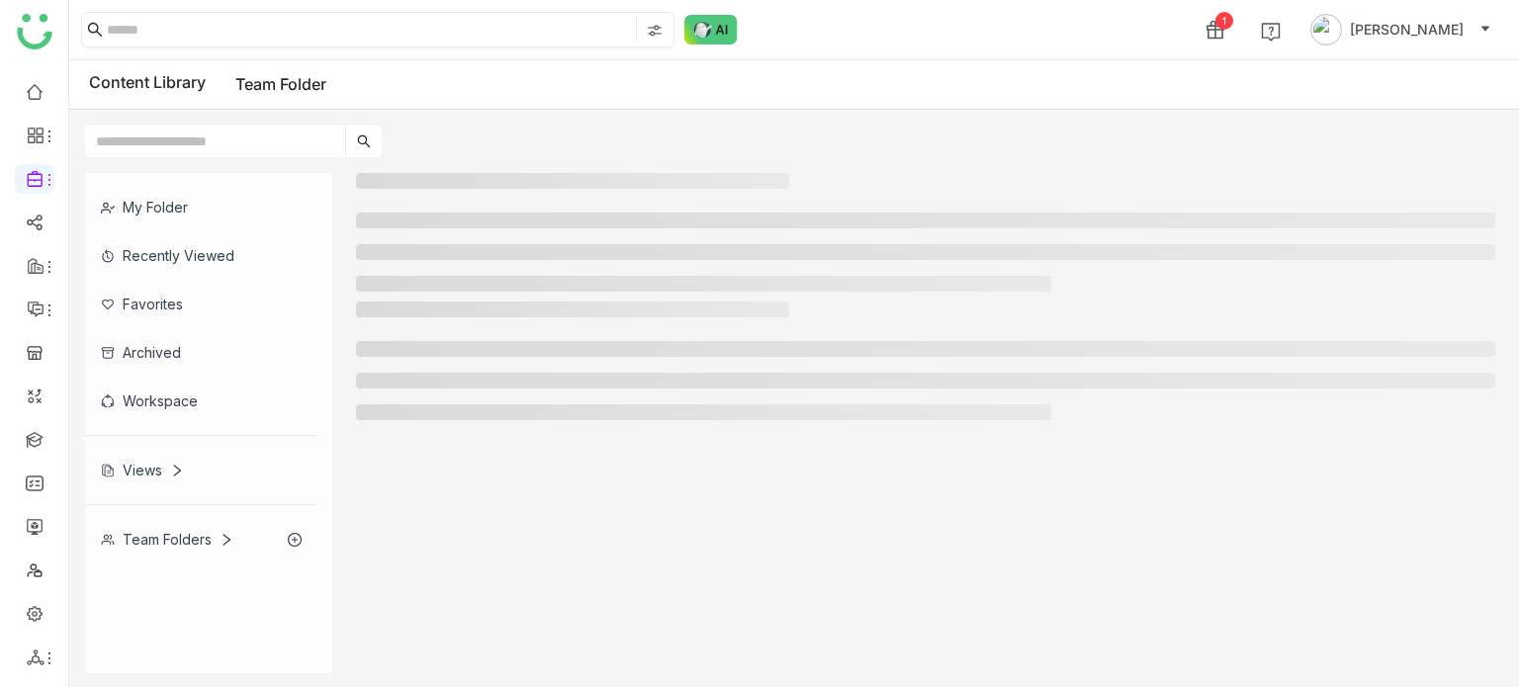
click at [206, 23] on input at bounding box center [369, 30] width 525 height 26
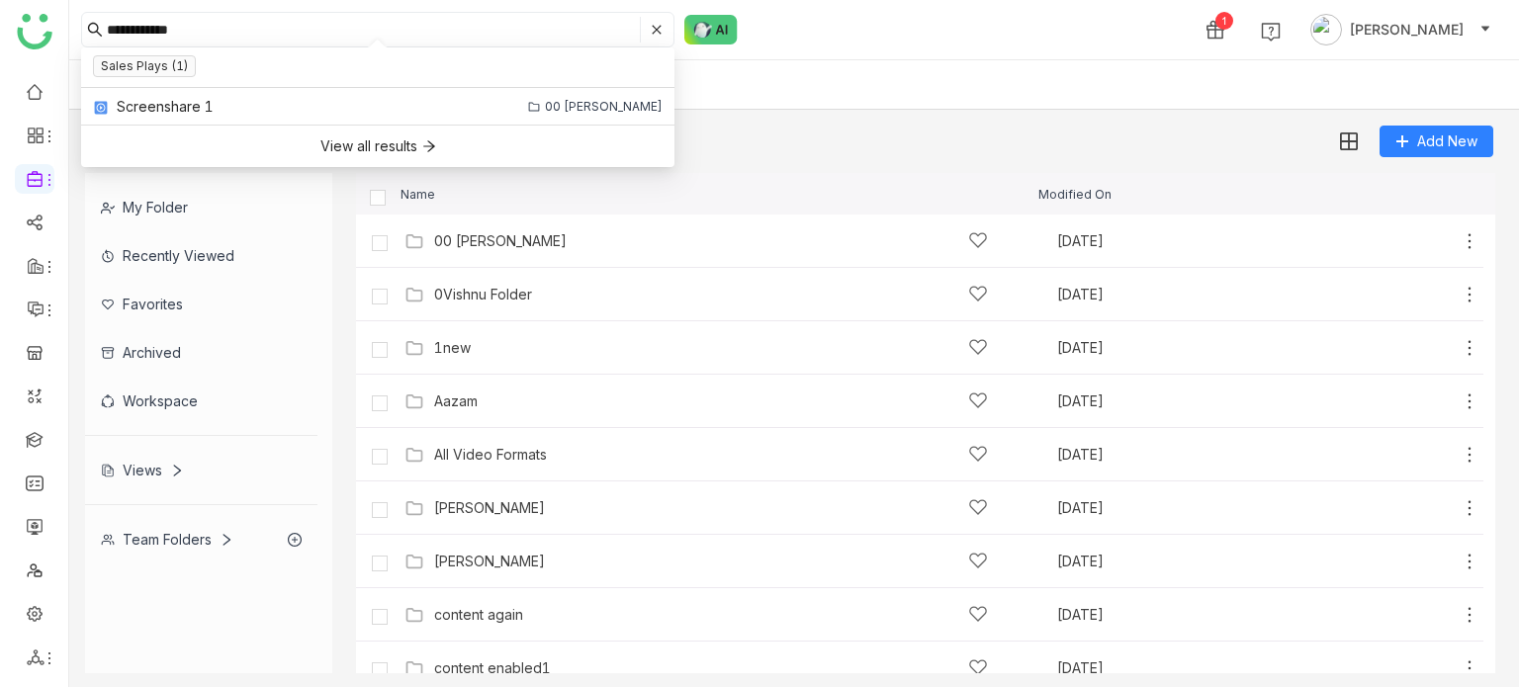
type input "**********"
click at [841, 94] on div "Content Library Team Folder" at bounding box center [794, 84] width 1450 height 49
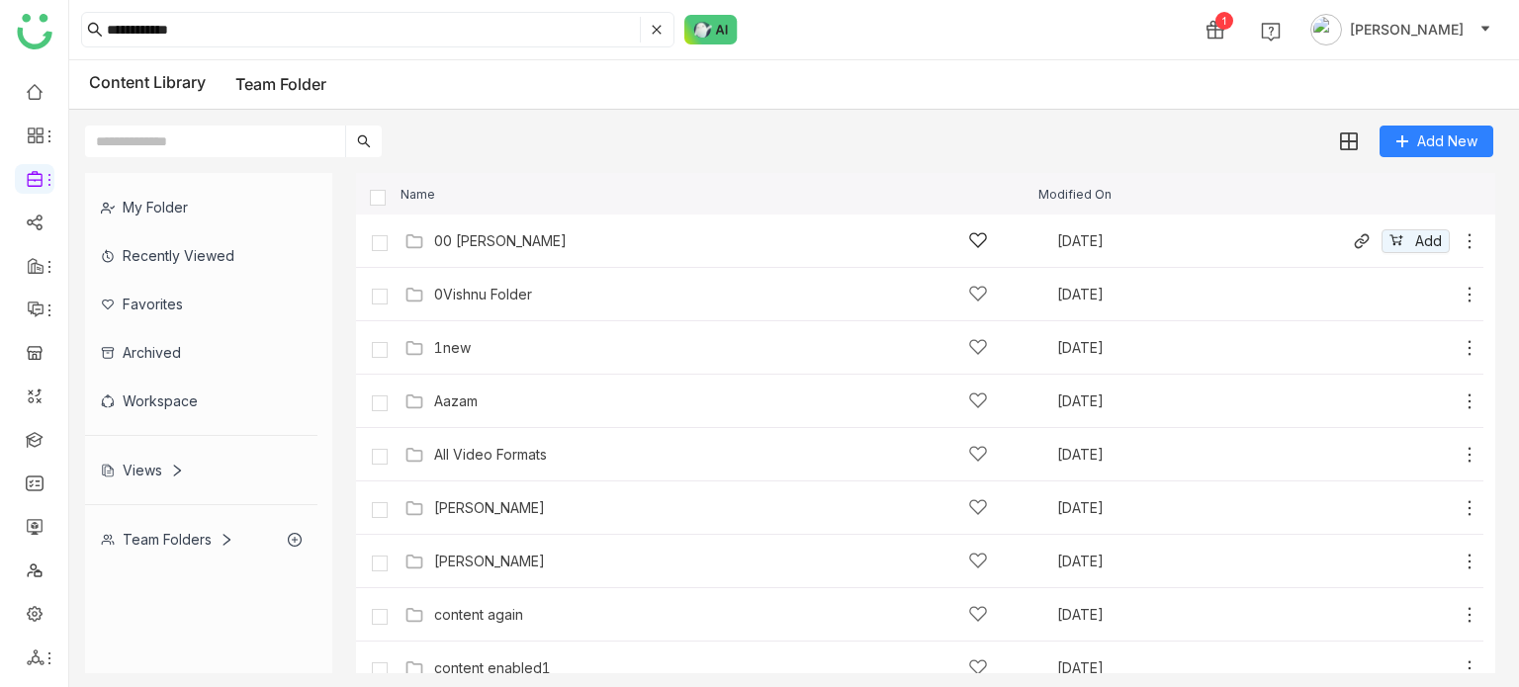
click at [1460, 242] on icon at bounding box center [1470, 241] width 20 height 20
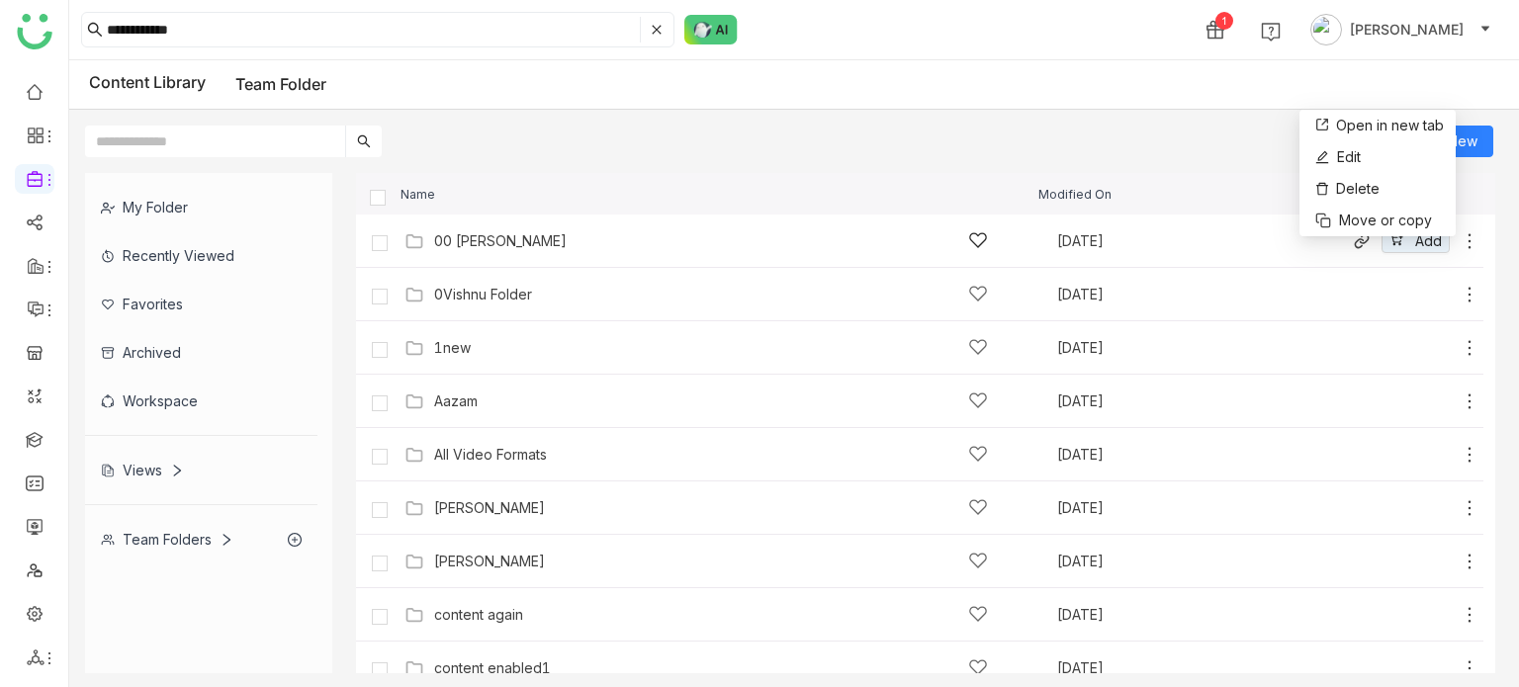
click at [653, 252] on div "00 [PERSON_NAME] [DATE] Add" at bounding box center [940, 240] width 1080 height 31
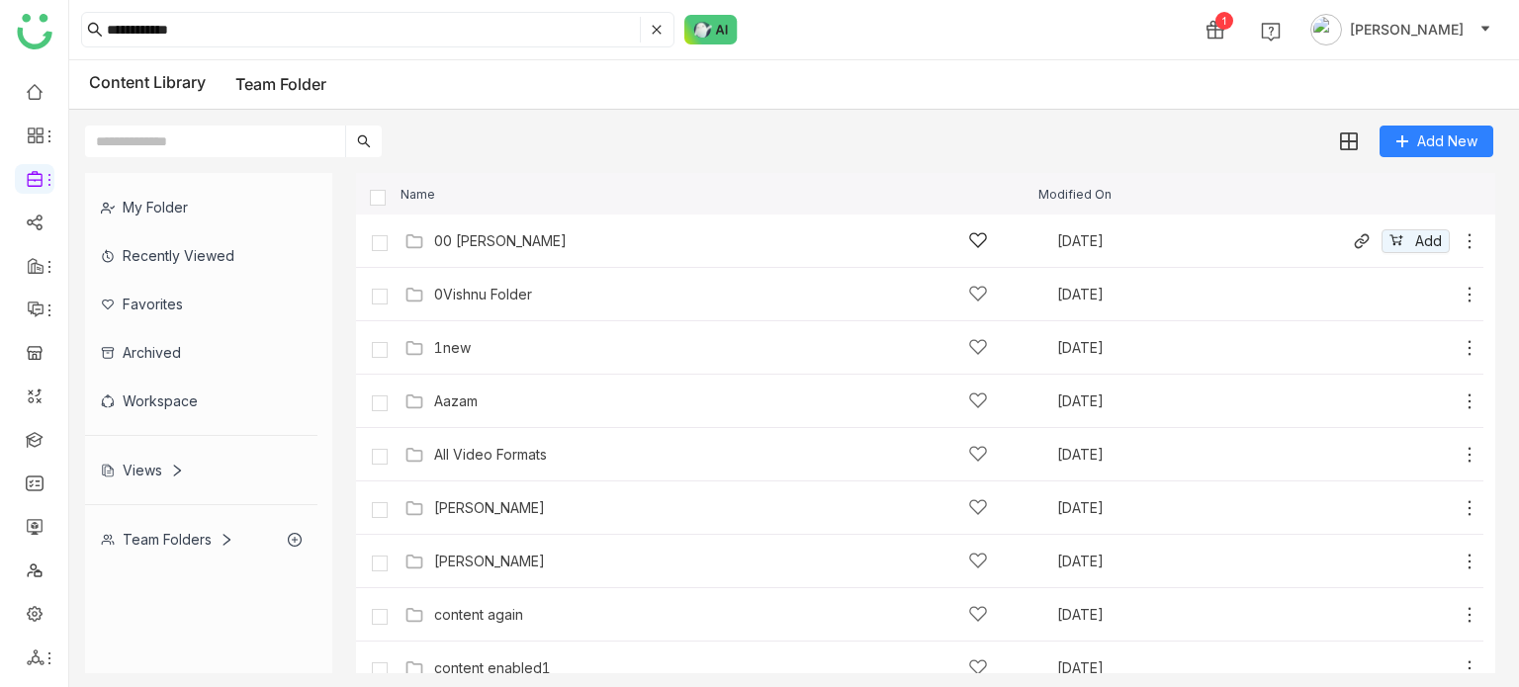
click at [1460, 241] on icon at bounding box center [1470, 241] width 20 height 20
click at [1408, 161] on li "Edit" at bounding box center [1374, 156] width 156 height 32
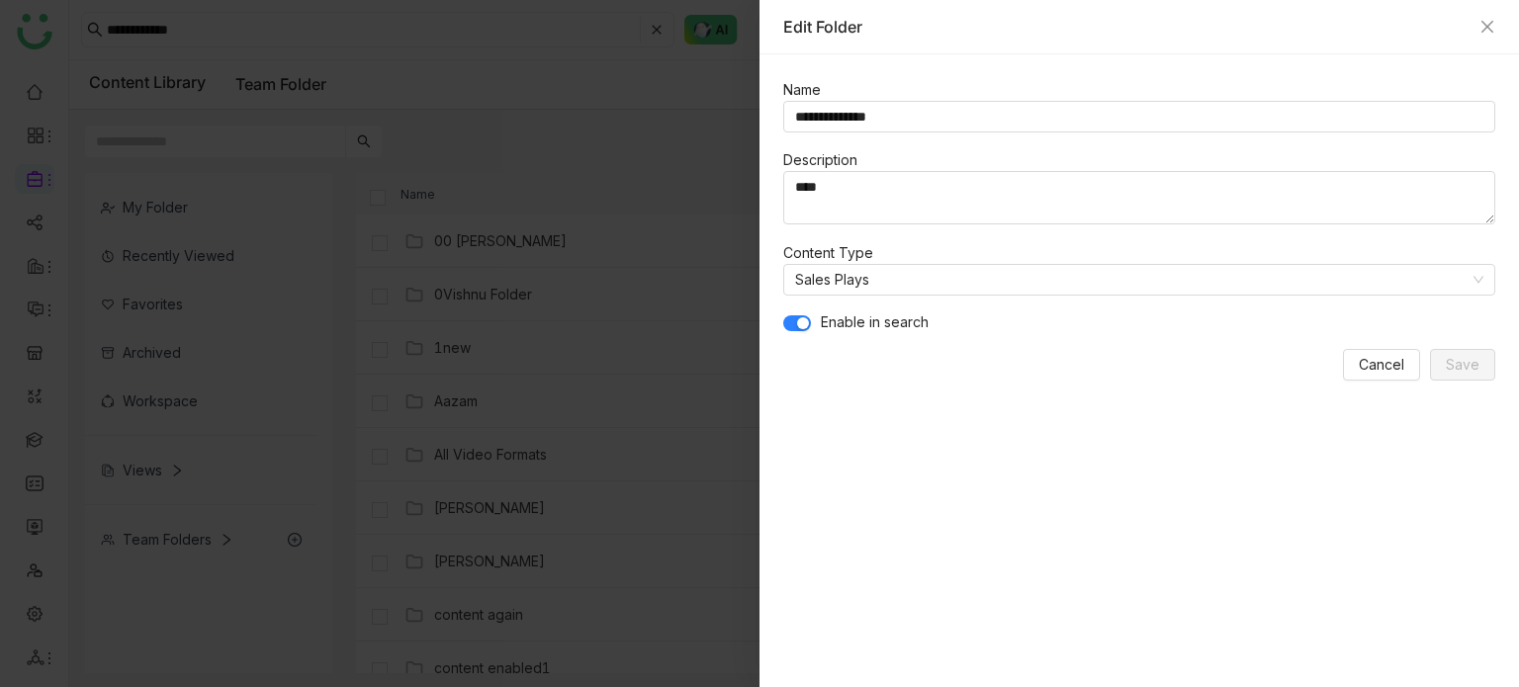
click at [799, 317] on span "button" at bounding box center [803, 323] width 12 height 12
click at [1452, 361] on span "Save" at bounding box center [1463, 365] width 34 height 22
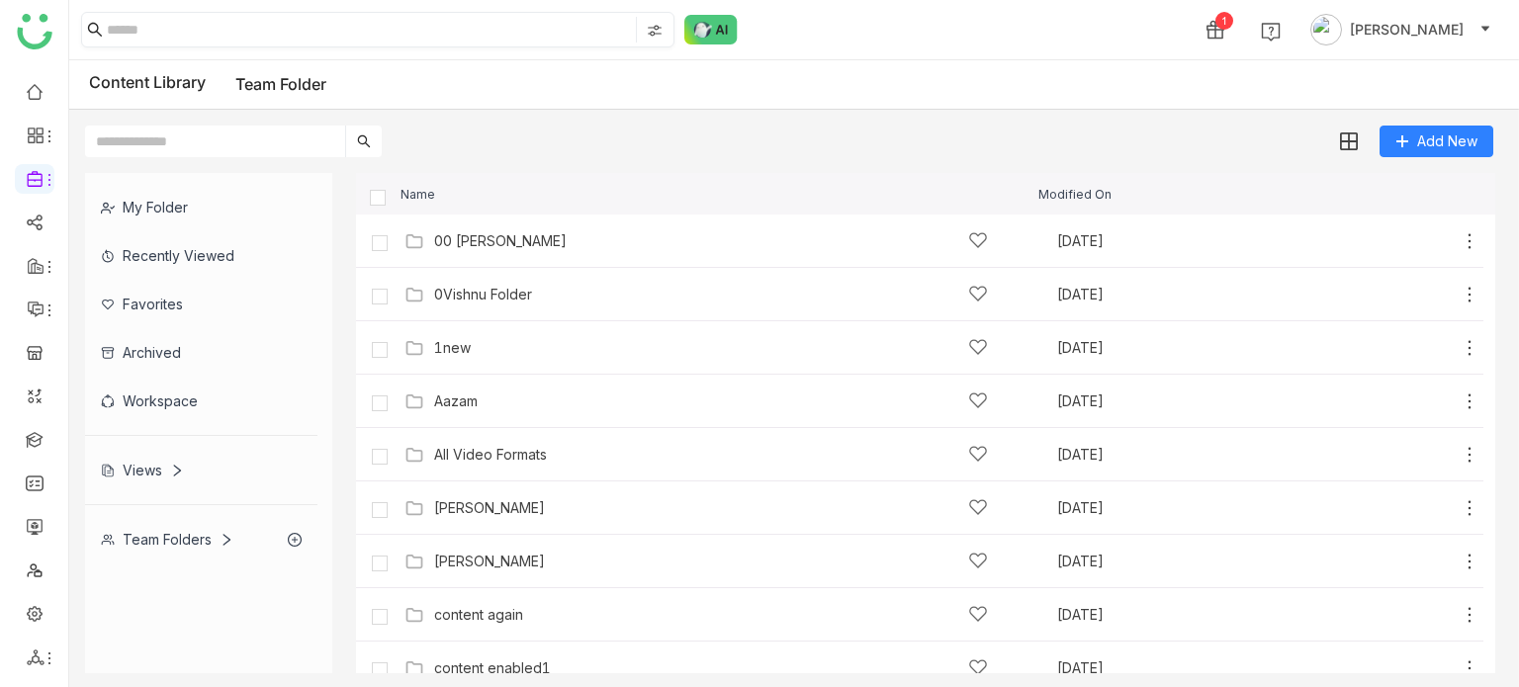
click at [527, 28] on input at bounding box center [369, 30] width 525 height 26
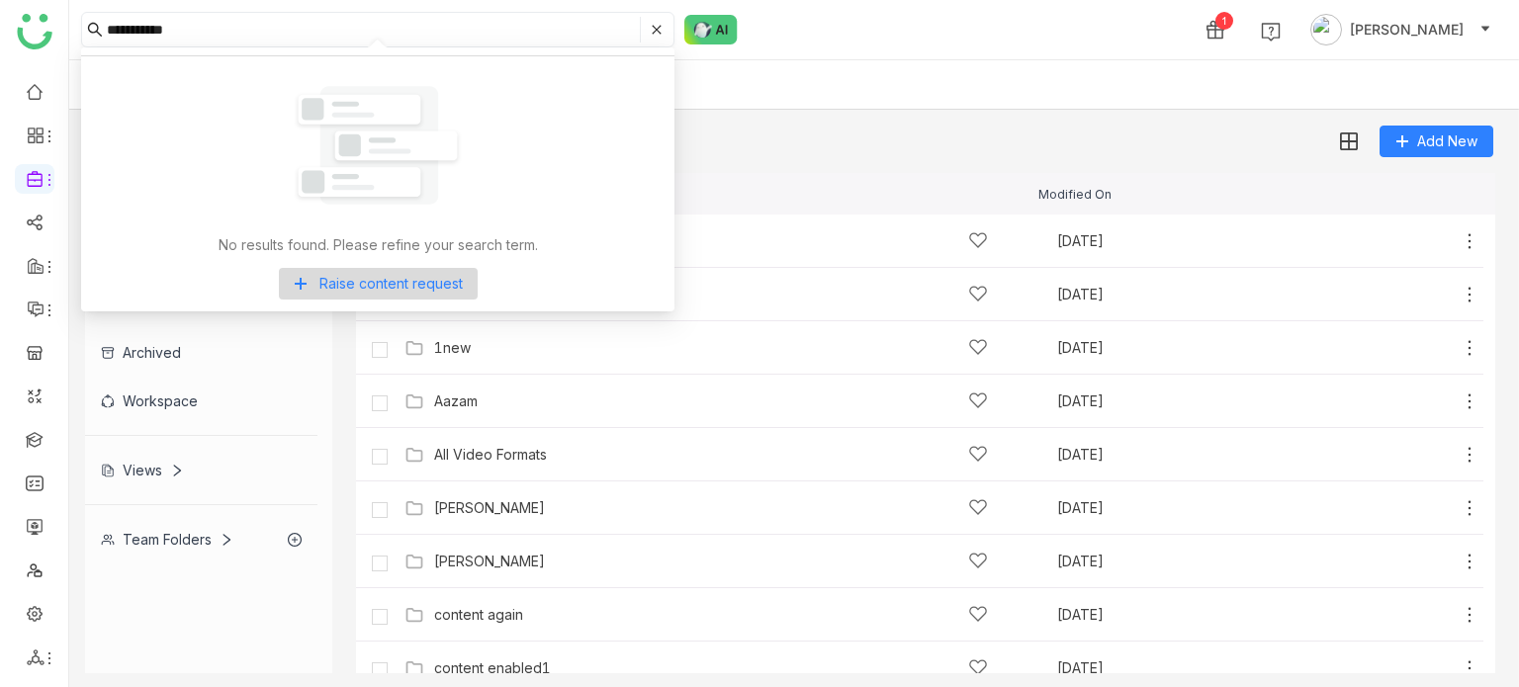
click at [154, 29] on input "**********" at bounding box center [371, 30] width 529 height 26
type input "**********"
click at [229, 27] on input "**********" at bounding box center [371, 30] width 529 height 26
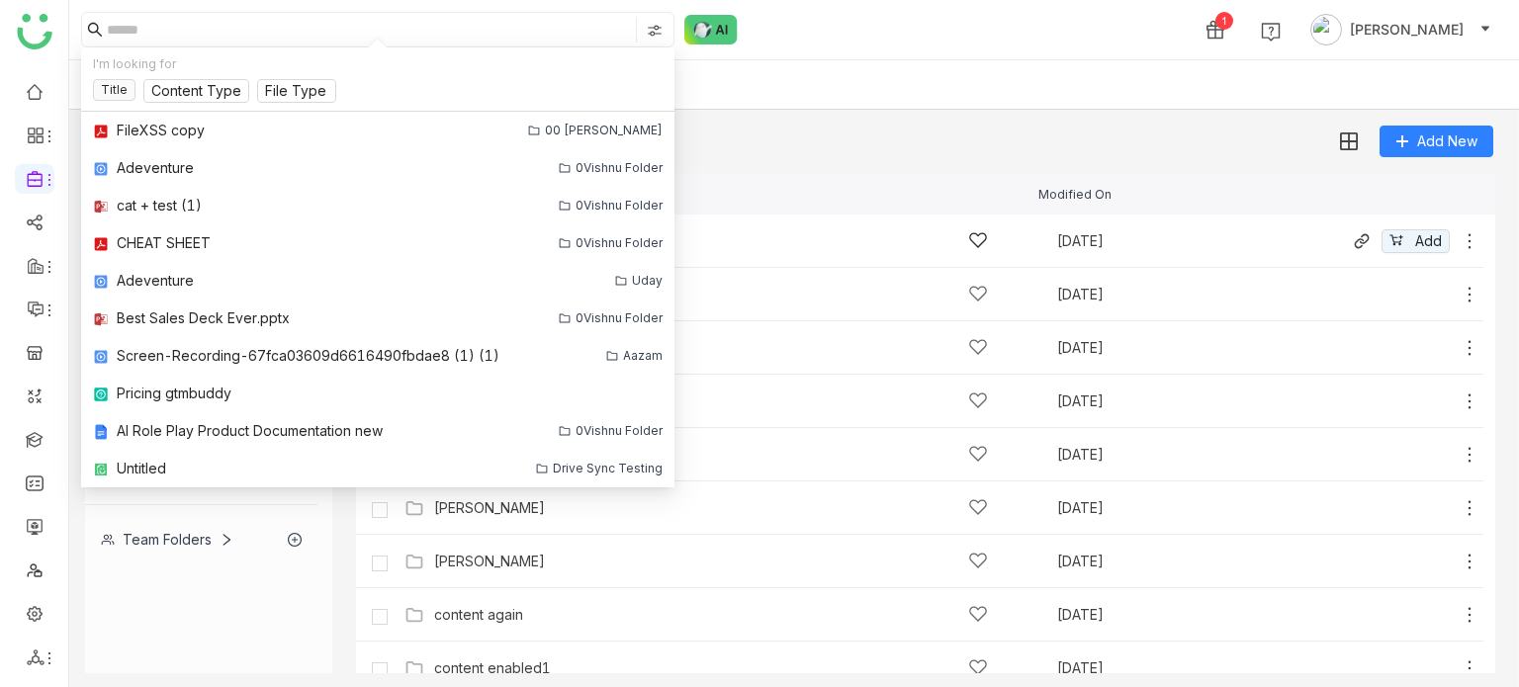
click at [1460, 244] on icon at bounding box center [1470, 241] width 20 height 20
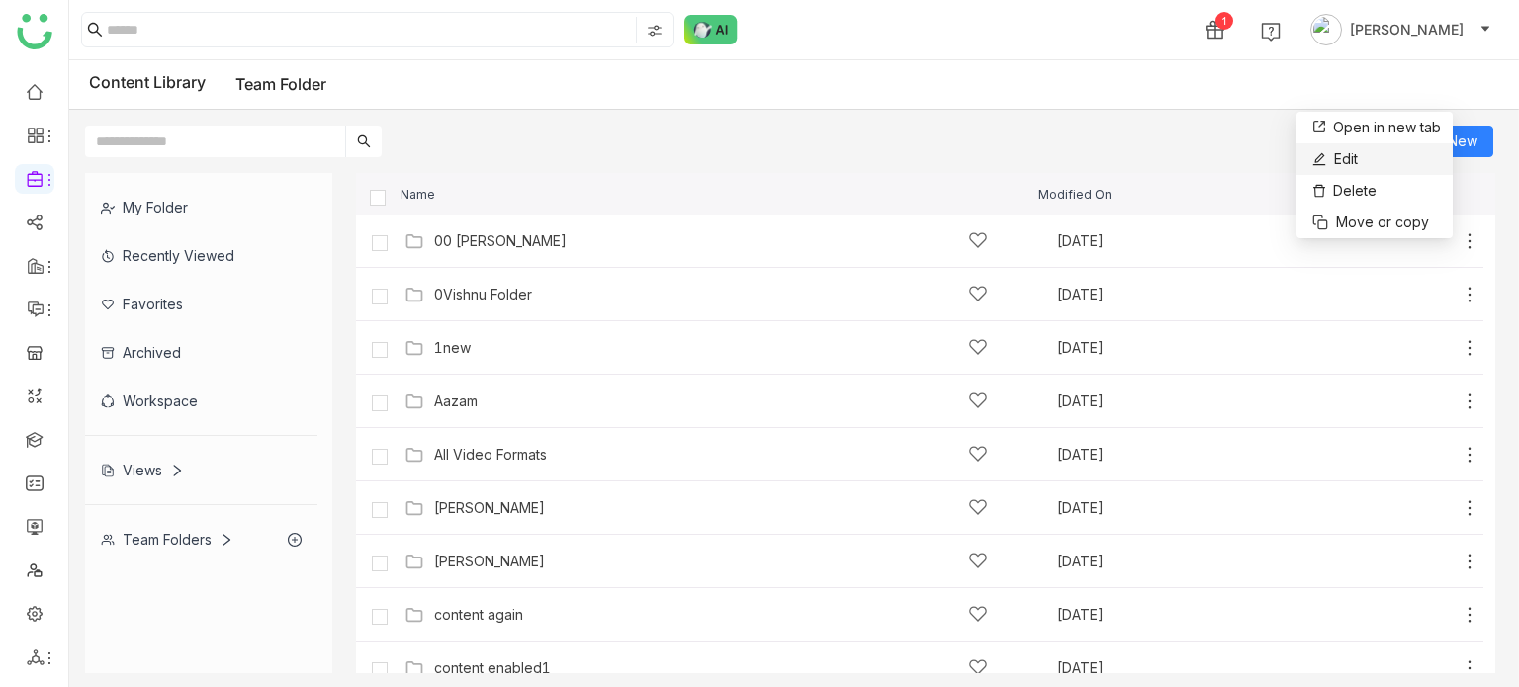
click at [1420, 155] on li "Edit" at bounding box center [1375, 159] width 156 height 32
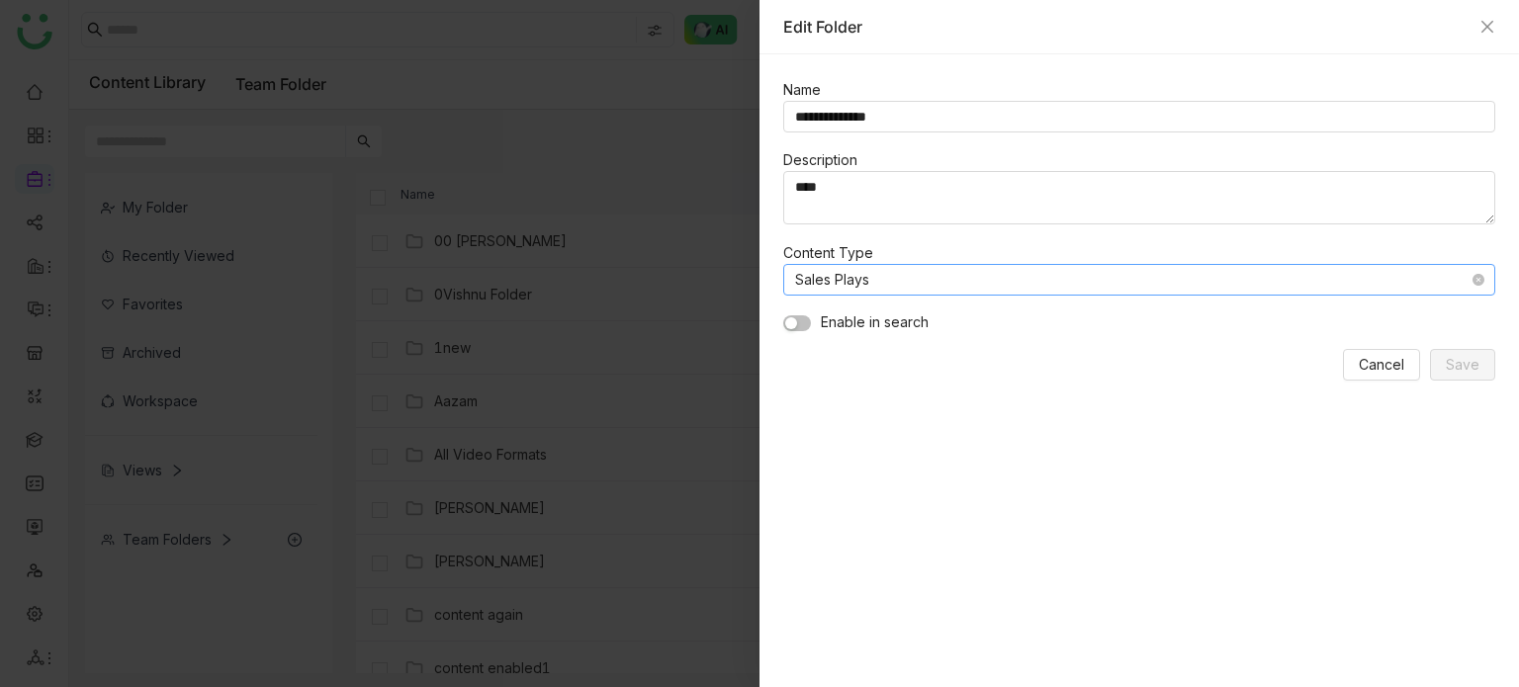
click at [918, 284] on nz-select-item "Sales Plays" at bounding box center [1139, 280] width 688 height 30
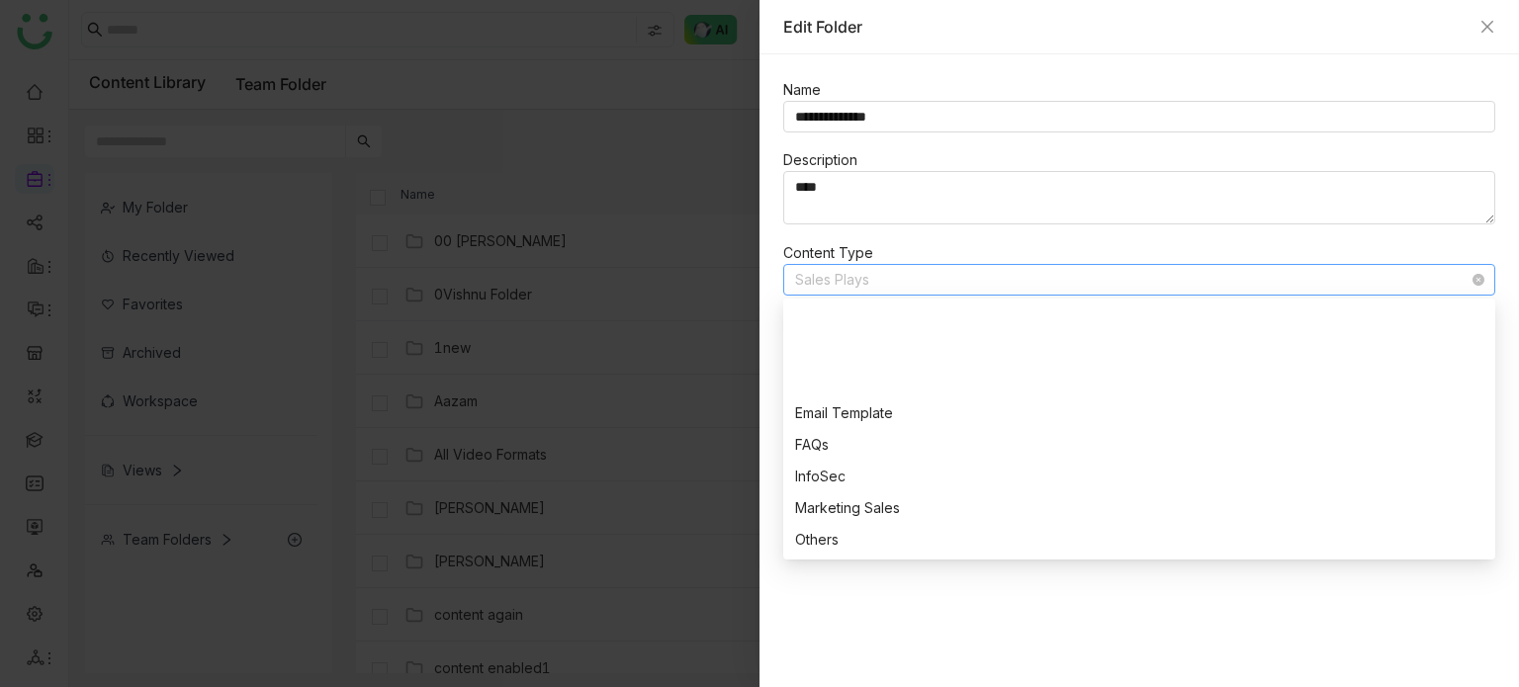
click at [918, 284] on nz-select-item "Sales Plays" at bounding box center [1139, 280] width 688 height 30
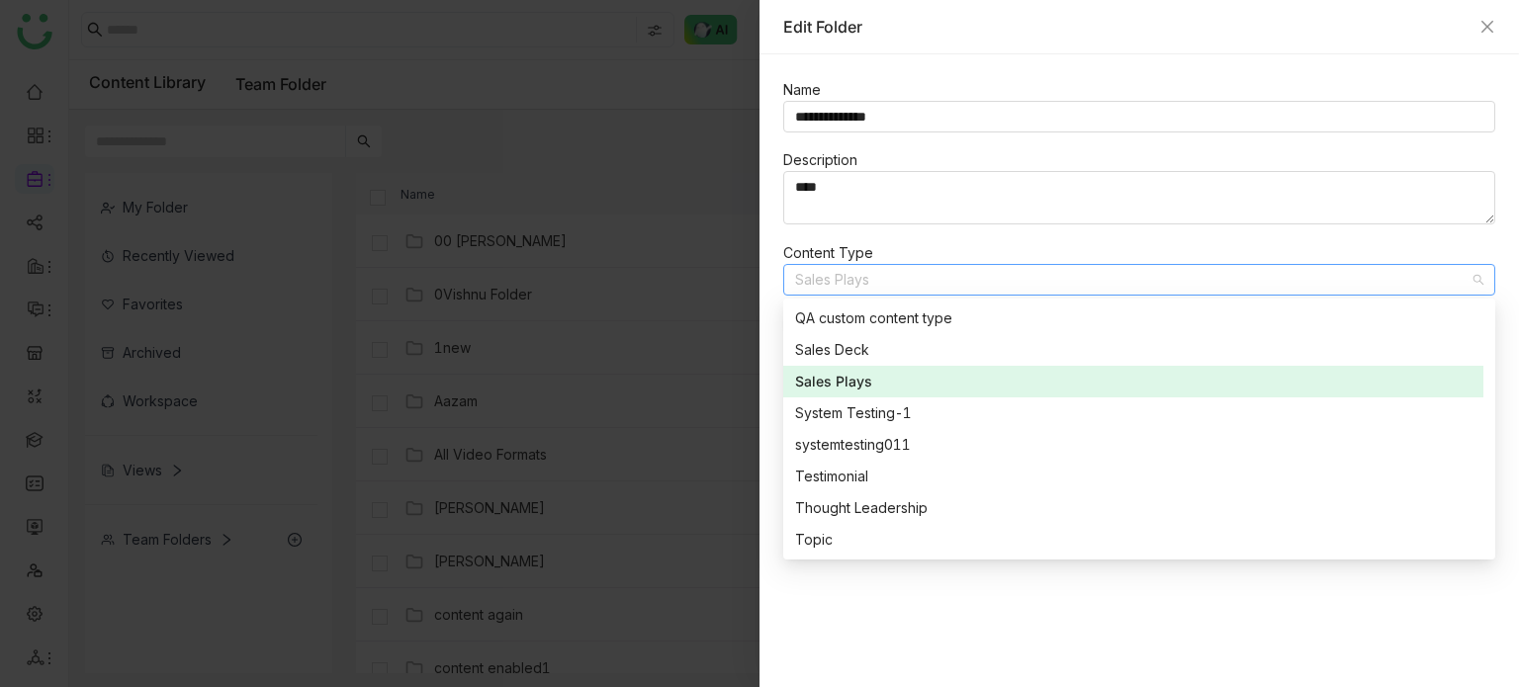
click at [782, 240] on div "**********" at bounding box center [1140, 370] width 760 height 633
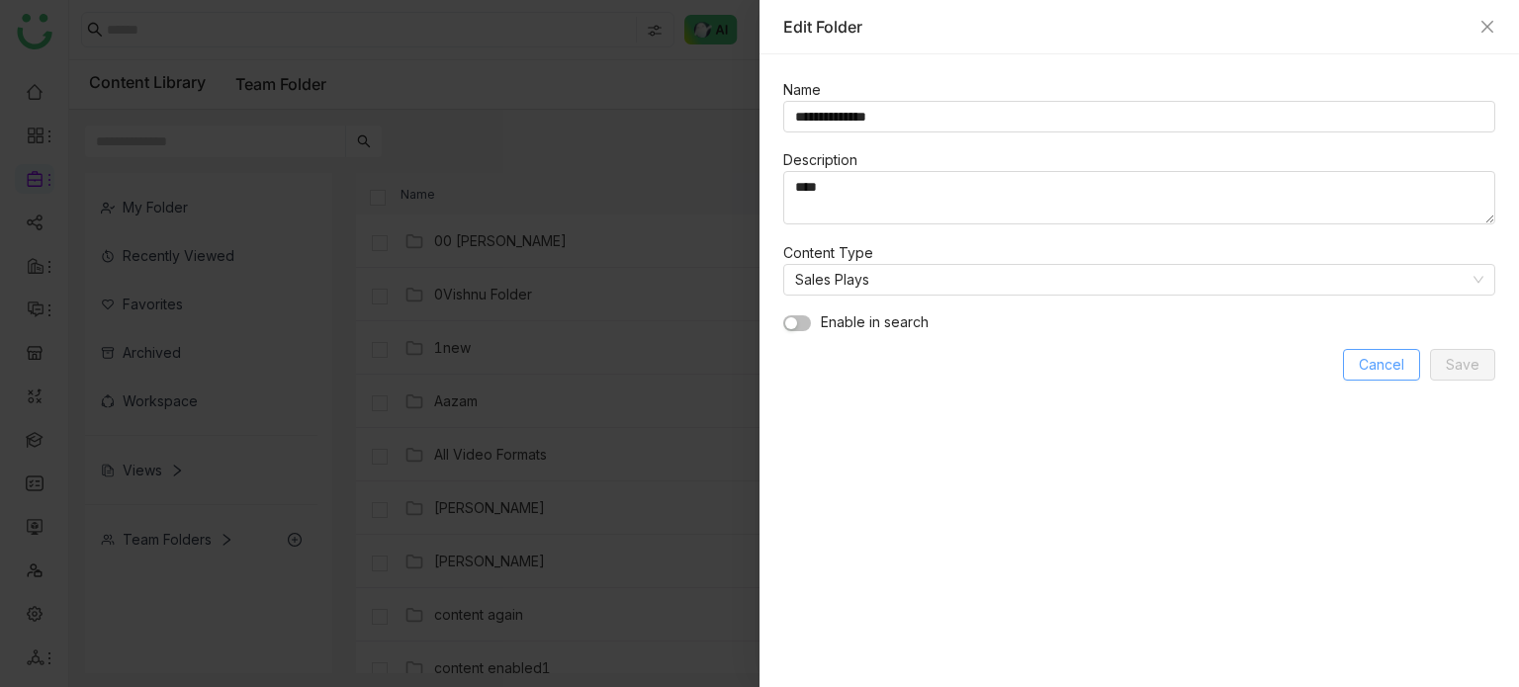
click at [1400, 371] on span "Cancel" at bounding box center [1381, 365] width 45 height 22
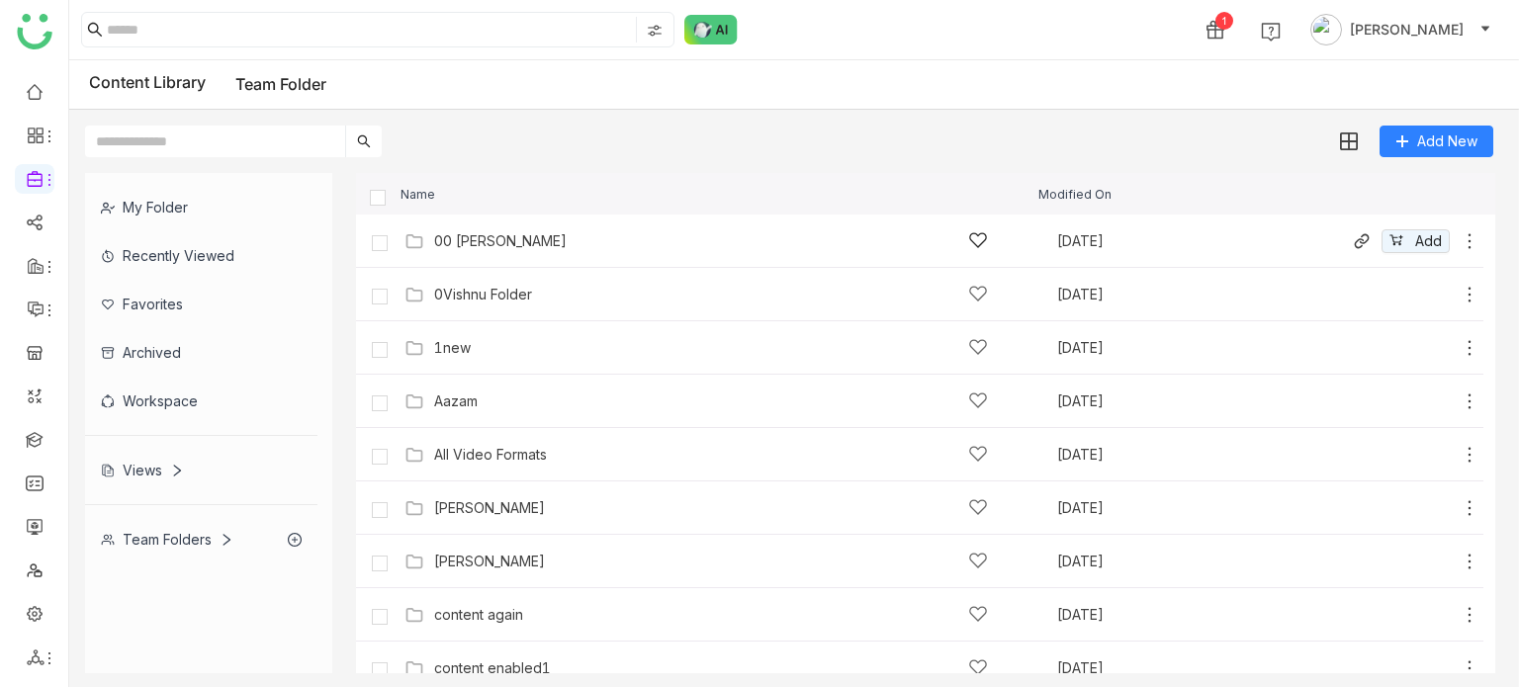
click at [593, 248] on div "00 [PERSON_NAME]" at bounding box center [711, 240] width 554 height 21
click at [498, 251] on div "00 [PERSON_NAME] [DATE] Add" at bounding box center [940, 240] width 1080 height 31
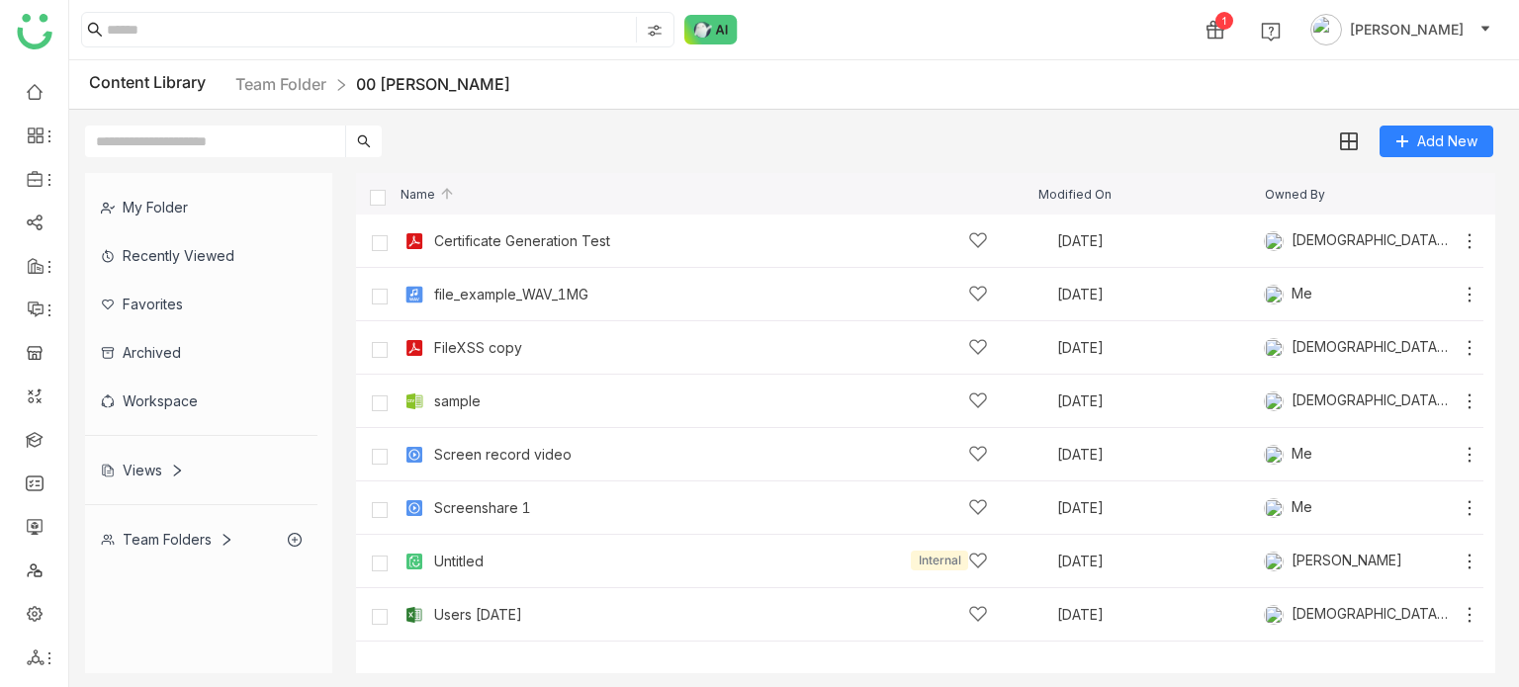
click at [1440, 123] on div "Add New" at bounding box center [789, 133] width 1440 height 47
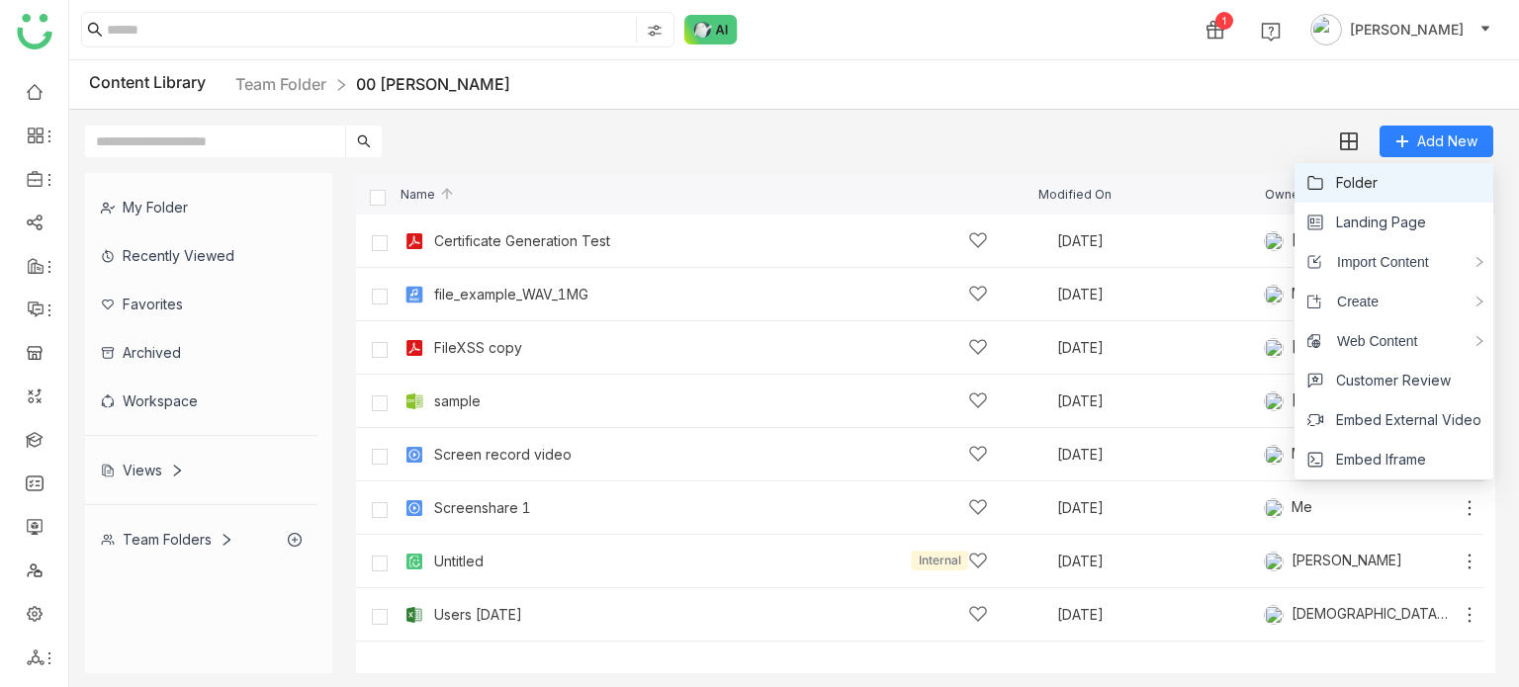
click at [1397, 179] on li "Folder" at bounding box center [1394, 183] width 199 height 40
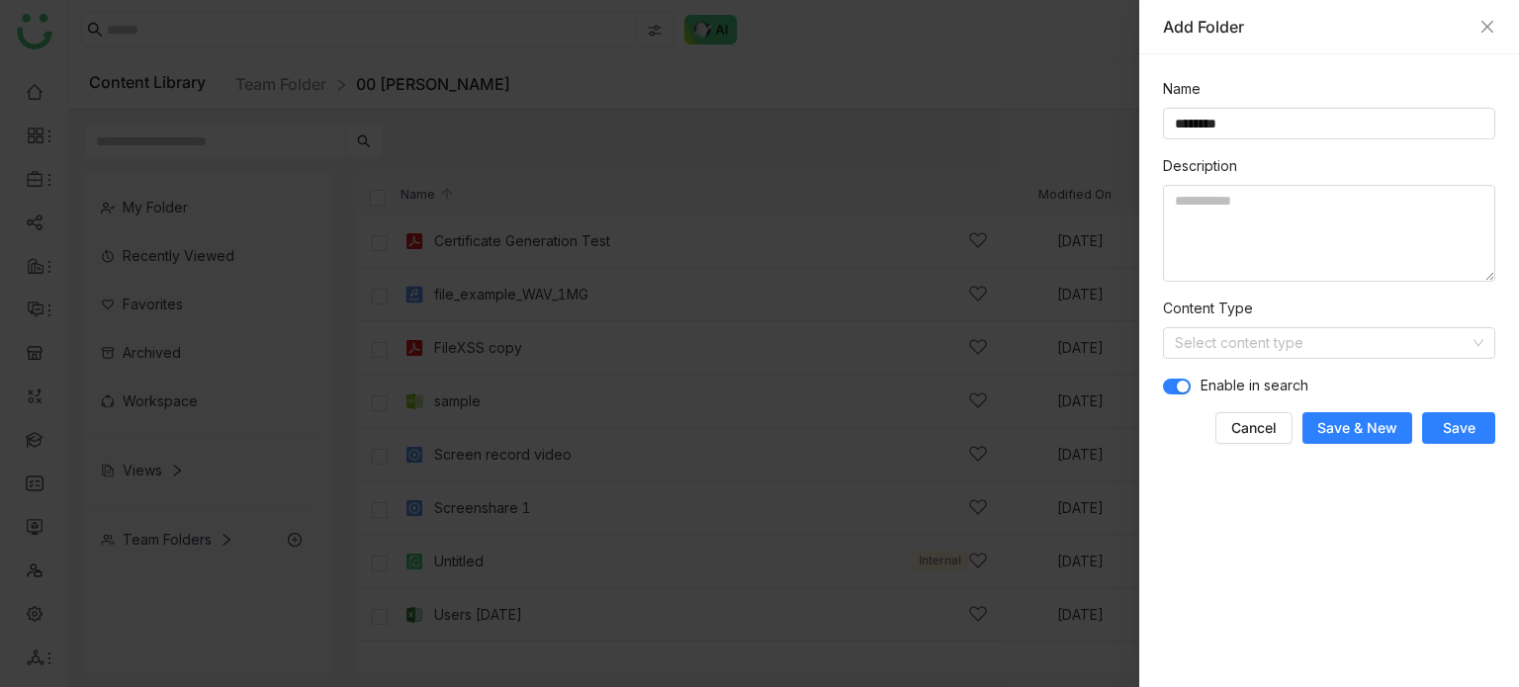
type input "*******"
click at [1472, 432] on span "Save" at bounding box center [1459, 428] width 33 height 20
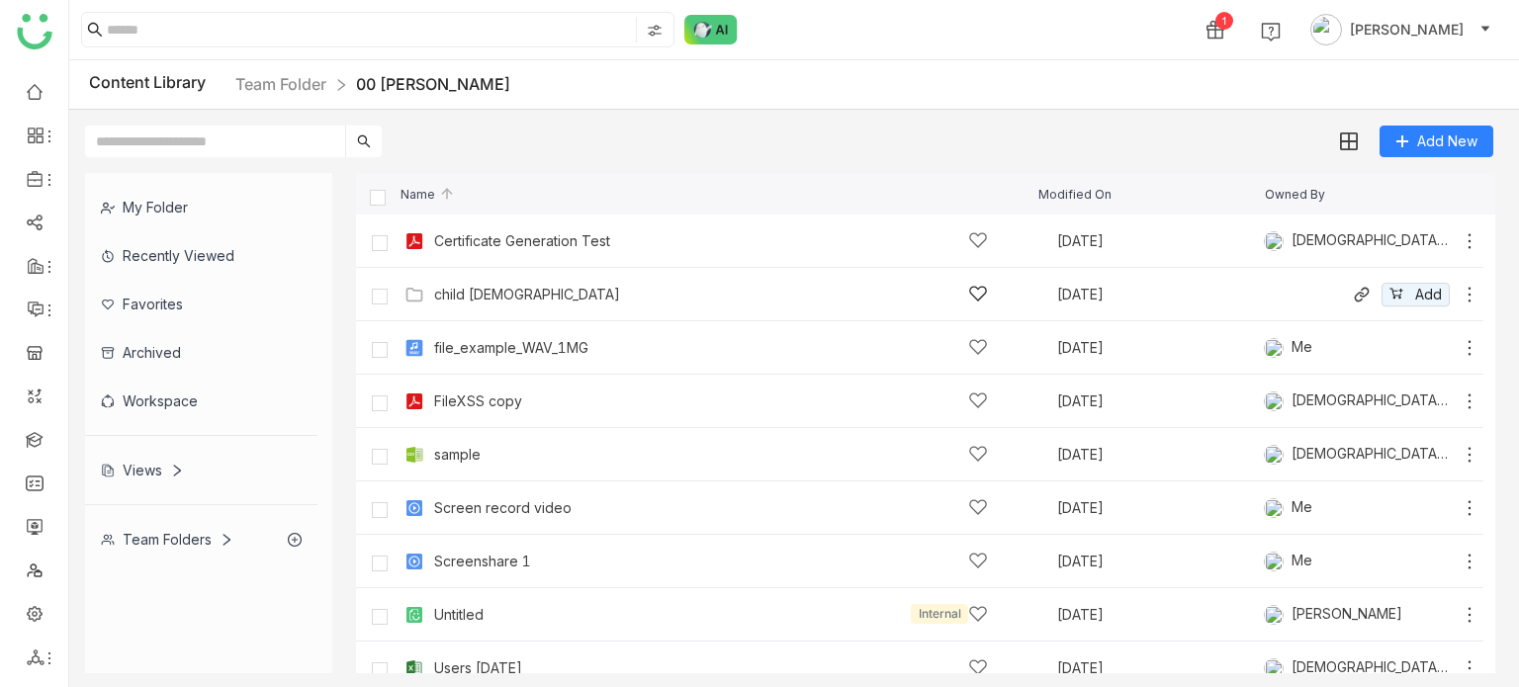
click at [511, 288] on div "child 1" at bounding box center [711, 294] width 554 height 21
click at [1460, 297] on icon at bounding box center [1470, 295] width 20 height 20
click at [1397, 213] on li "Edit" at bounding box center [1374, 212] width 156 height 32
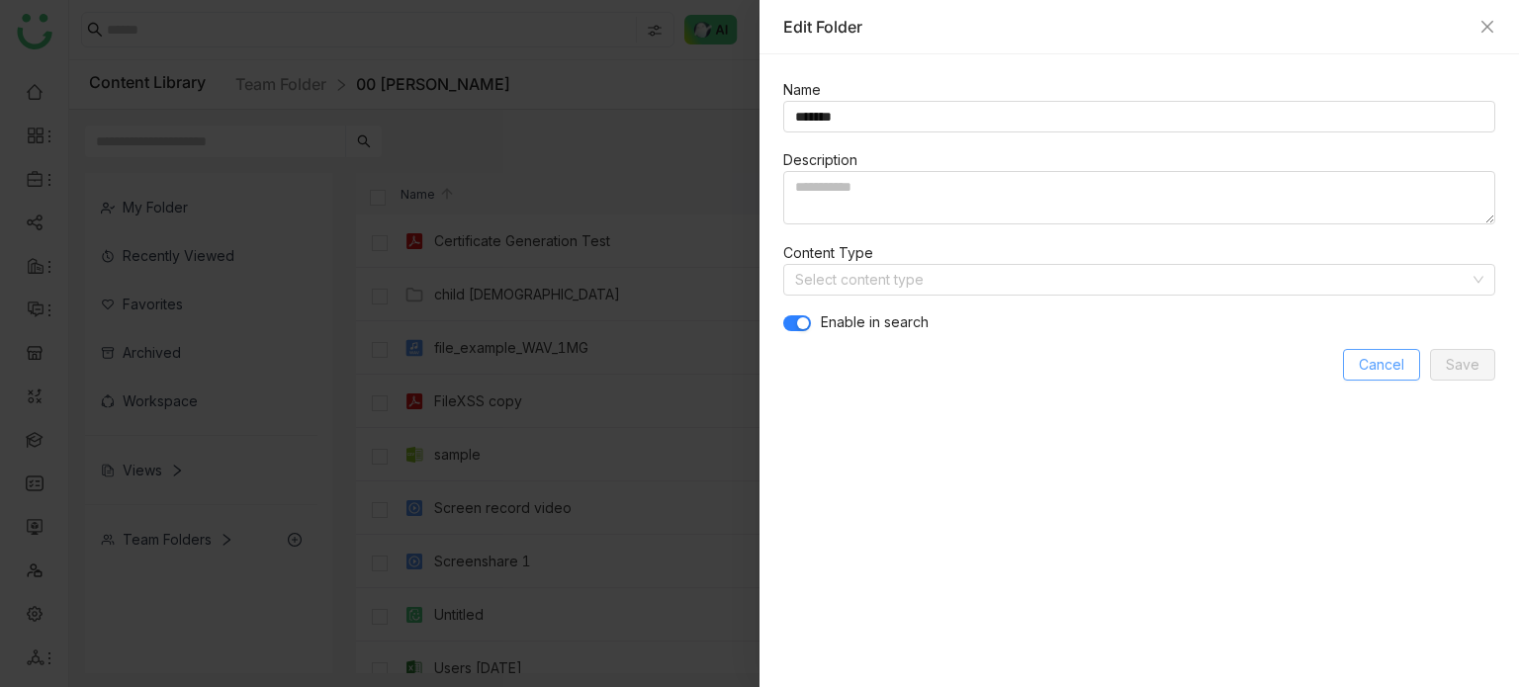
click at [1397, 370] on span "Cancel" at bounding box center [1381, 365] width 45 height 22
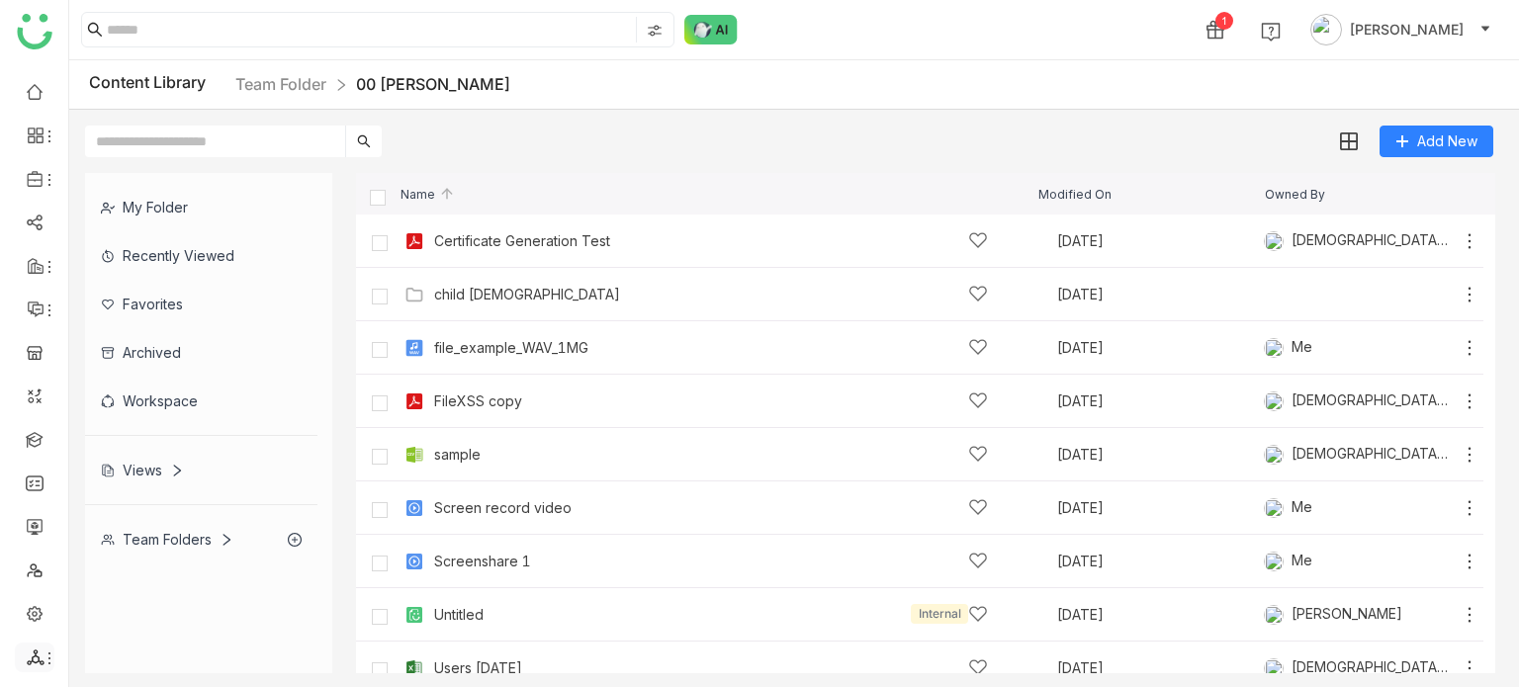
click at [43, 655] on icon at bounding box center [50, 659] width 16 height 16
click at [167, 556] on link "List" at bounding box center [141, 549] width 136 height 14
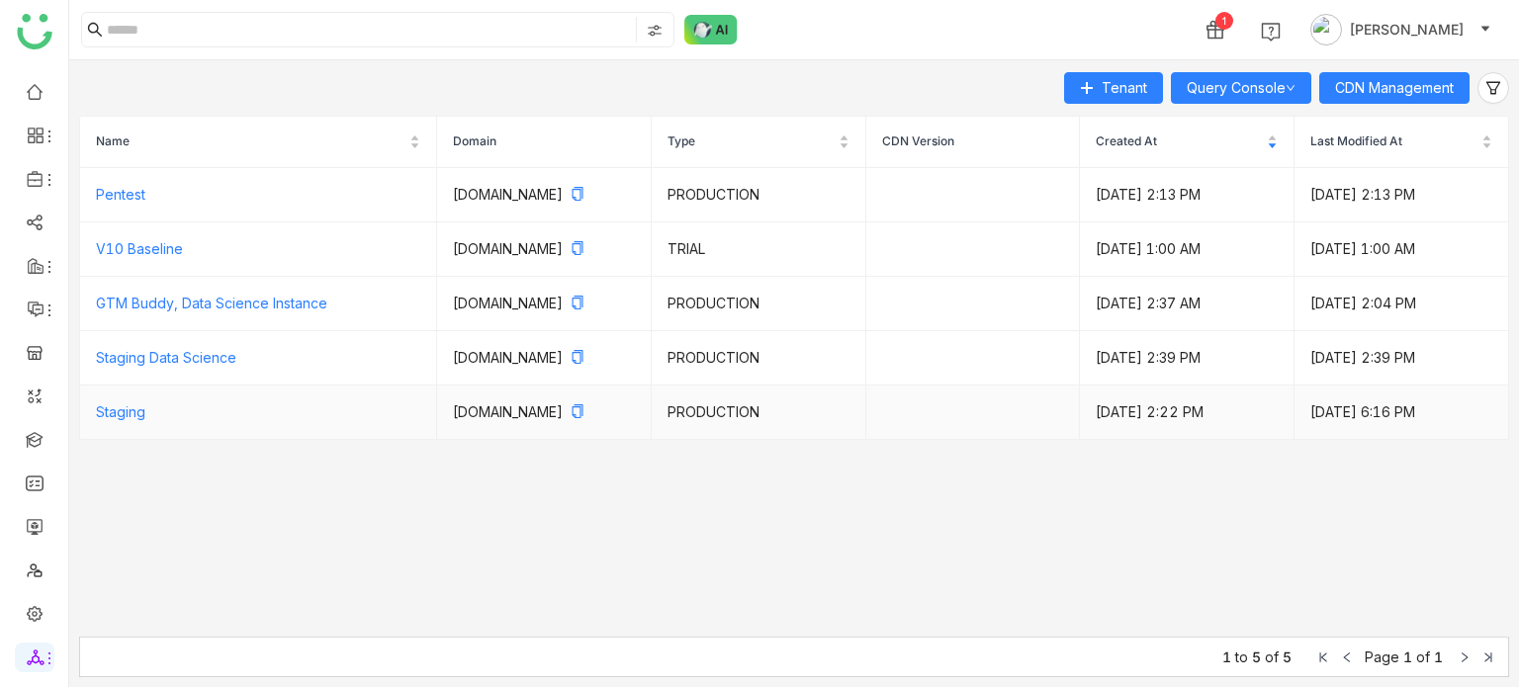
click at [143, 407] on td "Staging" at bounding box center [258, 413] width 357 height 54
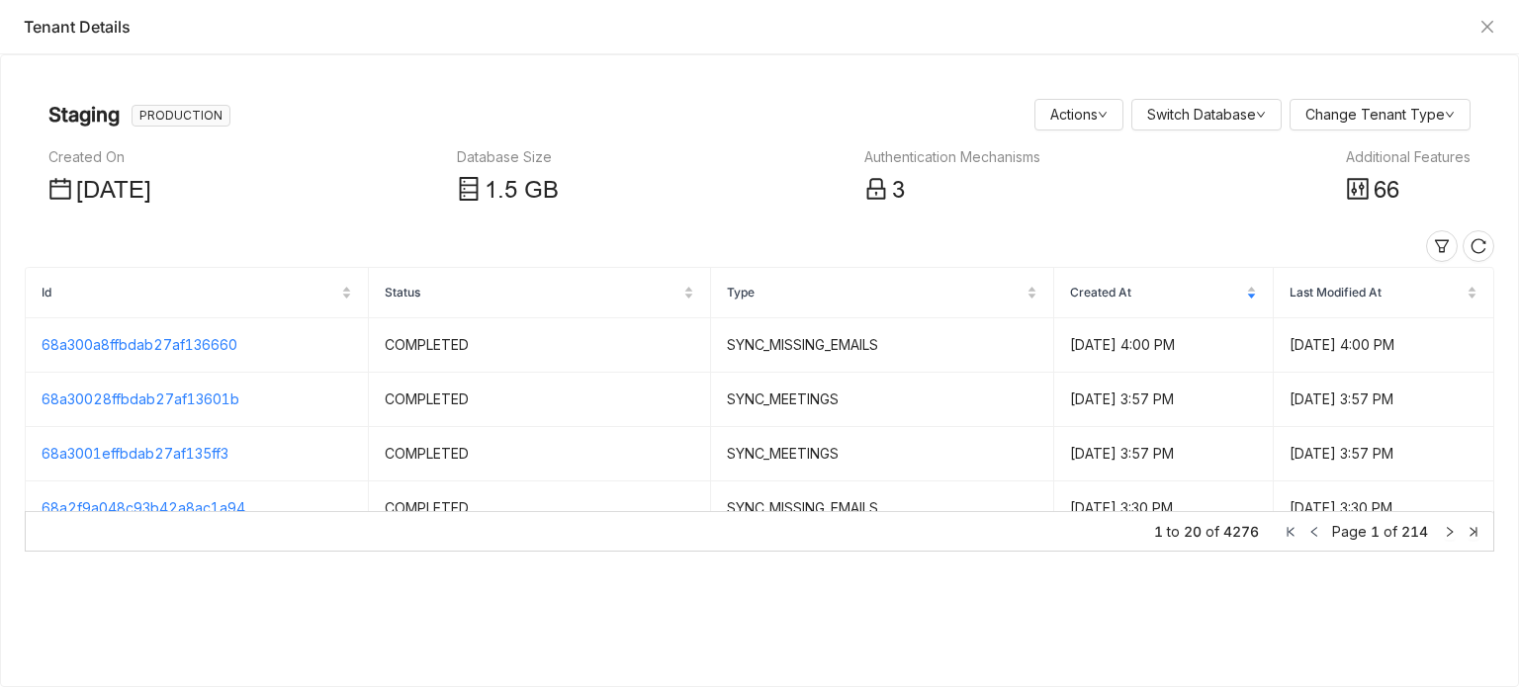
click at [1385, 204] on span "66" at bounding box center [1387, 190] width 26 height 27
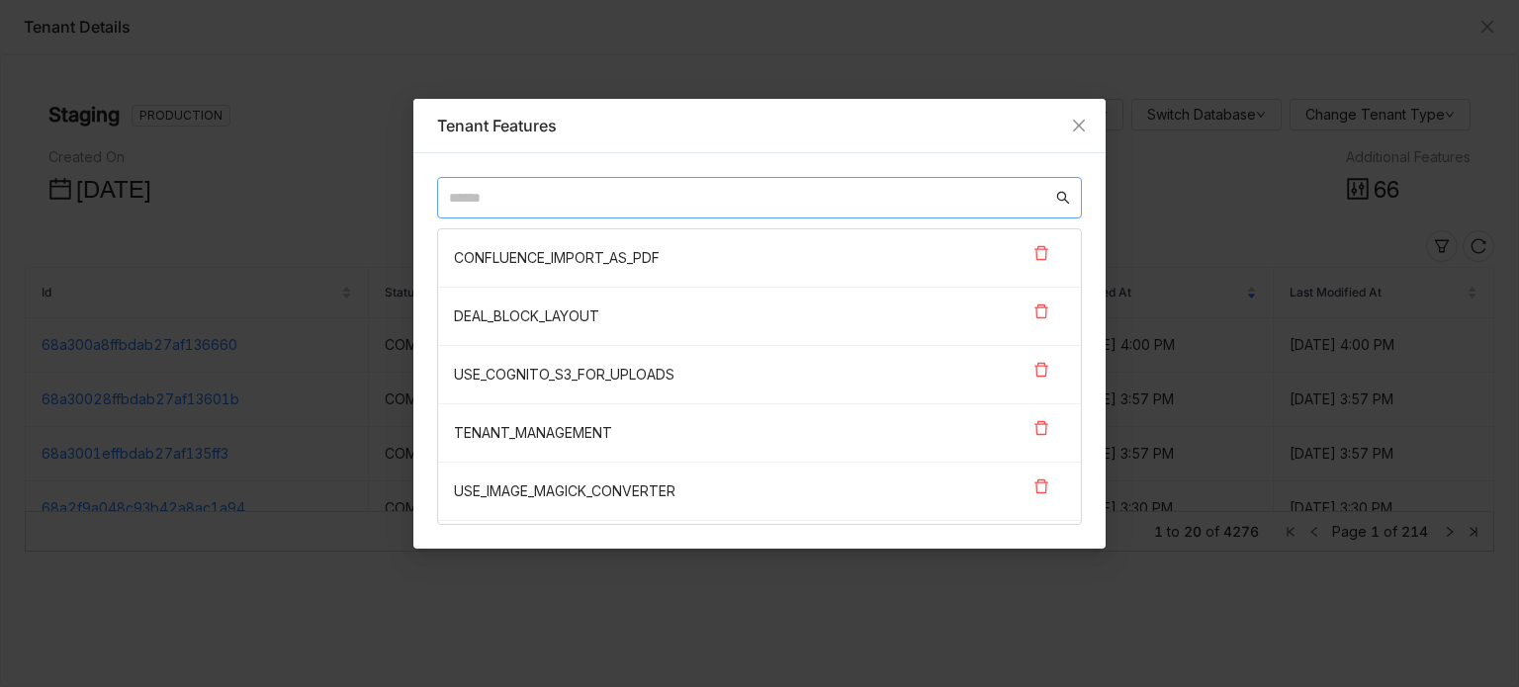
click at [764, 191] on input "text" at bounding box center [750, 198] width 603 height 22
paste input "**********"
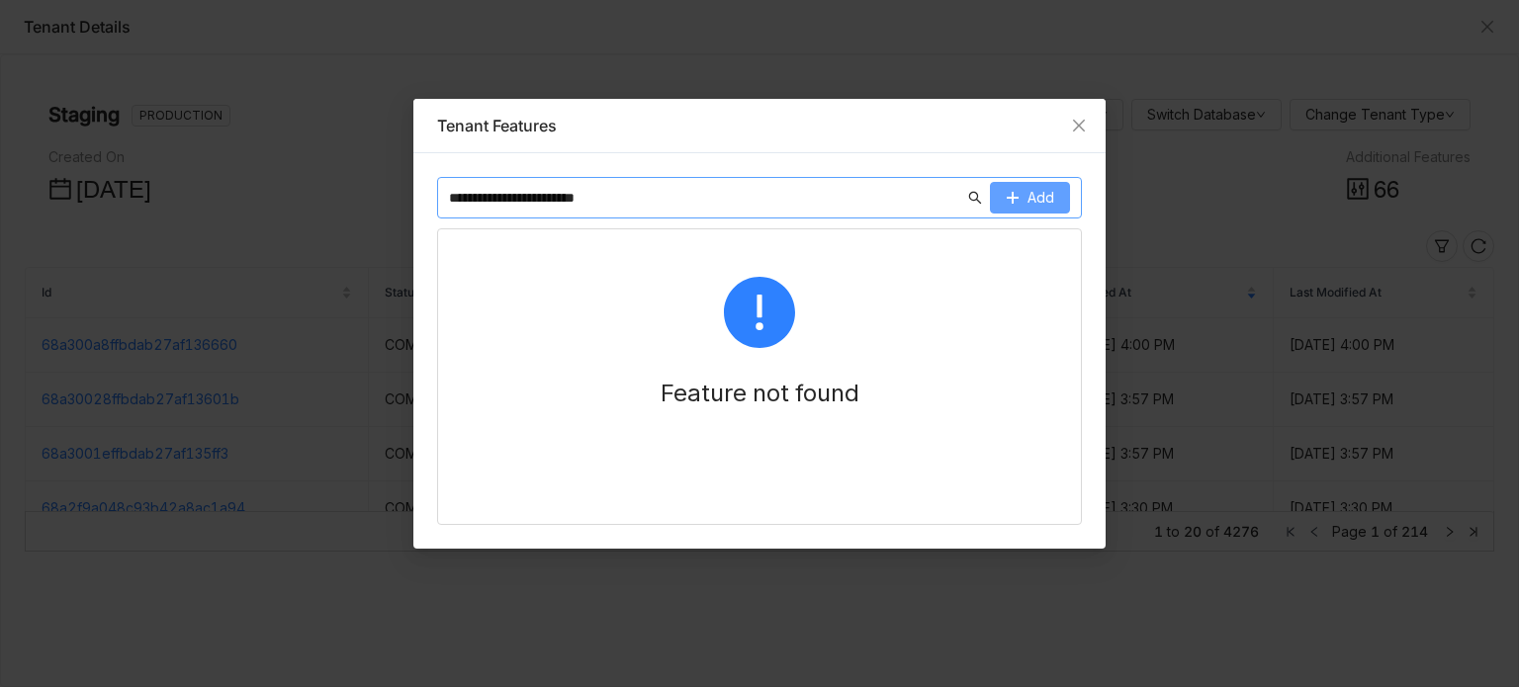
type input "**********"
click at [1060, 201] on button "Add" at bounding box center [1030, 198] width 80 height 32
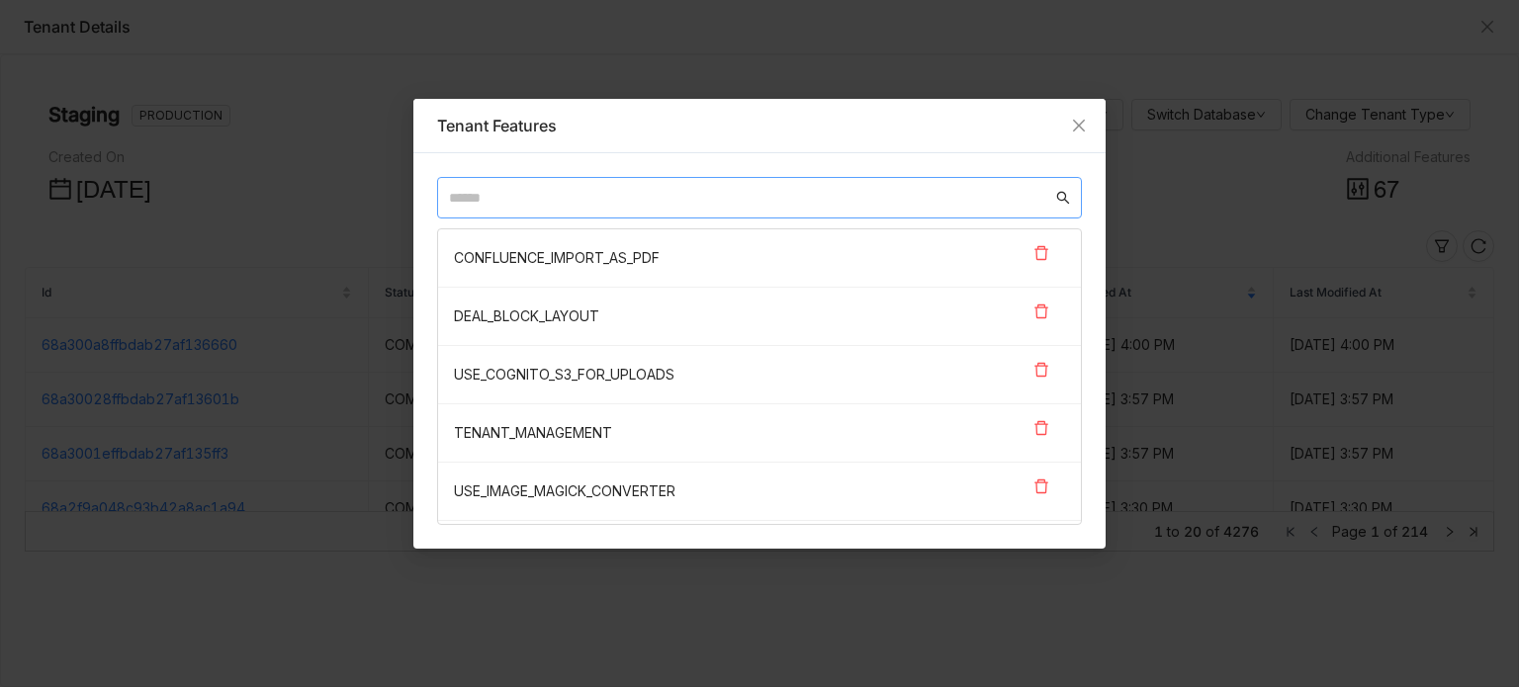
click at [1060, 201] on icon at bounding box center [1063, 198] width 14 height 14
